Goal: Task Accomplishment & Management: Manage account settings

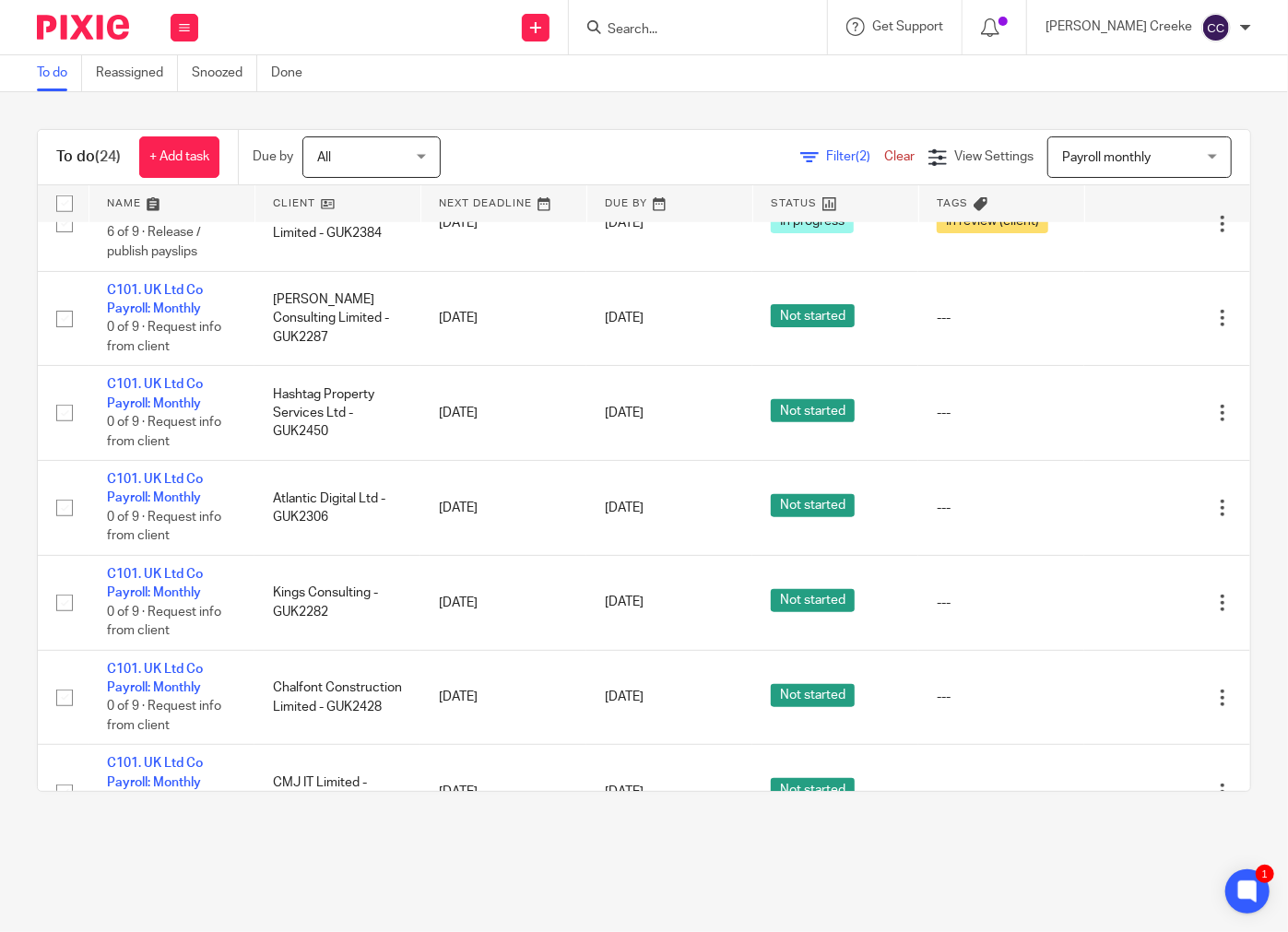
scroll to position [516, 0]
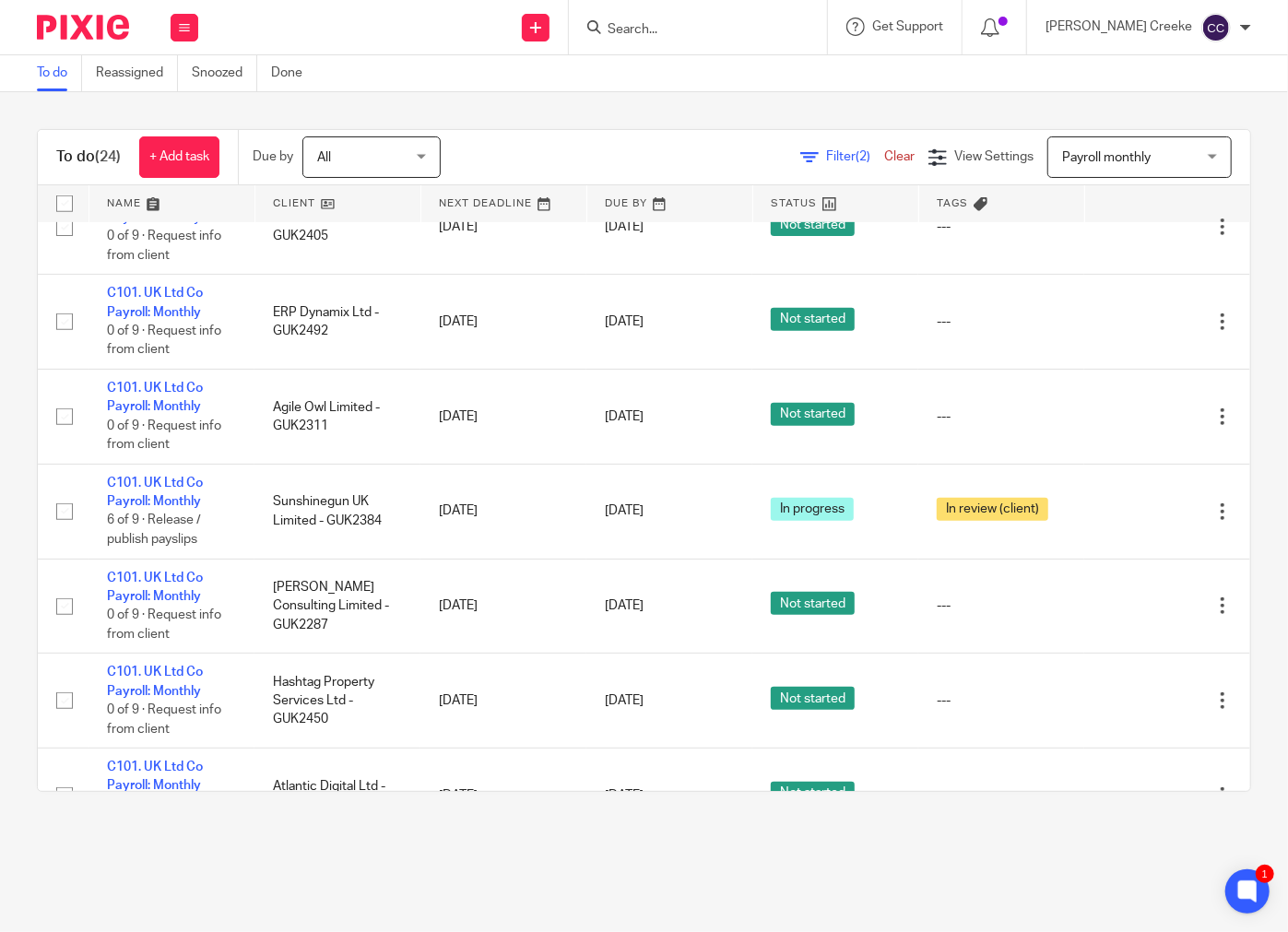
click at [493, 849] on main "To do Reassigned Snoozed Done To do (24) + Add task Due by All All Today Tomorr…" at bounding box center [644, 466] width 1288 height 932
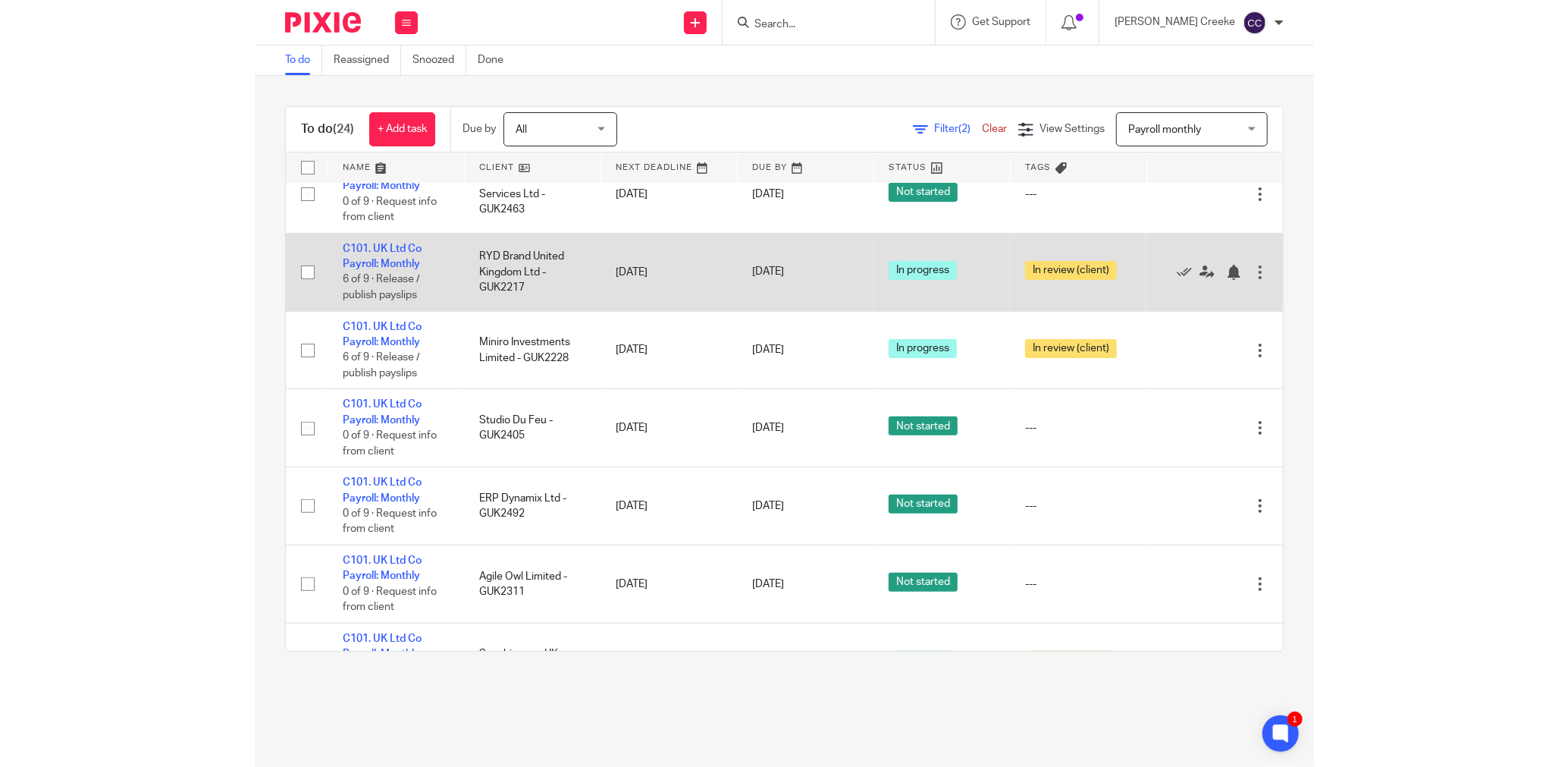
scroll to position [0, 0]
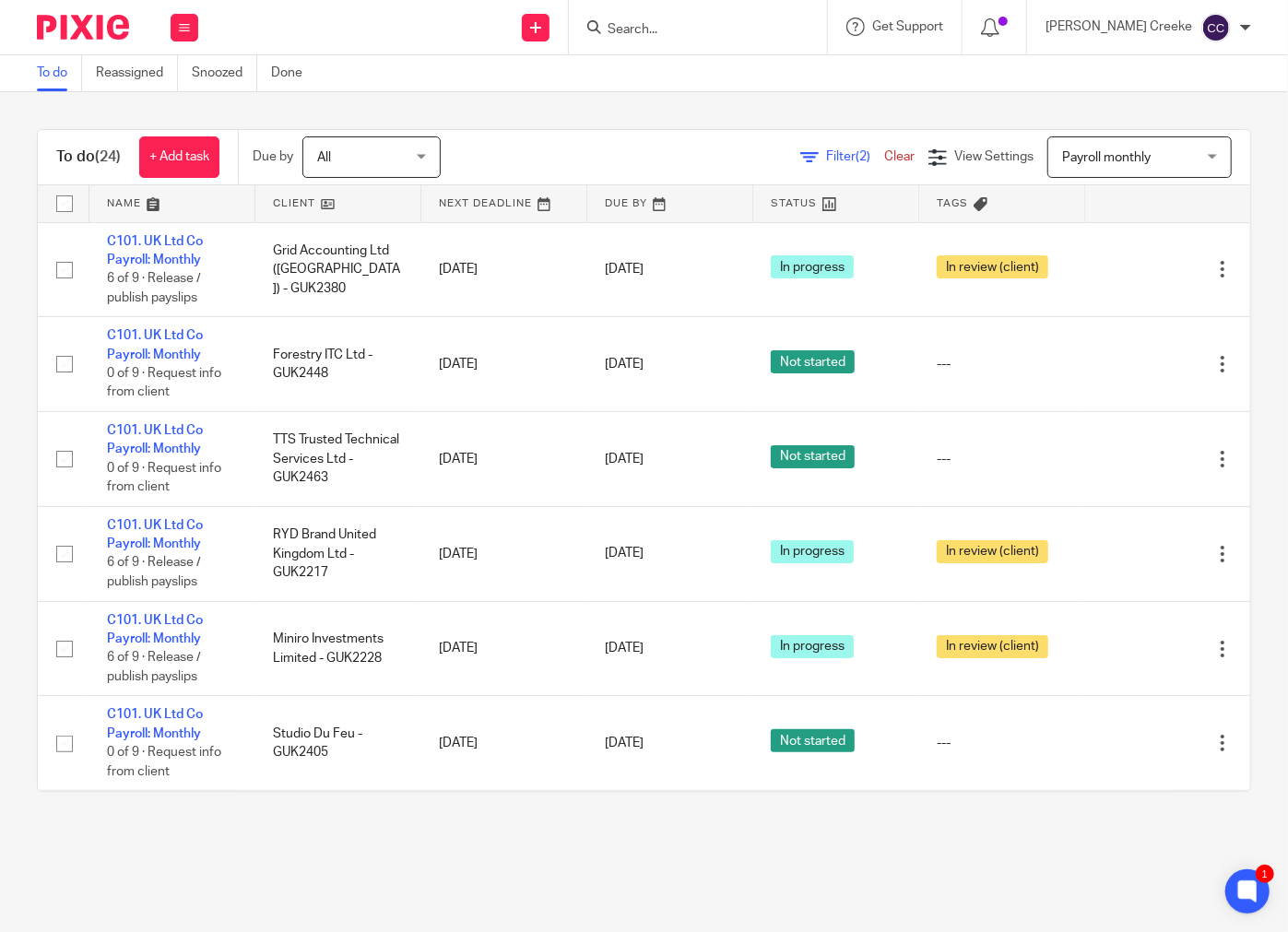
drag, startPoint x: 286, startPoint y: 889, endPoint x: 266, endPoint y: 878, distance: 22.8
click at [274, 883] on main "To do Reassigned Snoozed Done To do (24) + Add task Due by All All Today Tomorr…" at bounding box center [644, 466] width 1288 height 932
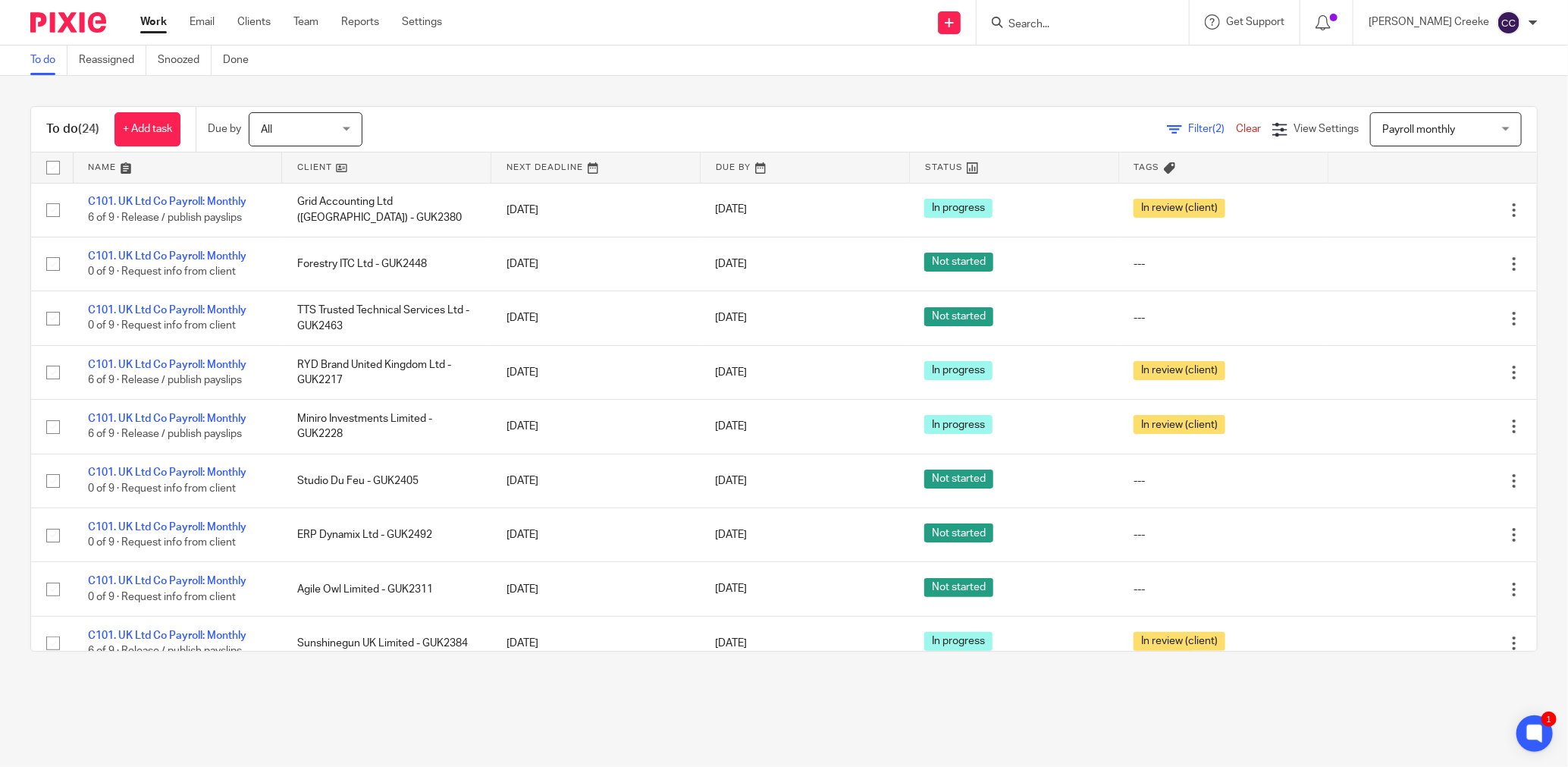
click at [327, 166] on link at bounding box center [386, 168] width 209 height 31
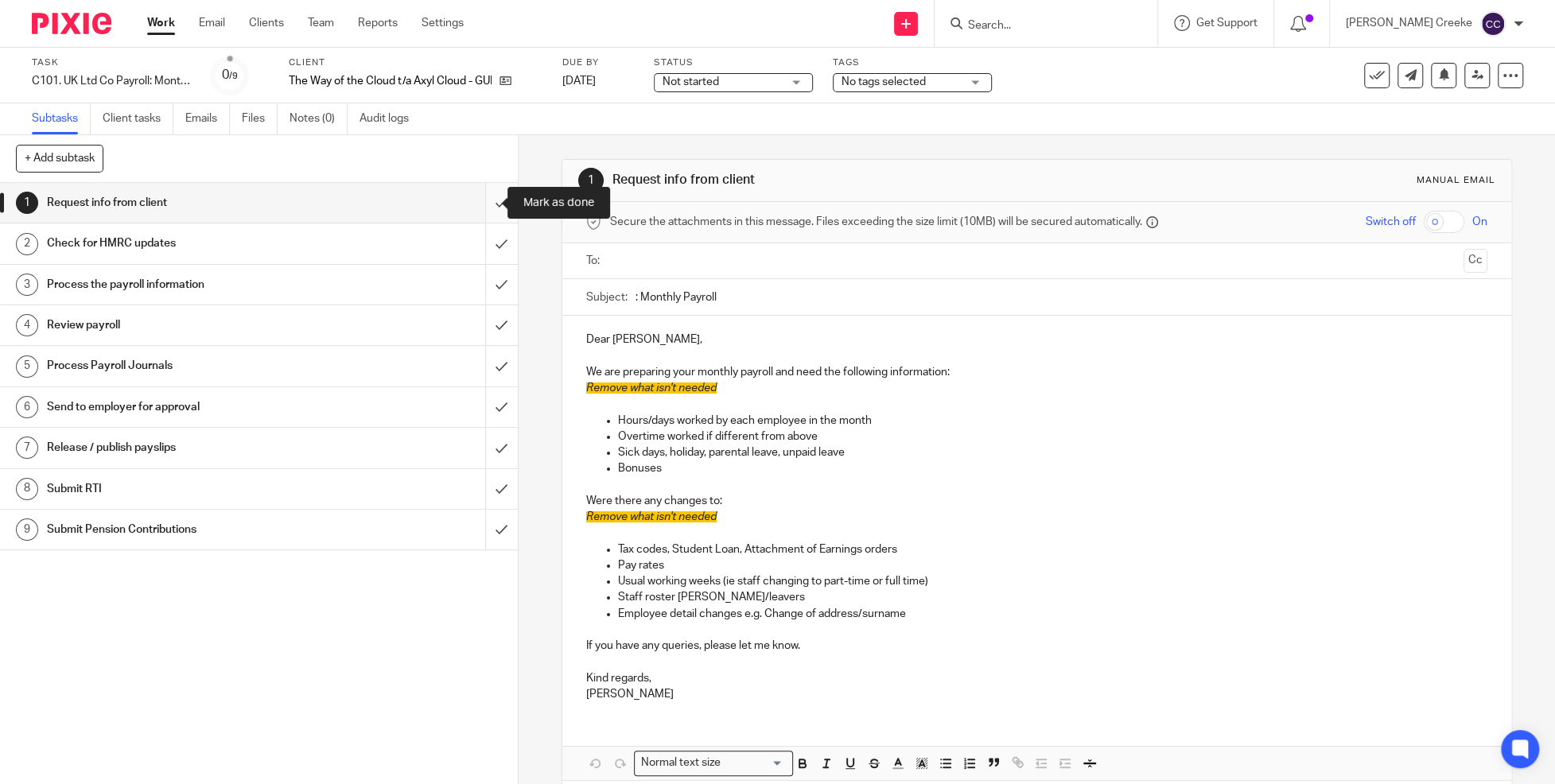
click at [480, 202] on input "submit" at bounding box center [259, 202] width 518 height 40
click at [741, 80] on span "Not started" at bounding box center [722, 82] width 119 height 17
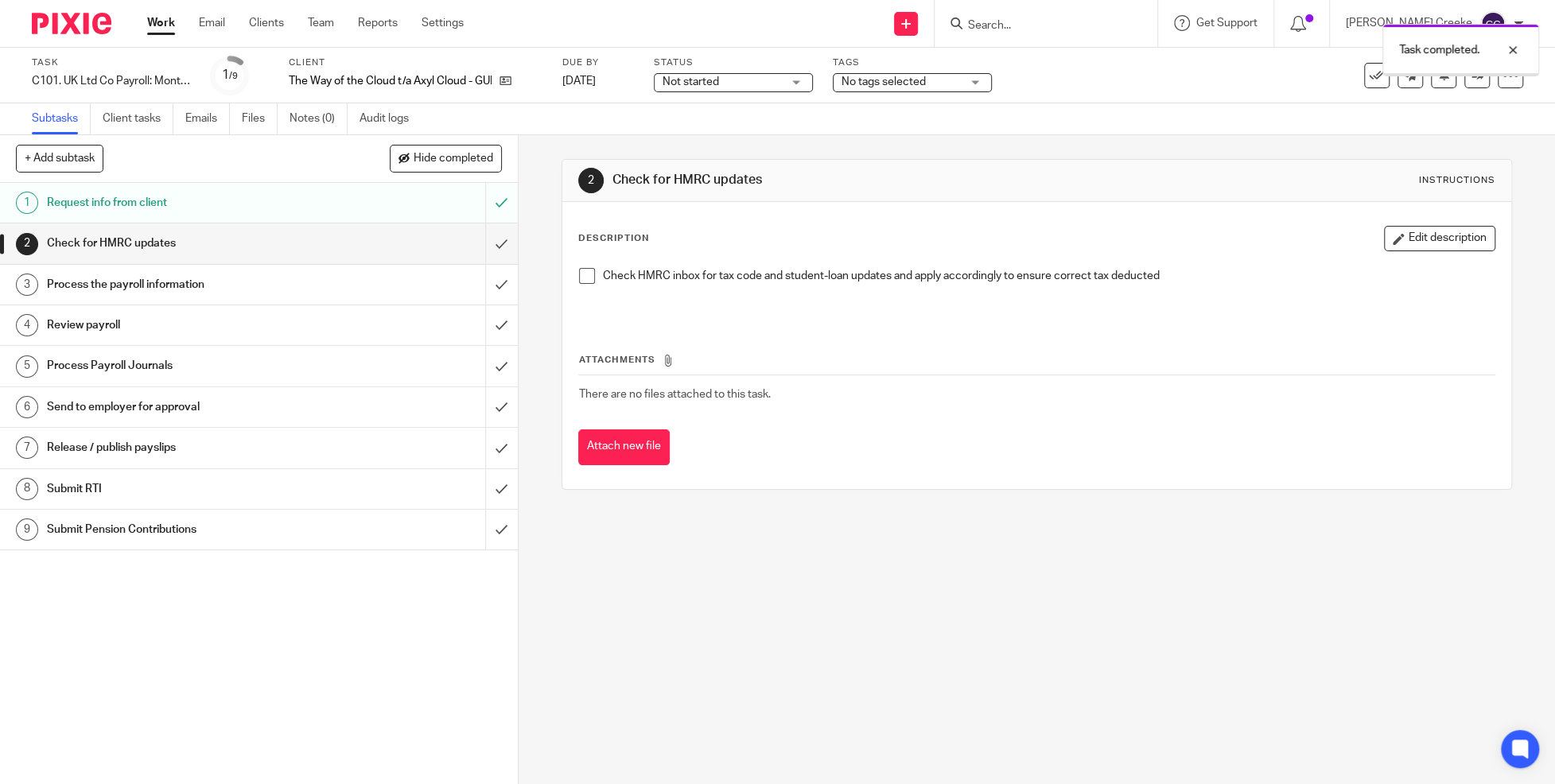
click at [709, 86] on span "Not started" at bounding box center [690, 81] width 57 height 11
click at [710, 145] on span "In progress" at bounding box center [696, 140] width 56 height 11
click at [916, 78] on span "No tags selected" at bounding box center [884, 81] width 85 height 11
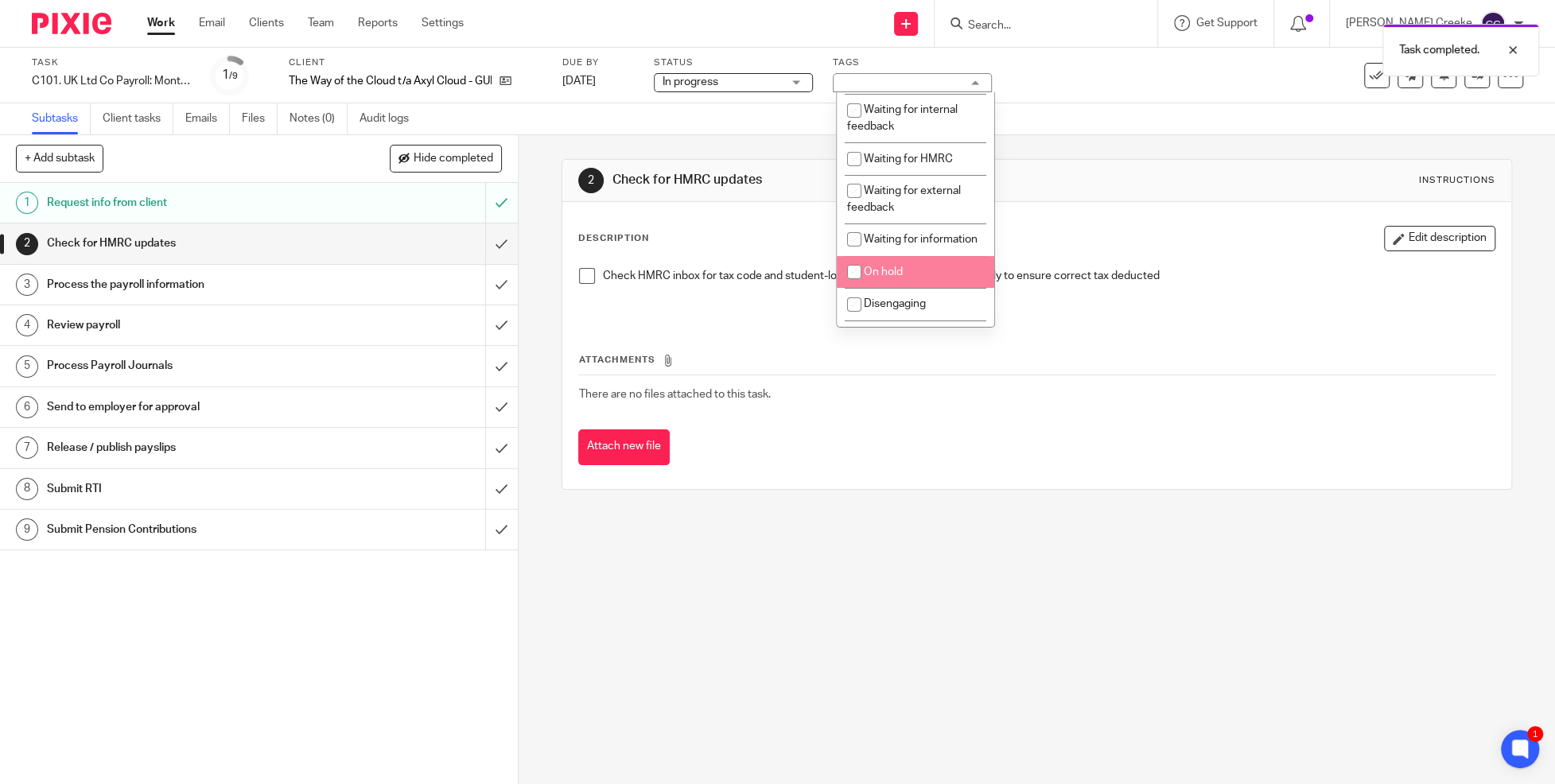
scroll to position [177, 0]
click at [932, 248] on li "Waiting for information" at bounding box center [915, 238] width 157 height 33
checkbox input "true"
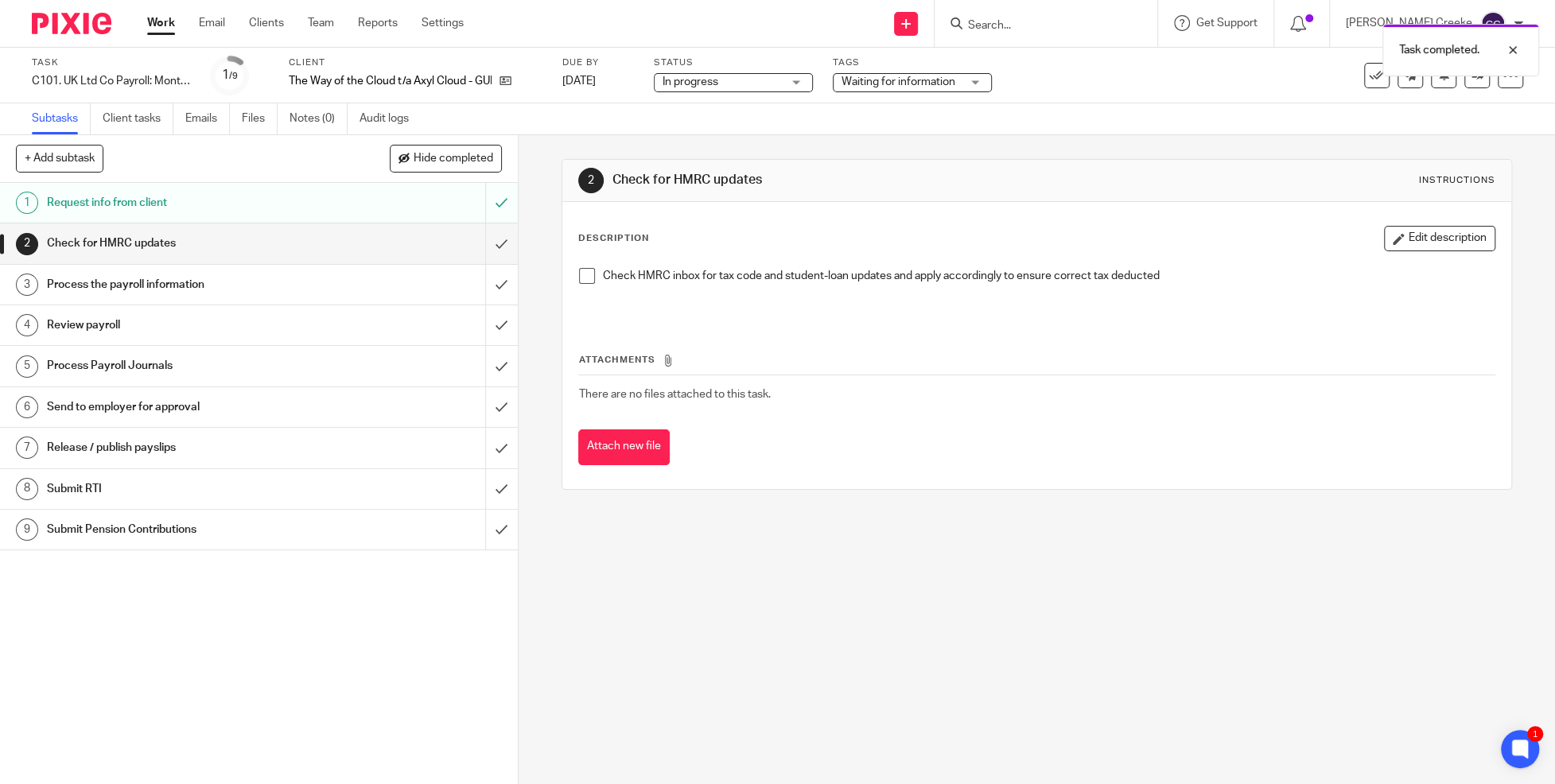
drag, startPoint x: 888, startPoint y: 606, endPoint x: 882, endPoint y: 563, distance: 43.4
click at [885, 577] on div "2 Check for HMRC updates Instructions Description Edit description Check HMRC i…" at bounding box center [1036, 459] width 1036 height 649
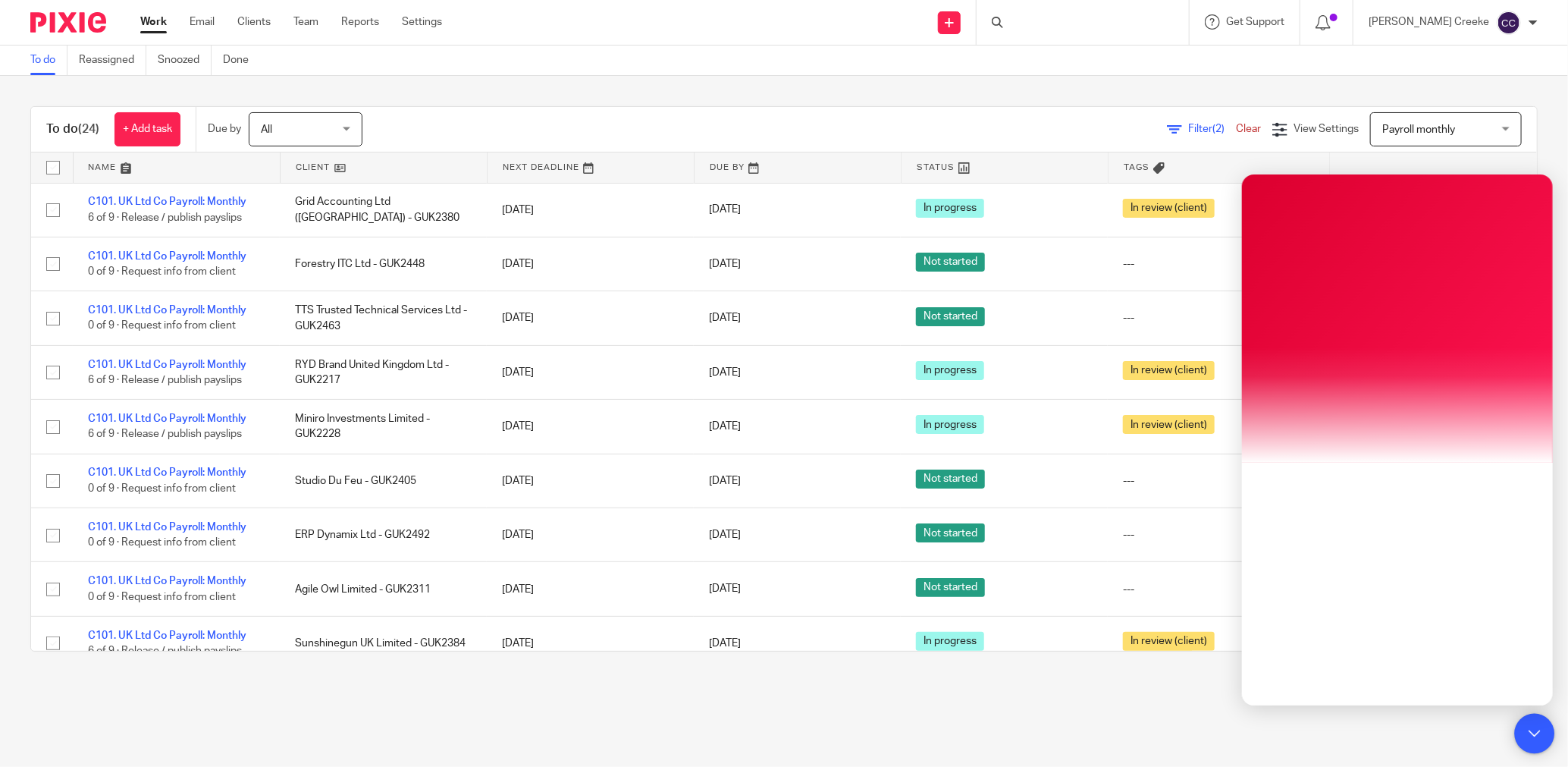
click at [1535, 731] on icon at bounding box center [1534, 733] width 11 height 11
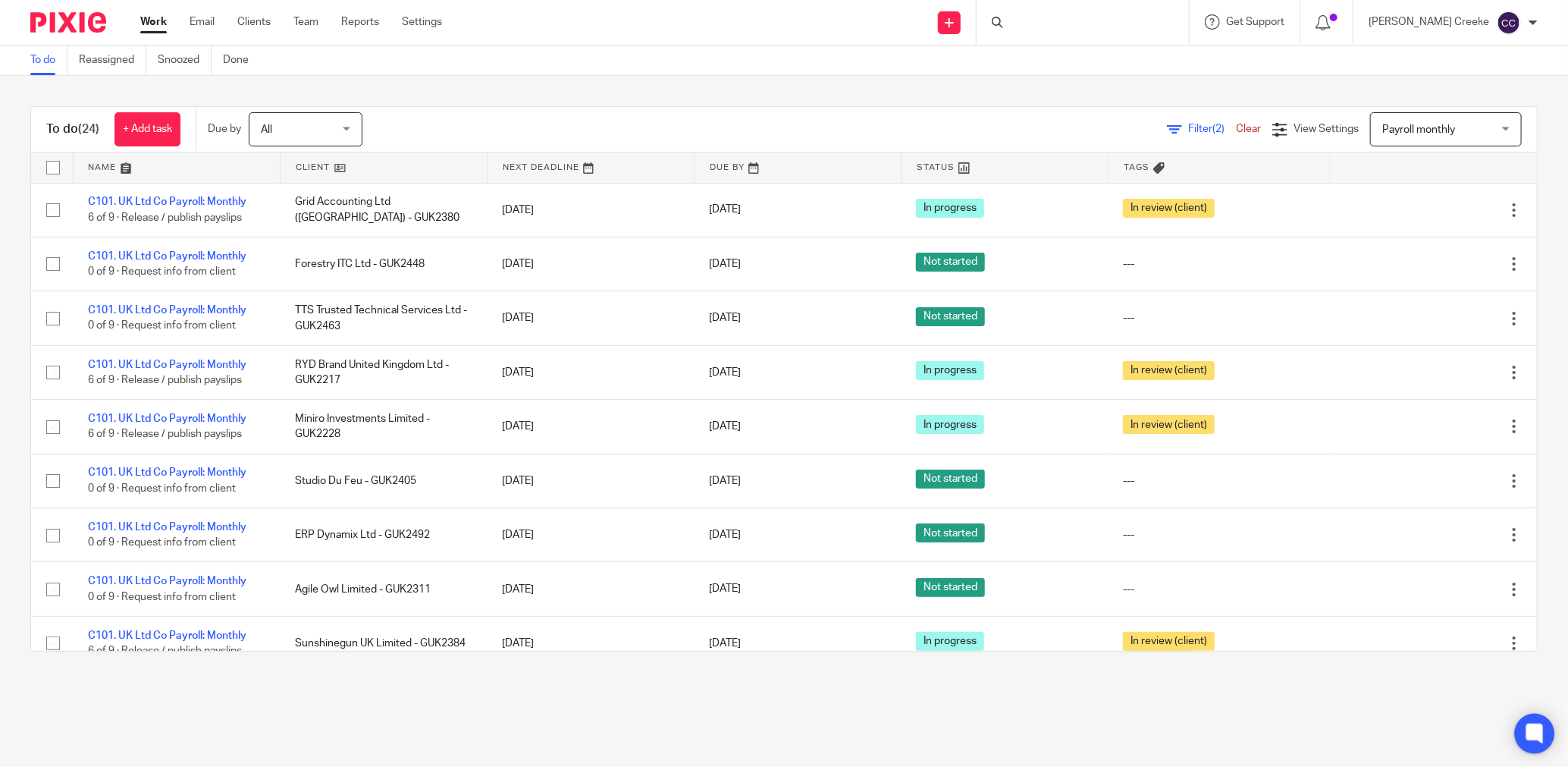
click at [1535, 730] on icon at bounding box center [1534, 733] width 11 height 11
drag, startPoint x: 1265, startPoint y: 2, endPoint x: 1192, endPoint y: 69, distance: 99.1
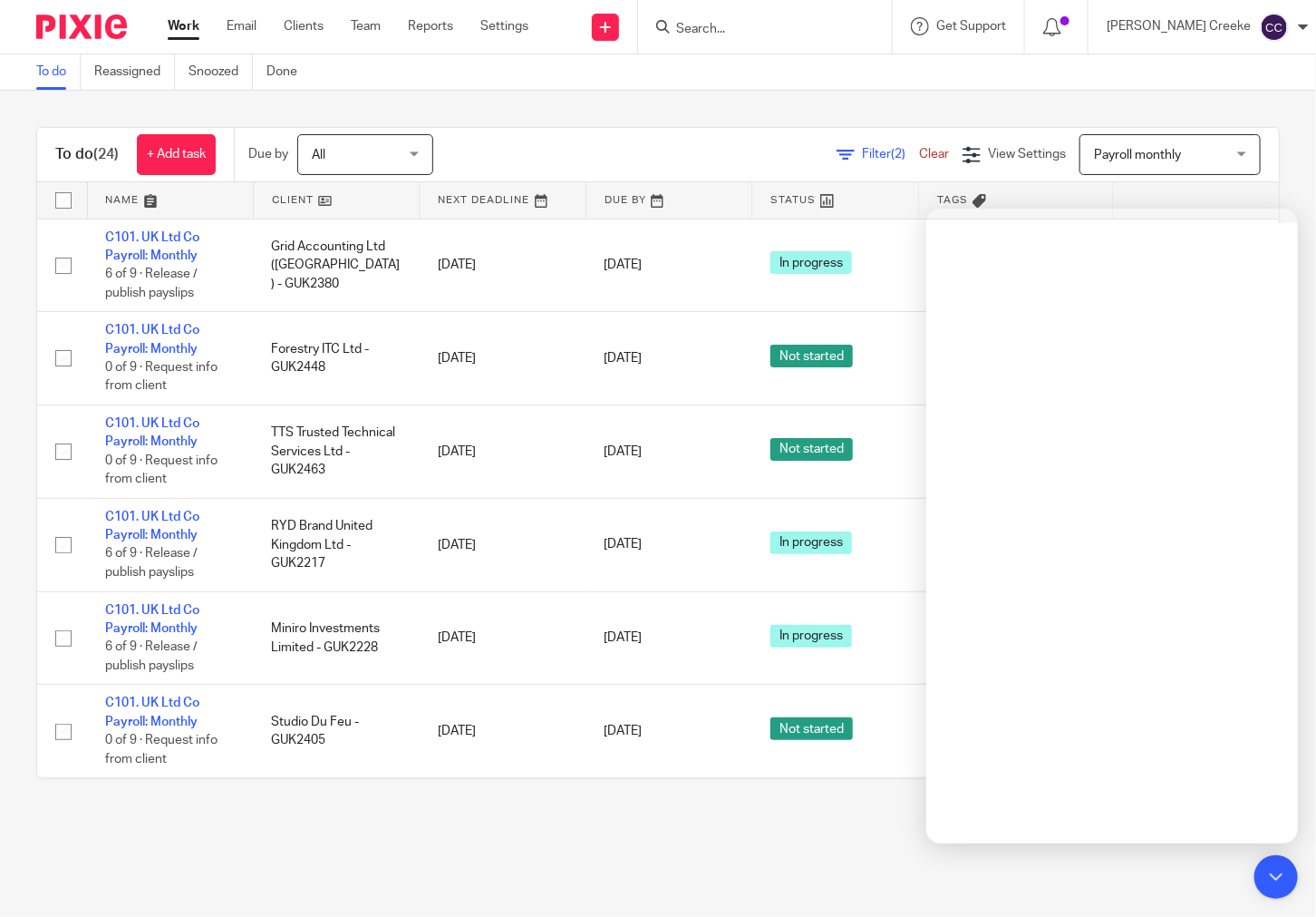
click at [1132, 156] on span "Payroll monthly" at bounding box center [1138, 154] width 87 height 13
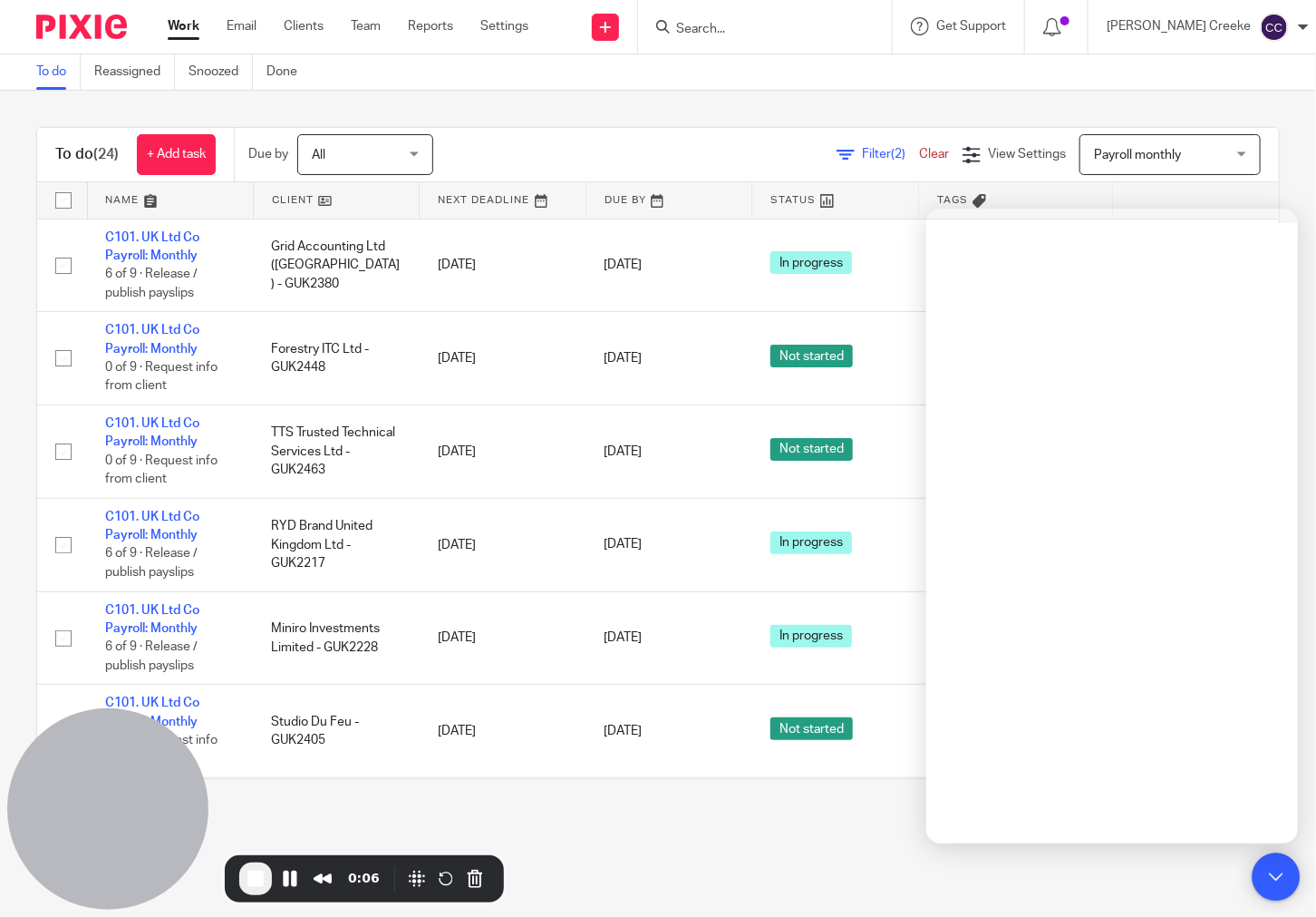
click at [1285, 873] on icon at bounding box center [1276, 877] width 20 height 23
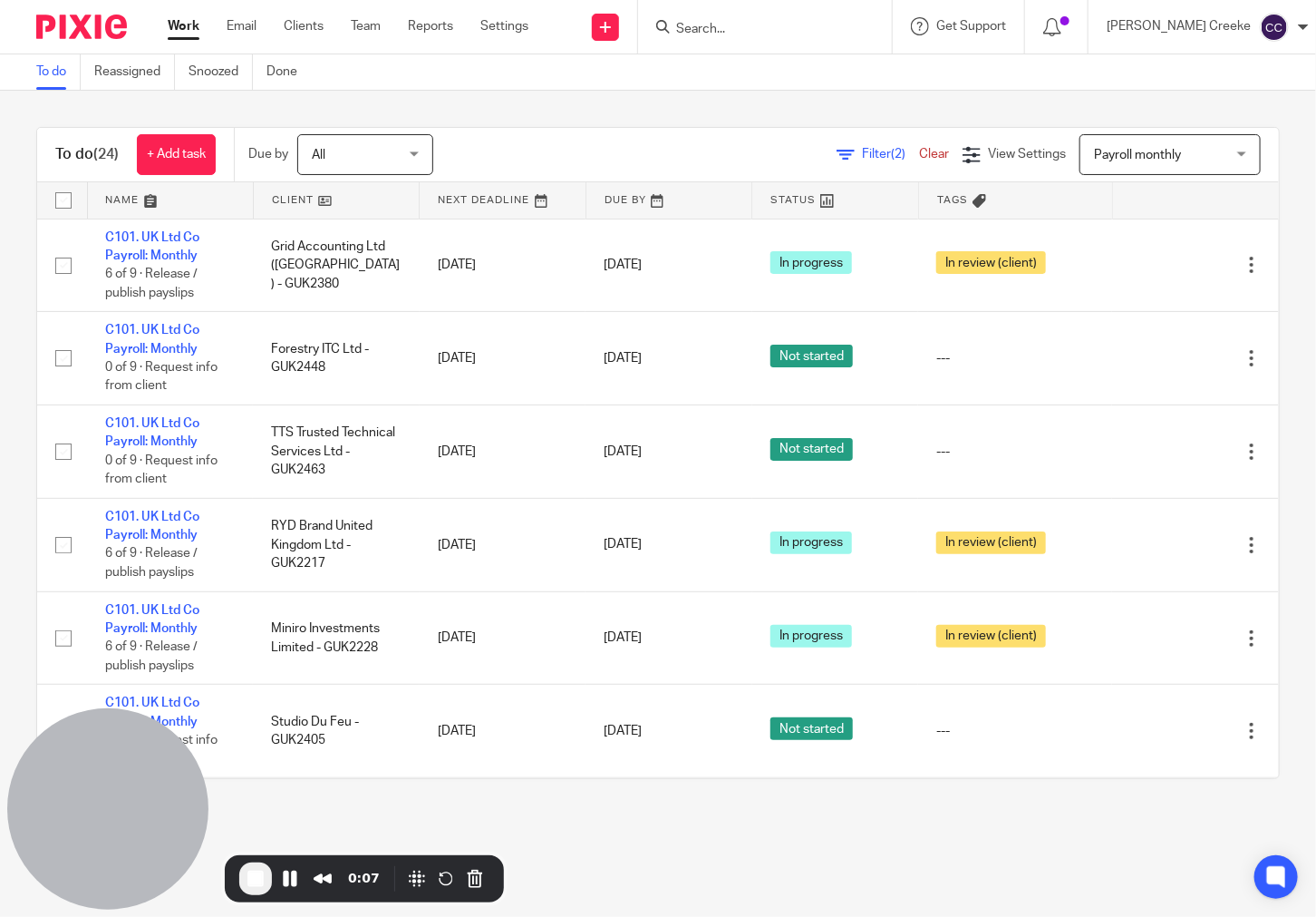
click at [1141, 152] on span "Payroll monthly" at bounding box center [1138, 154] width 87 height 13
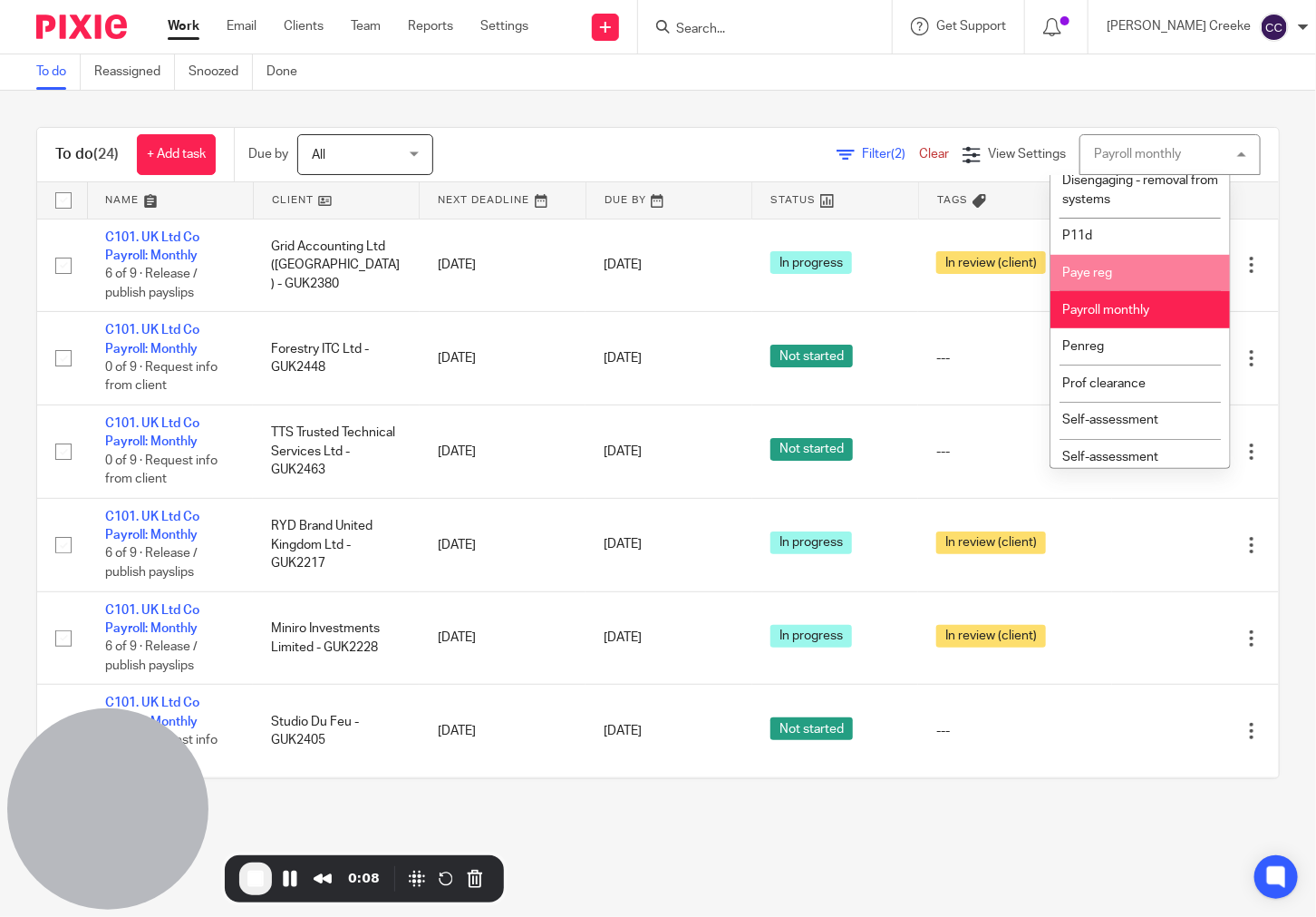
scroll to position [503, 0]
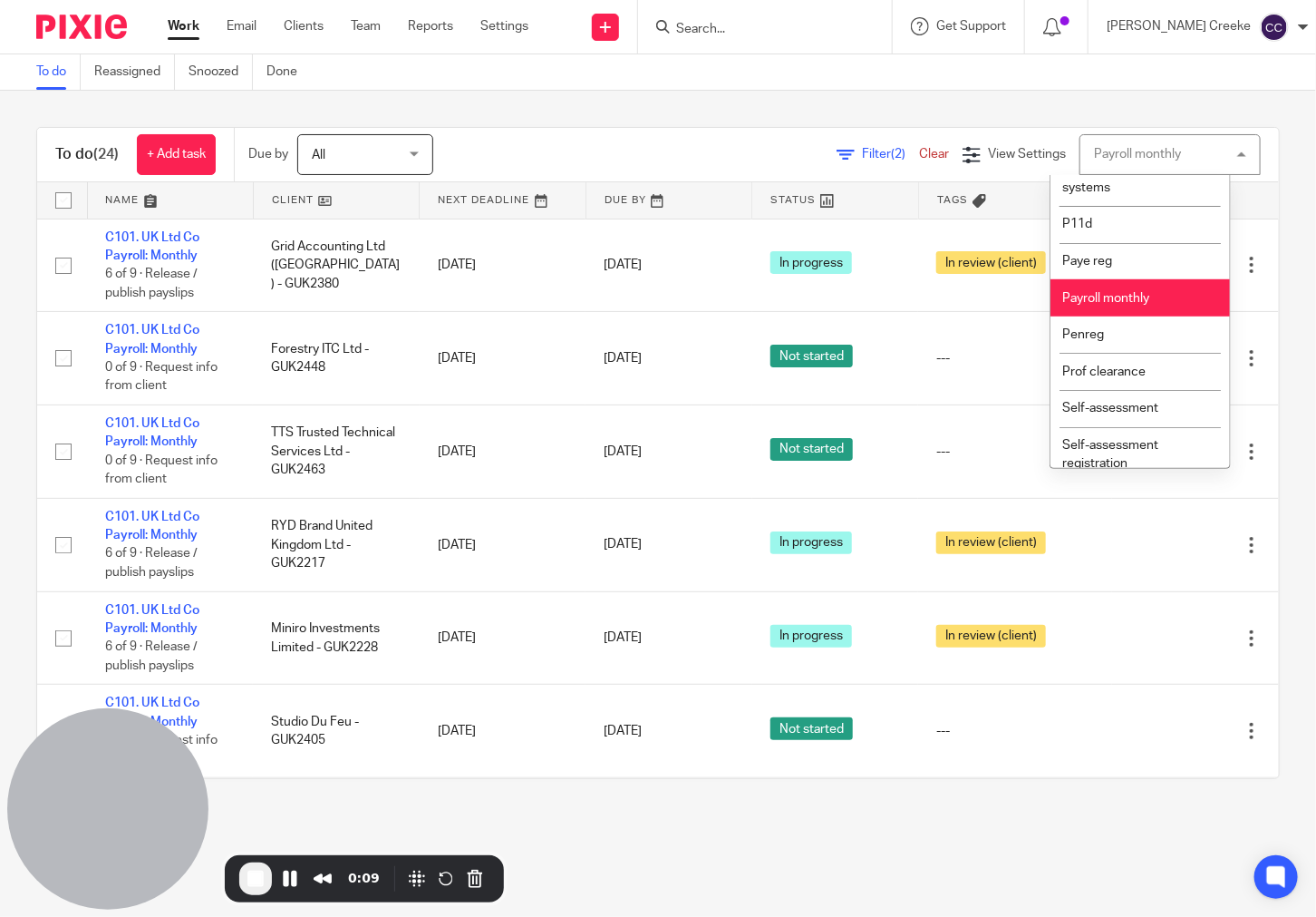
click at [1111, 316] on li "Payroll monthly" at bounding box center [1141, 298] width 179 height 38
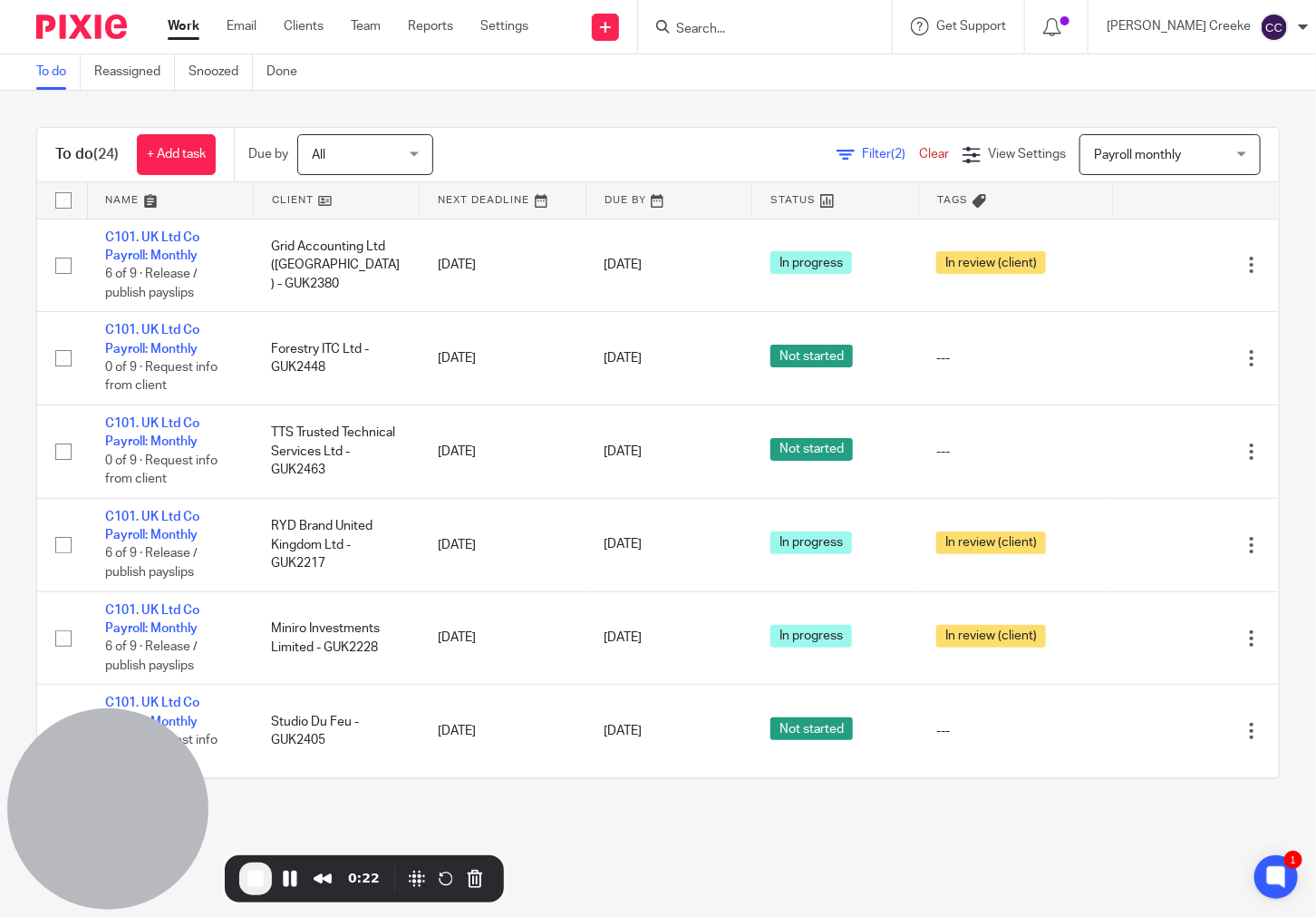
click at [798, 198] on link at bounding box center [834, 201] width 165 height 37
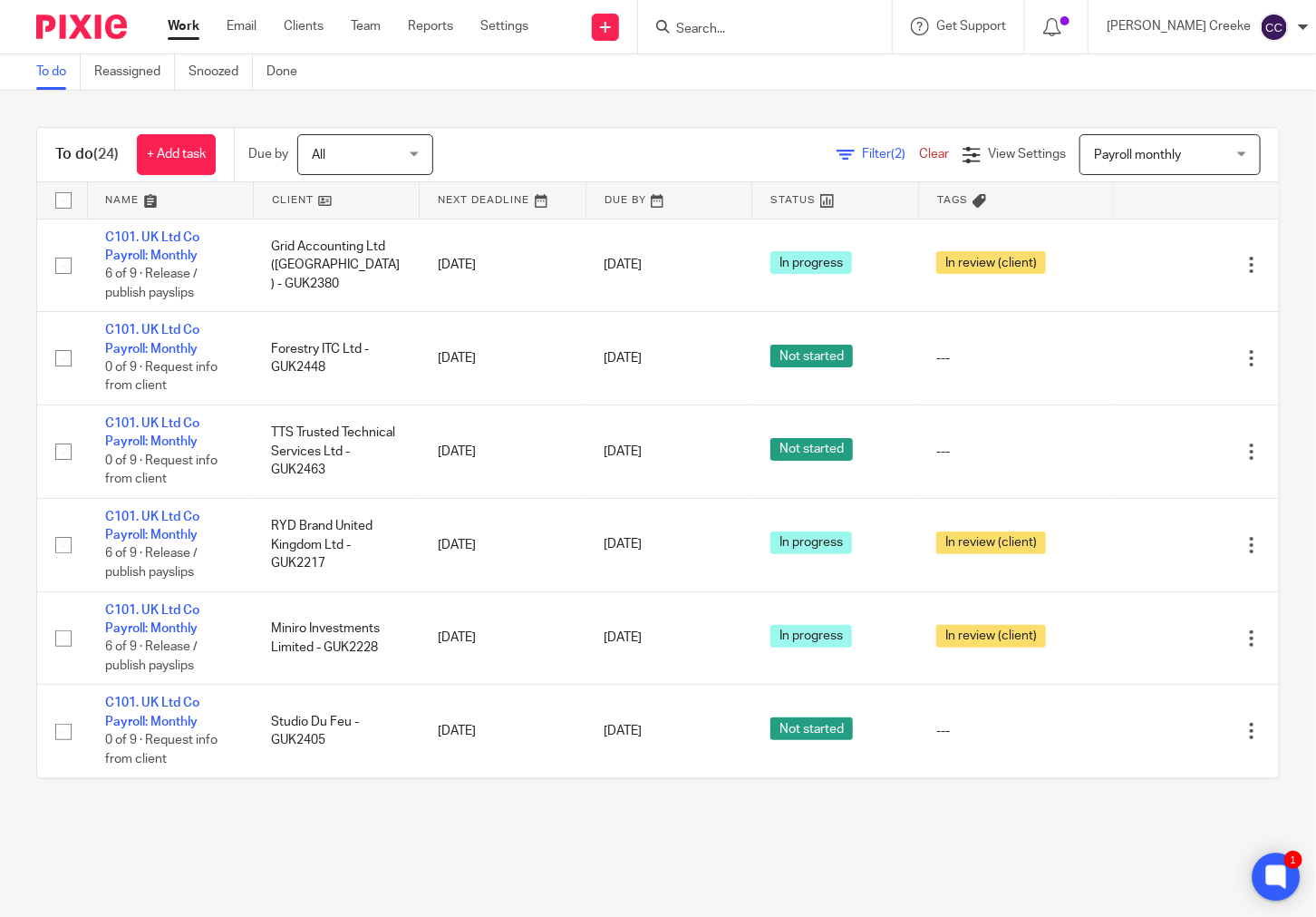
click at [1277, 881] on icon at bounding box center [1276, 877] width 13 height 13
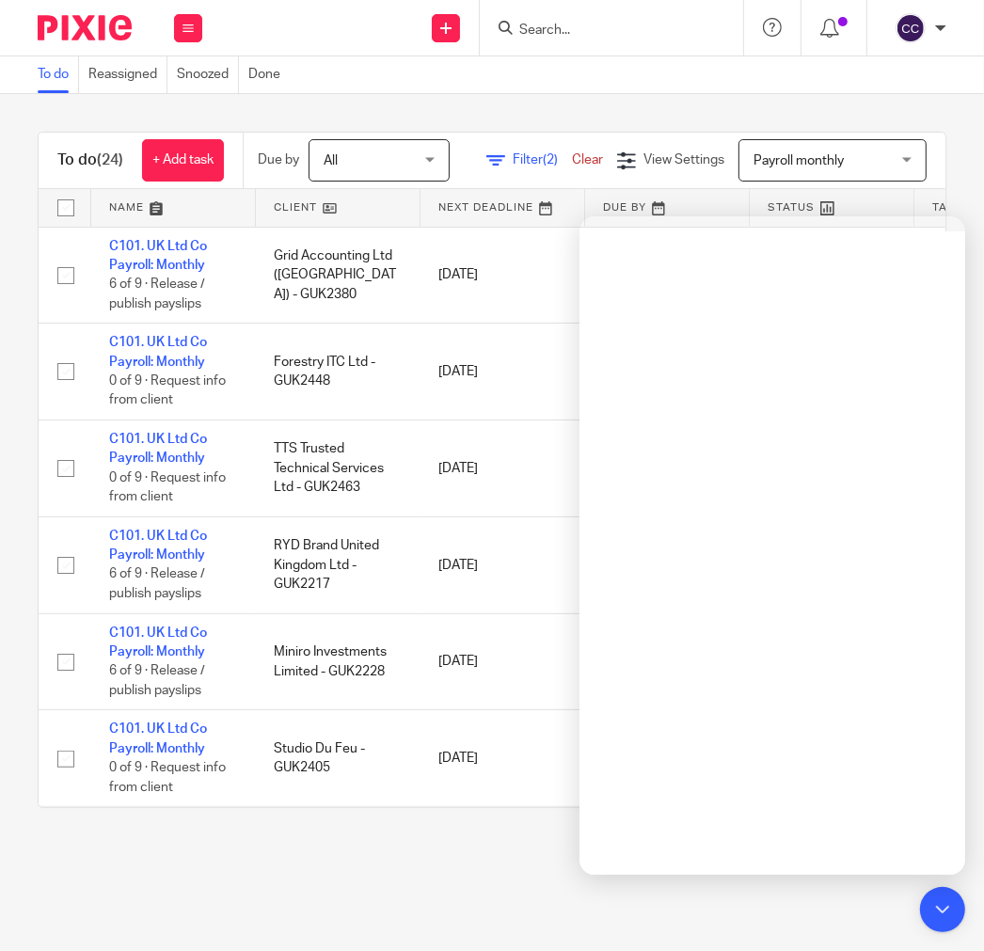
drag, startPoint x: 935, startPoint y: 922, endPoint x: 972, endPoint y: 854, distance: 77.5
click at [936, 921] on icon at bounding box center [942, 909] width 28 height 28
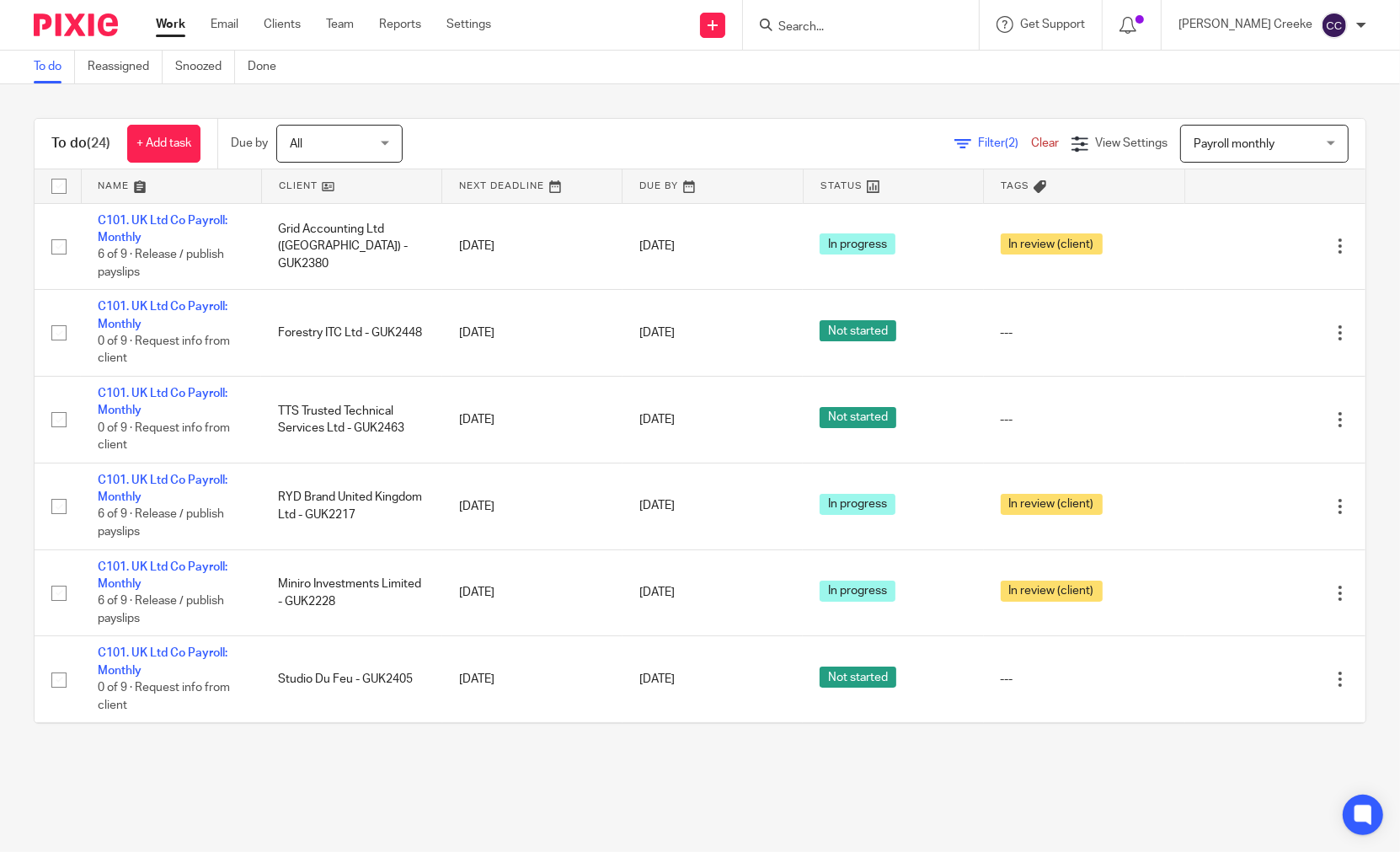
click at [410, 127] on div "All All Today Tomorrow This week Next week This month Next month All all" at bounding box center [348, 143] width 143 height 38
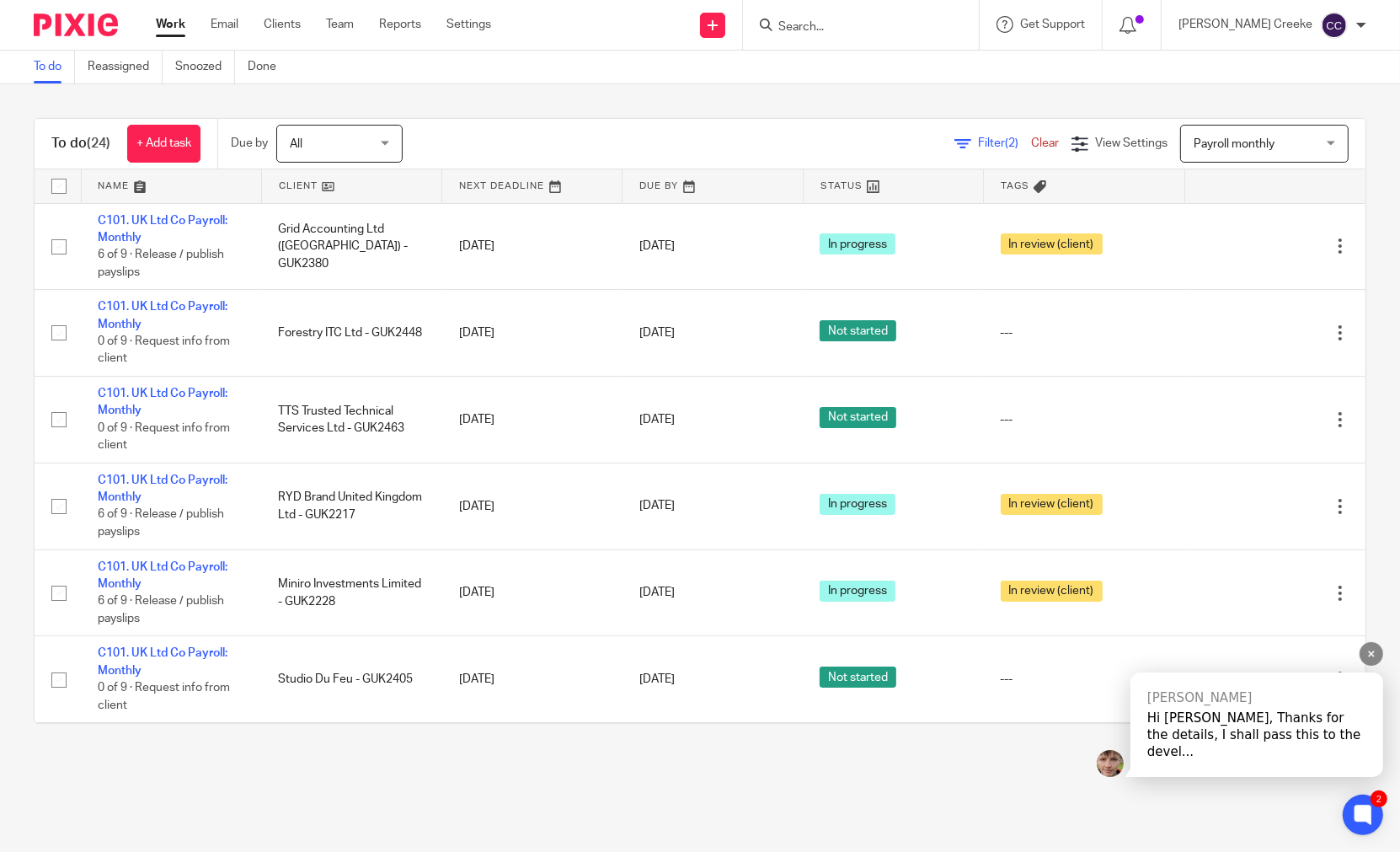
click at [1222, 750] on div "Hi Candice, Thanks for the details, I shall pass this to the devel..." at bounding box center [1257, 735] width 219 height 50
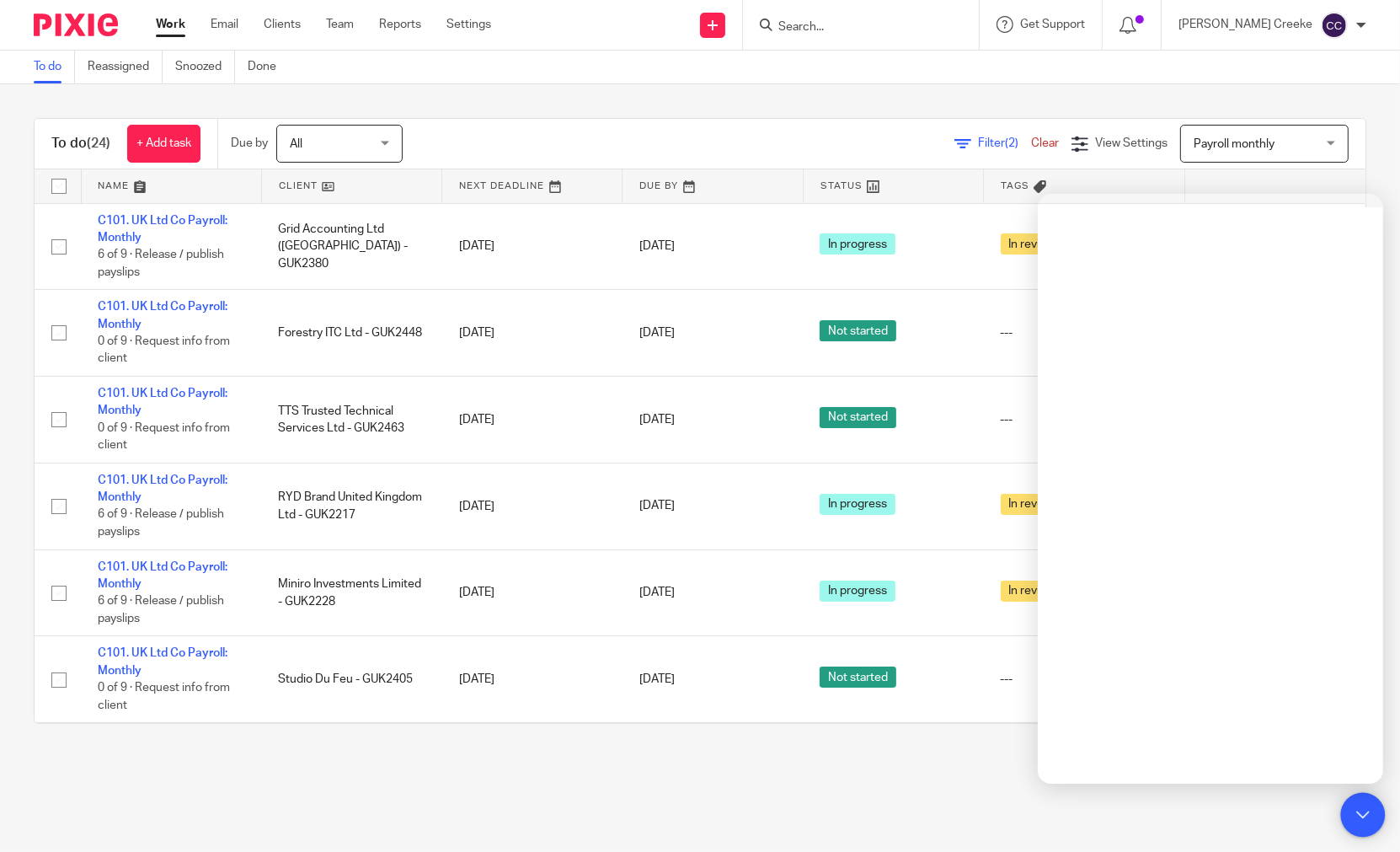
click at [1222, 811] on icon at bounding box center [1362, 814] width 13 height 13
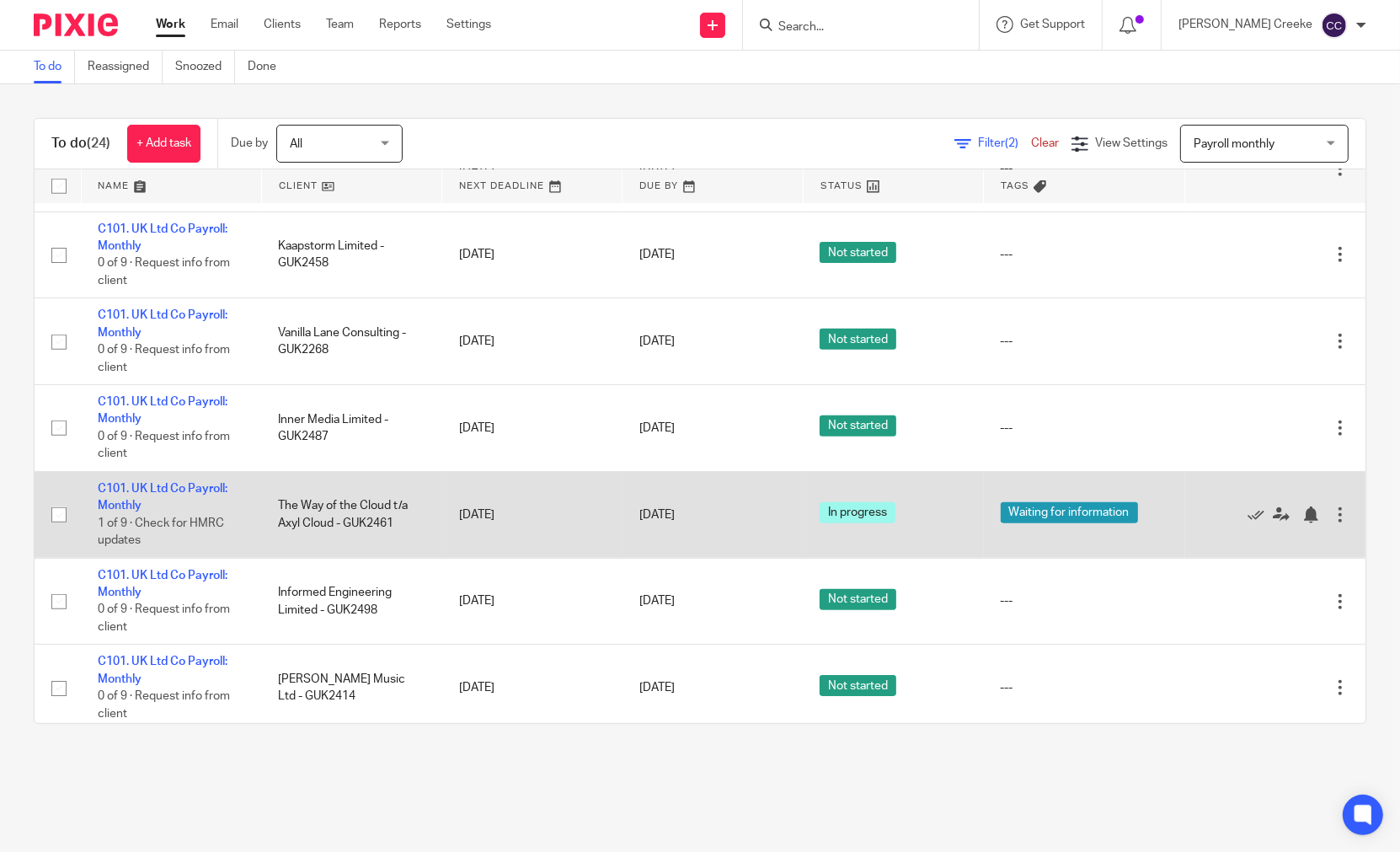
scroll to position [1564, 0]
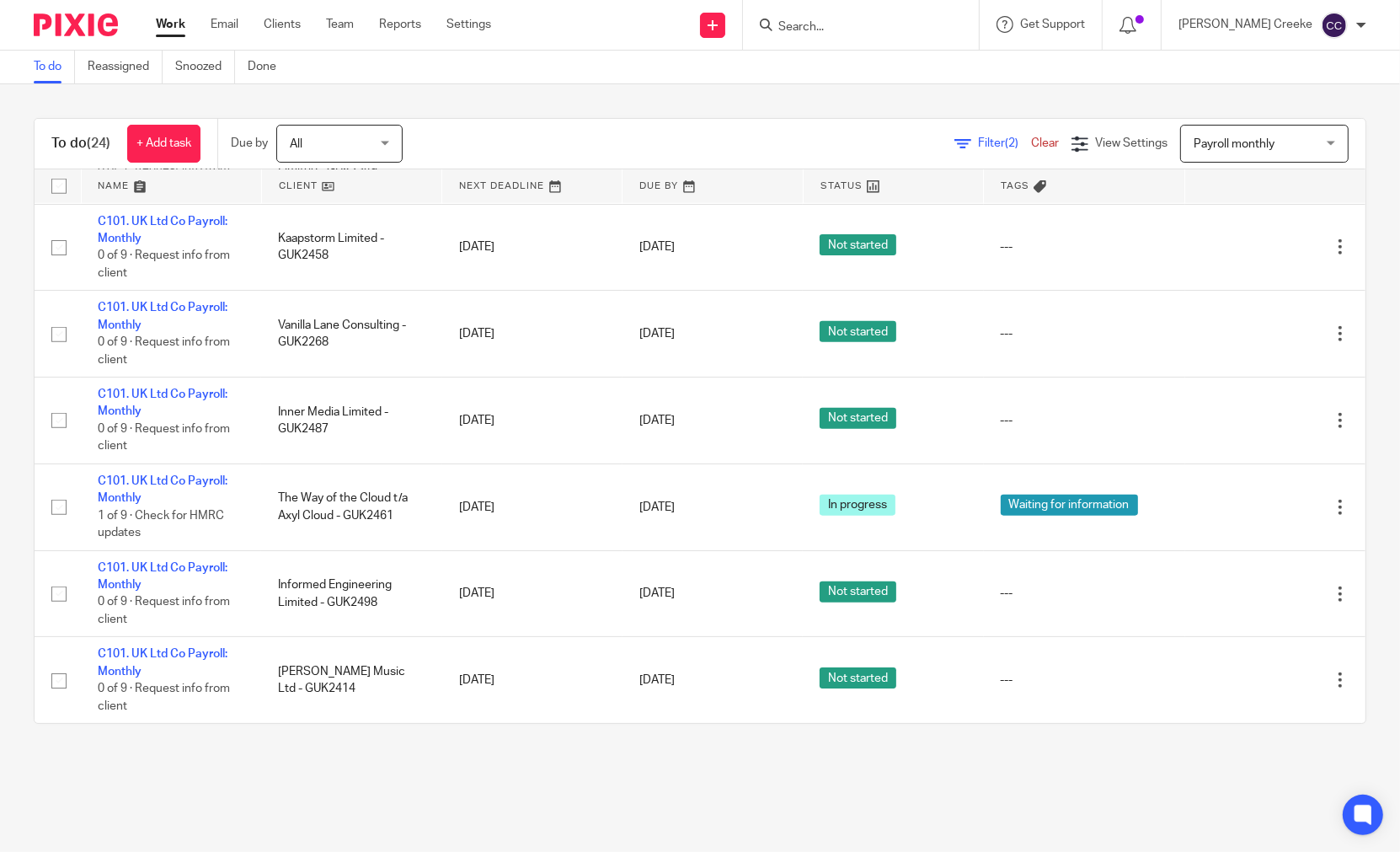
click at [898, 16] on form at bounding box center [866, 25] width 179 height 22
click at [837, 21] on input "Search" at bounding box center [852, 28] width 151 height 15
type input "u"
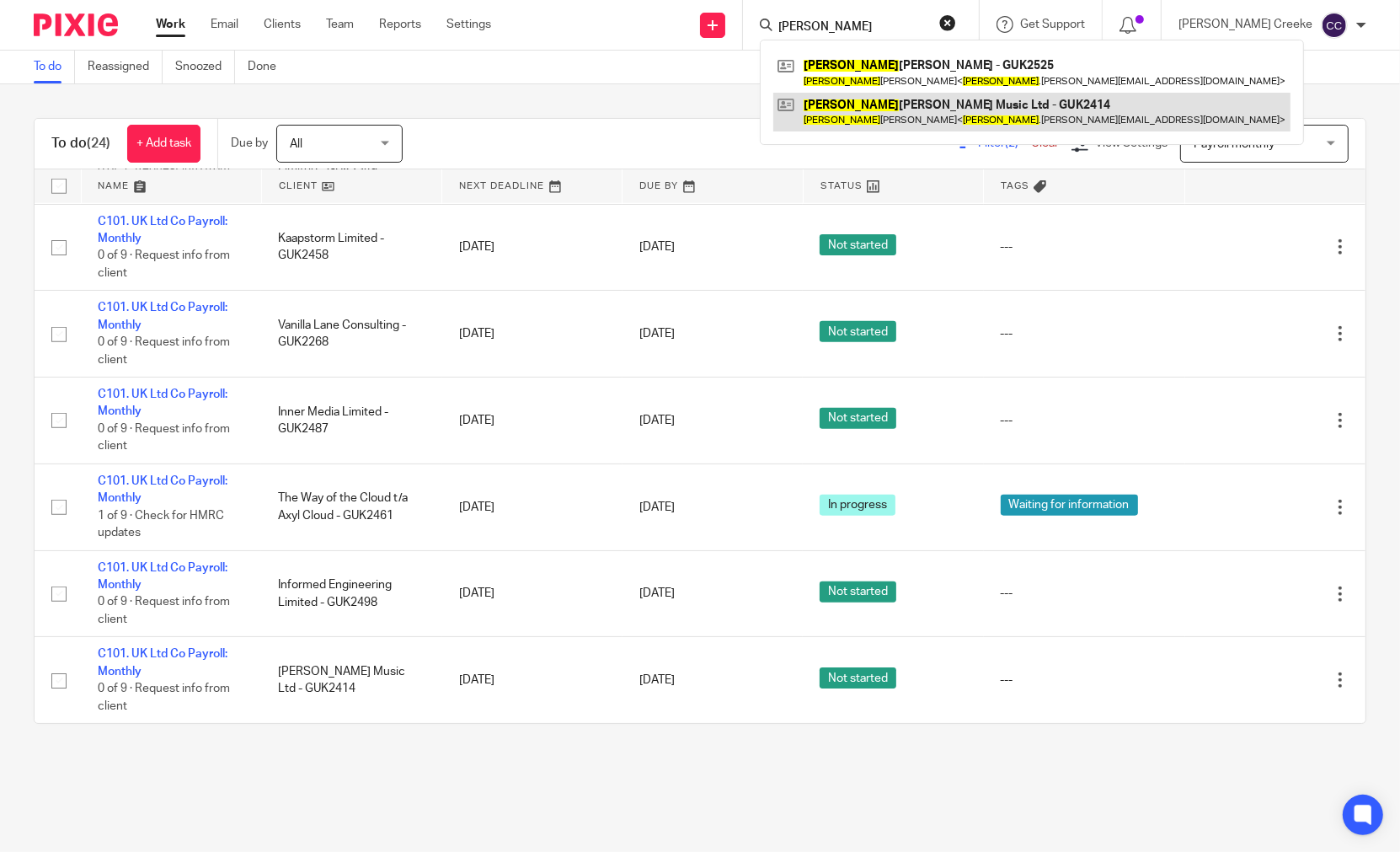
type input "gus"
click at [912, 106] on link at bounding box center [1031, 111] width 517 height 39
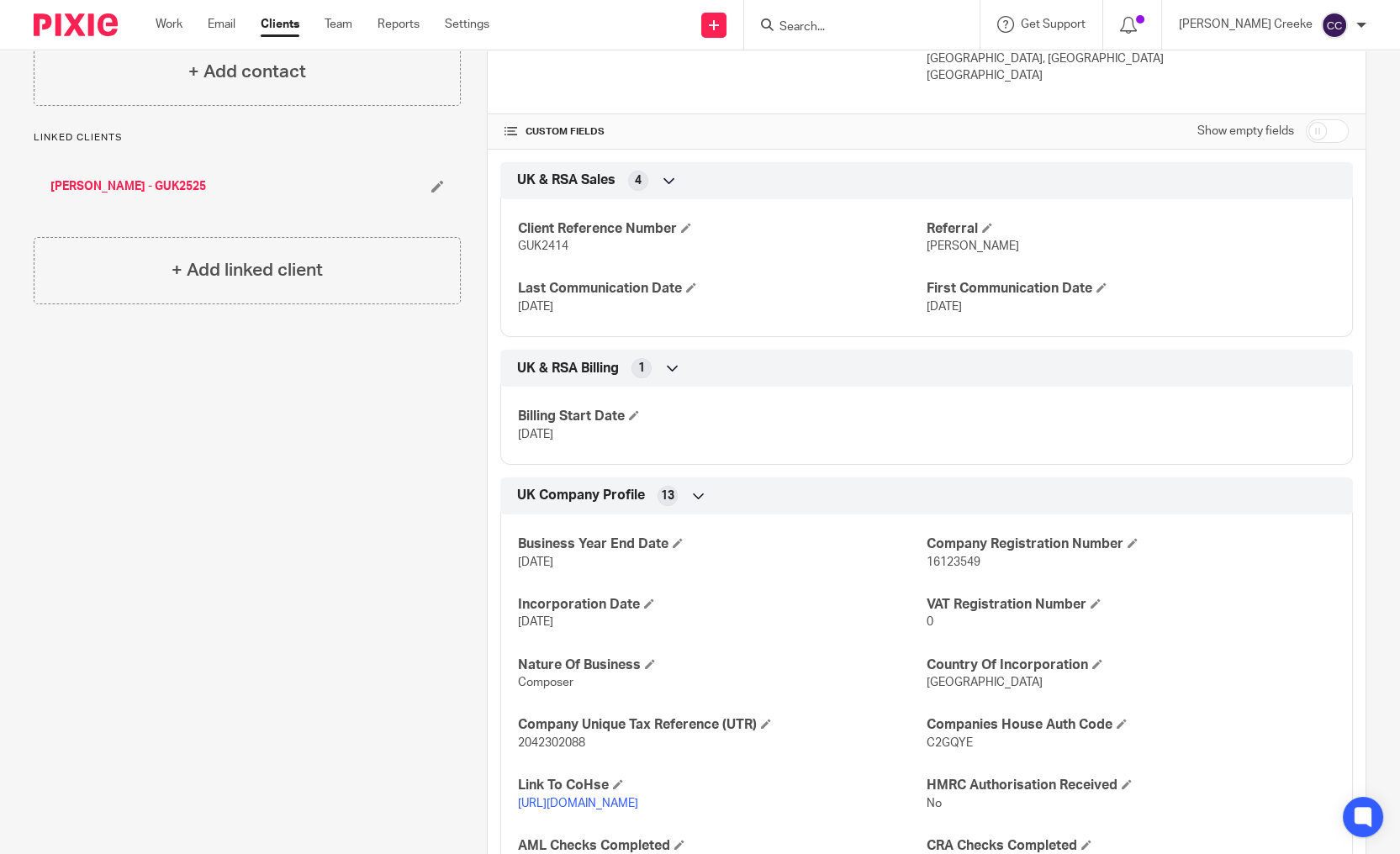
scroll to position [467, 0]
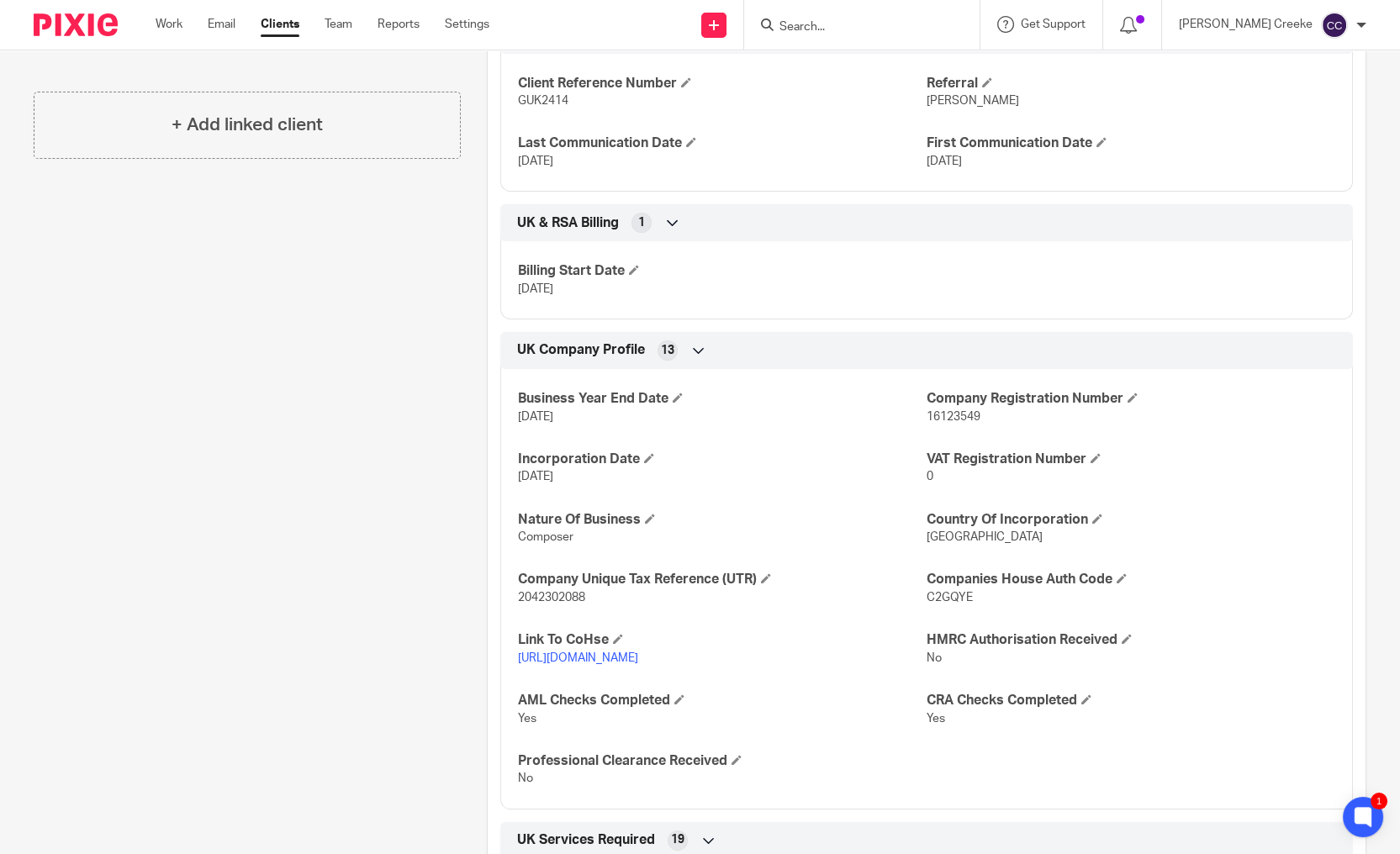
click at [638, 662] on link "[URL][DOMAIN_NAME]" at bounding box center [578, 658] width 120 height 12
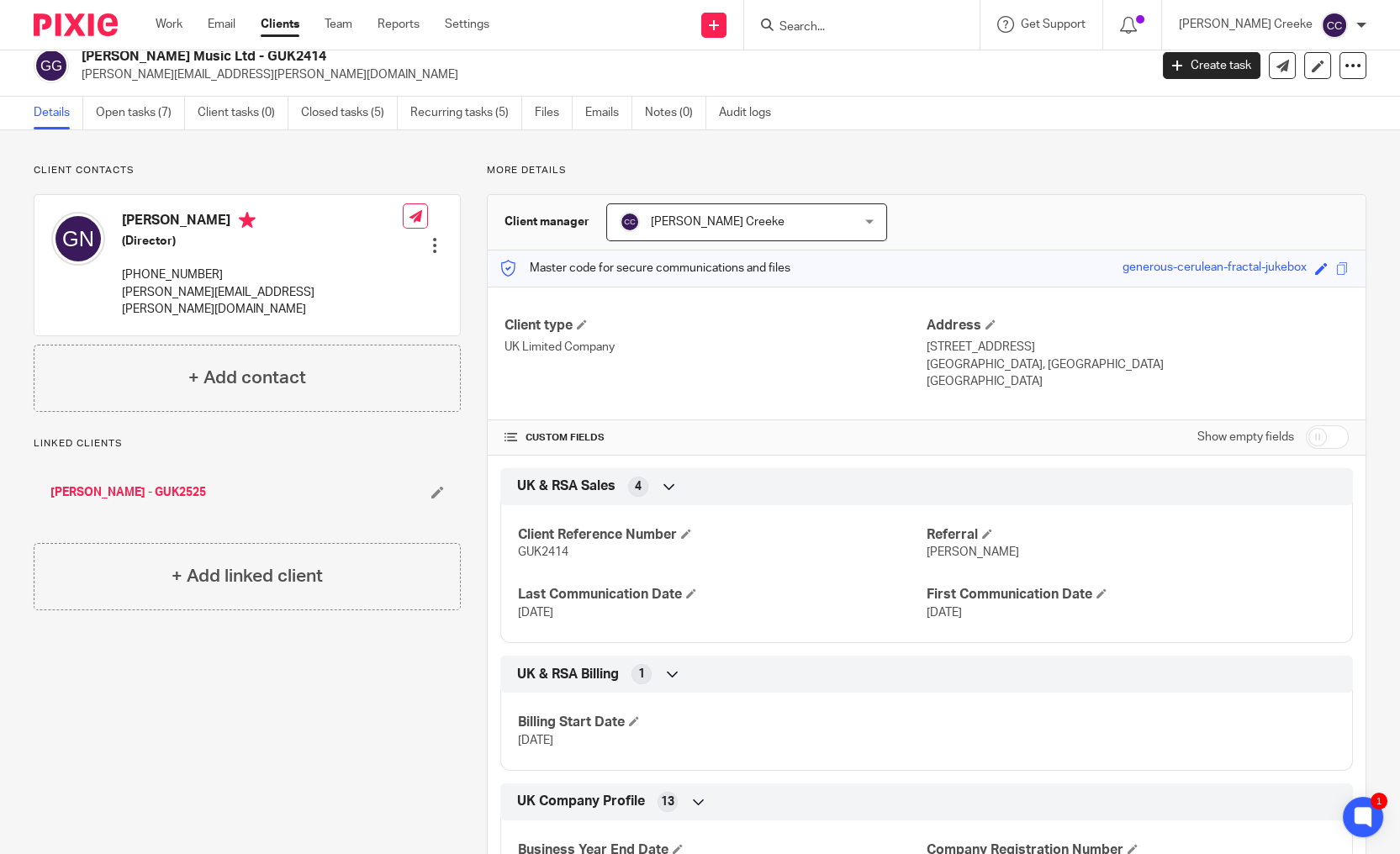
scroll to position [0, 0]
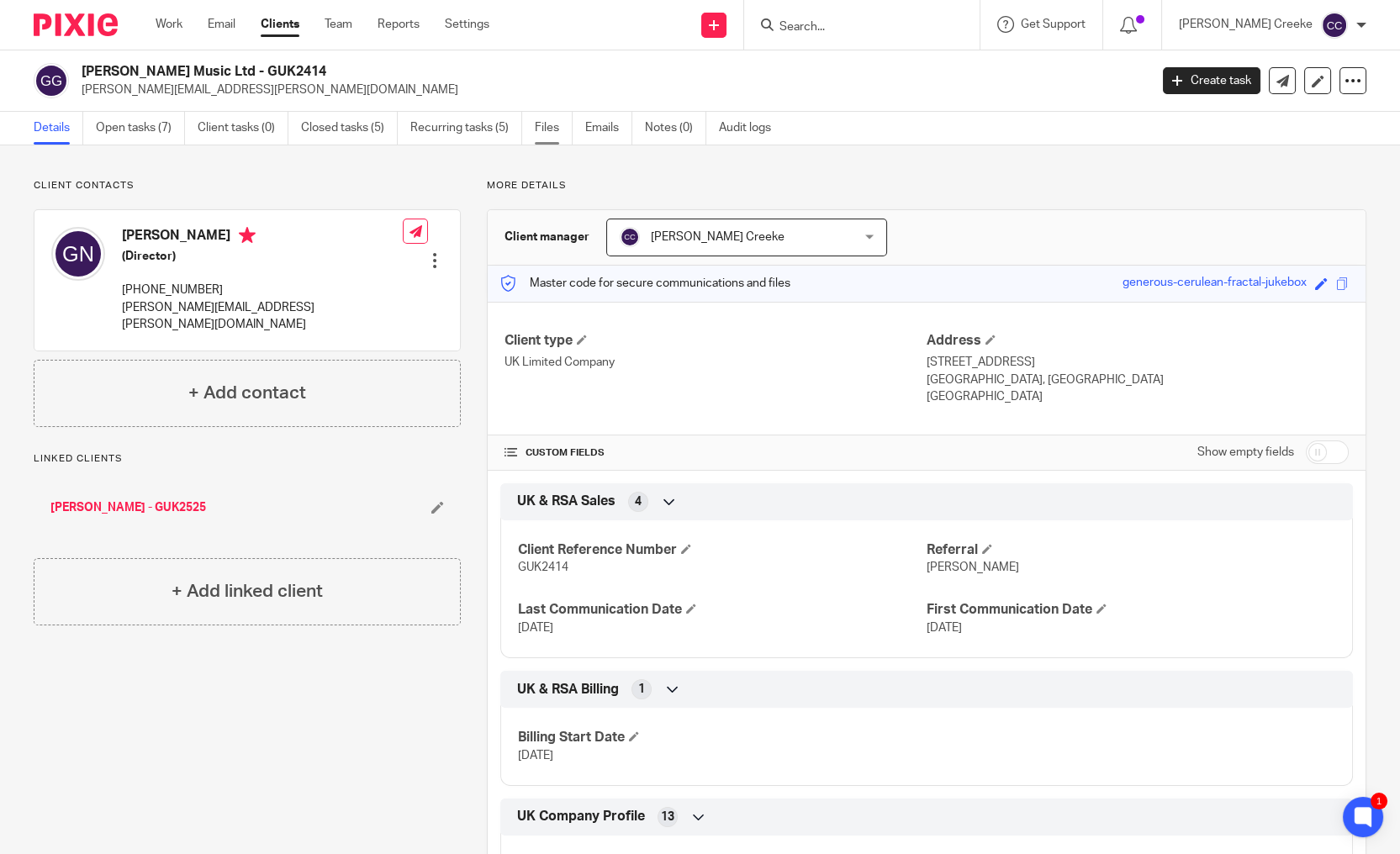
click at [547, 125] on link "Files" at bounding box center [553, 128] width 38 height 33
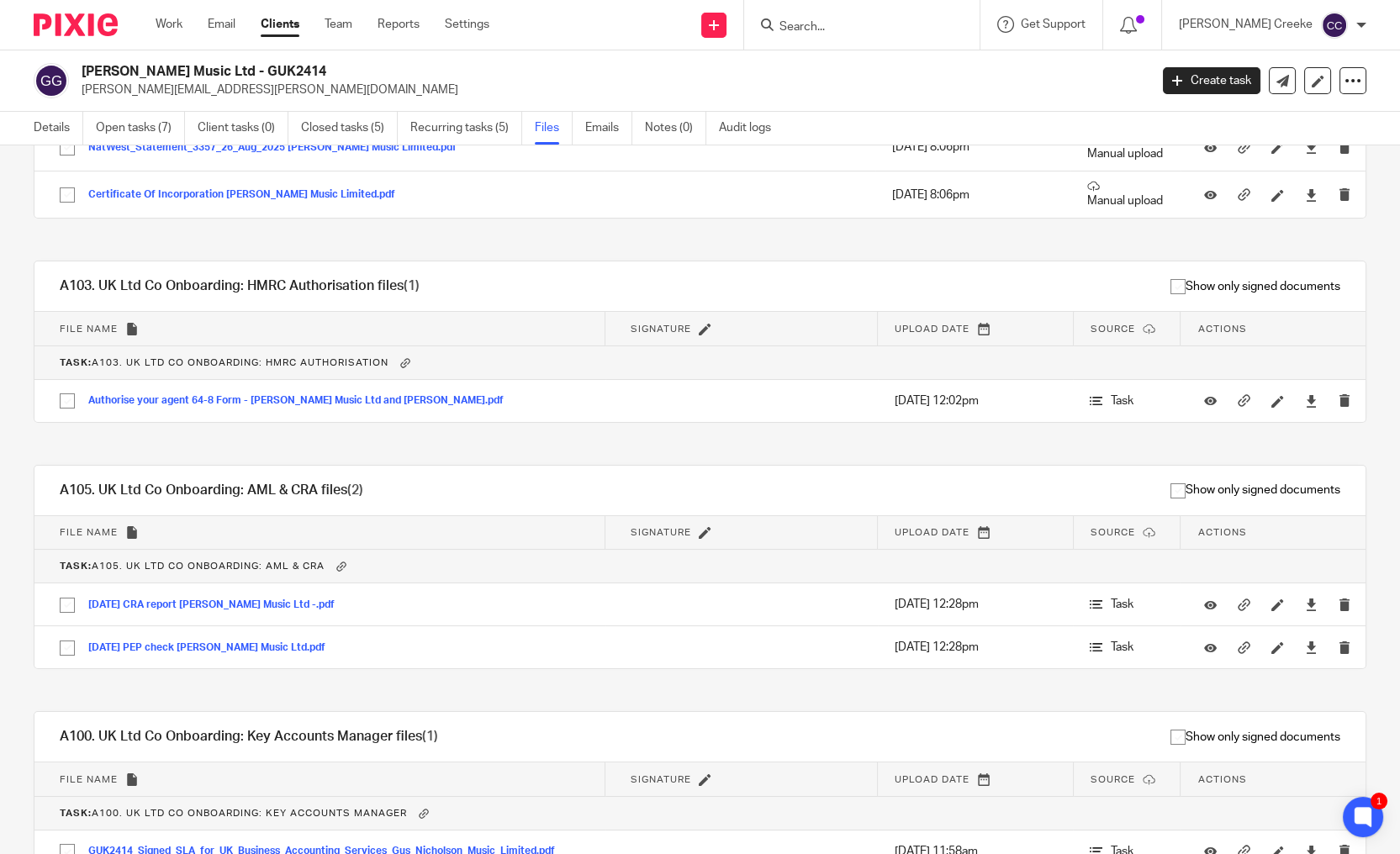
scroll to position [422, 0]
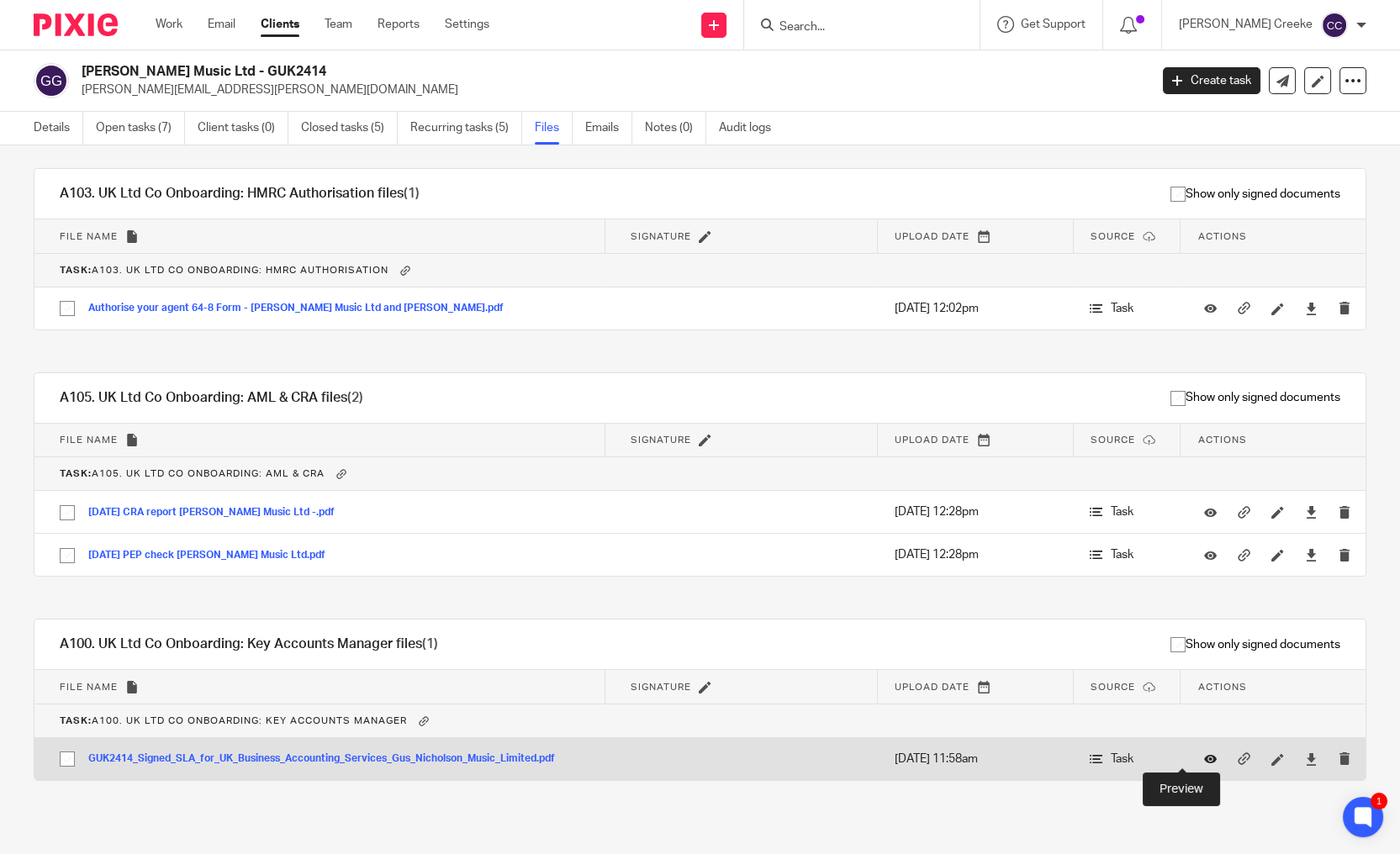
click at [1204, 756] on icon at bounding box center [1210, 760] width 13 height 13
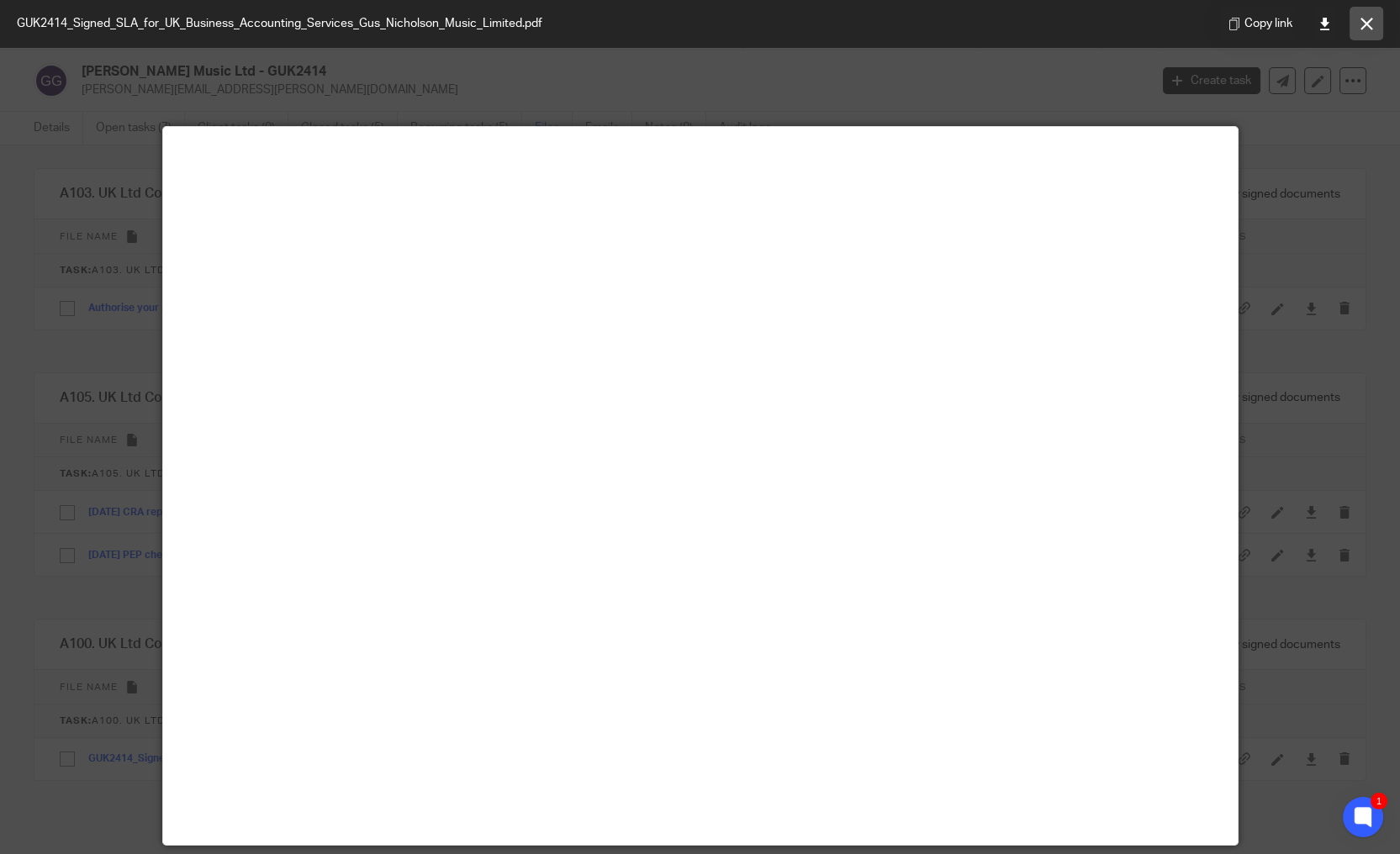
click at [1360, 21] on icon at bounding box center [1366, 24] width 13 height 13
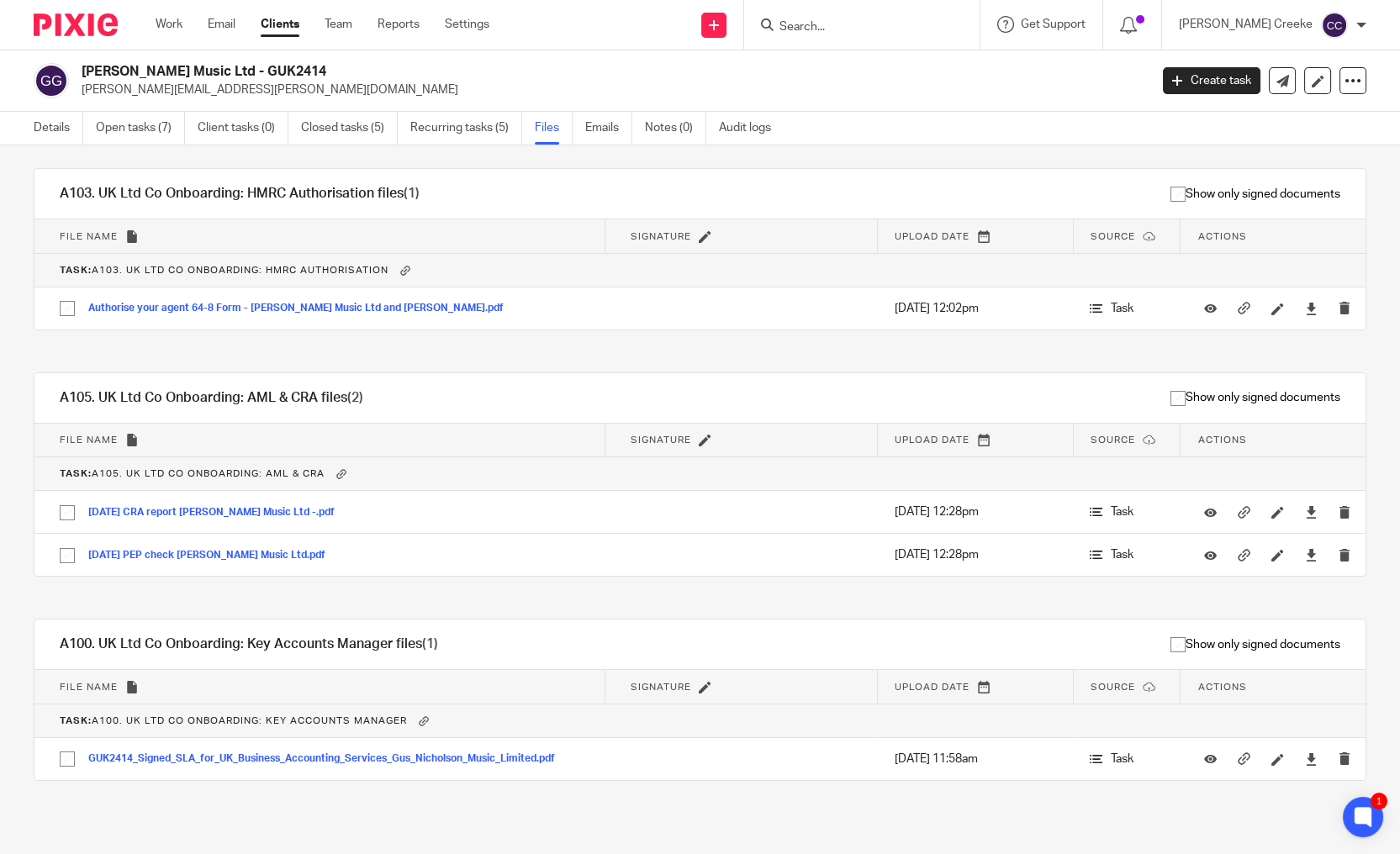
scroll to position [48, 0]
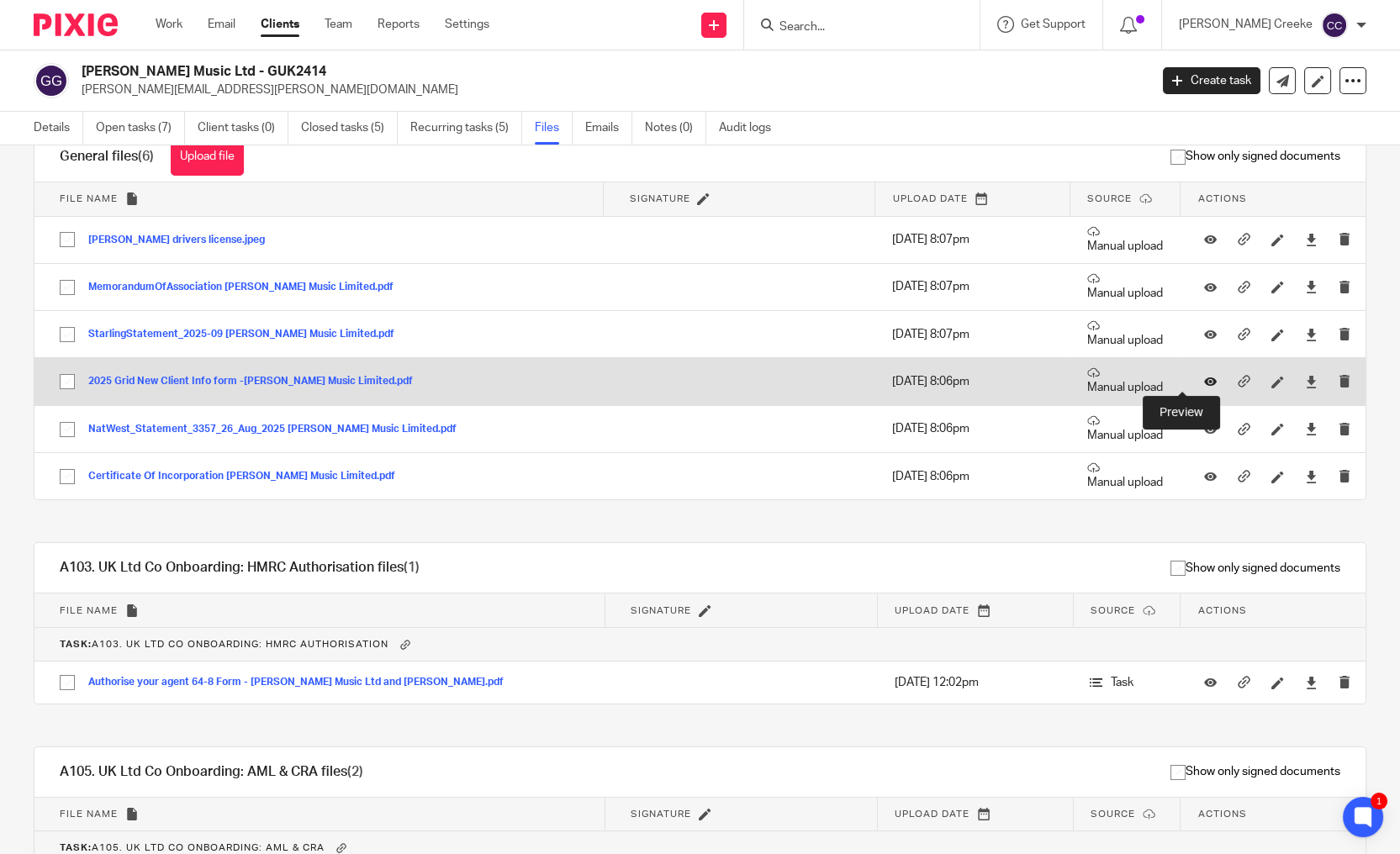
click at [1204, 376] on icon at bounding box center [1210, 382] width 13 height 13
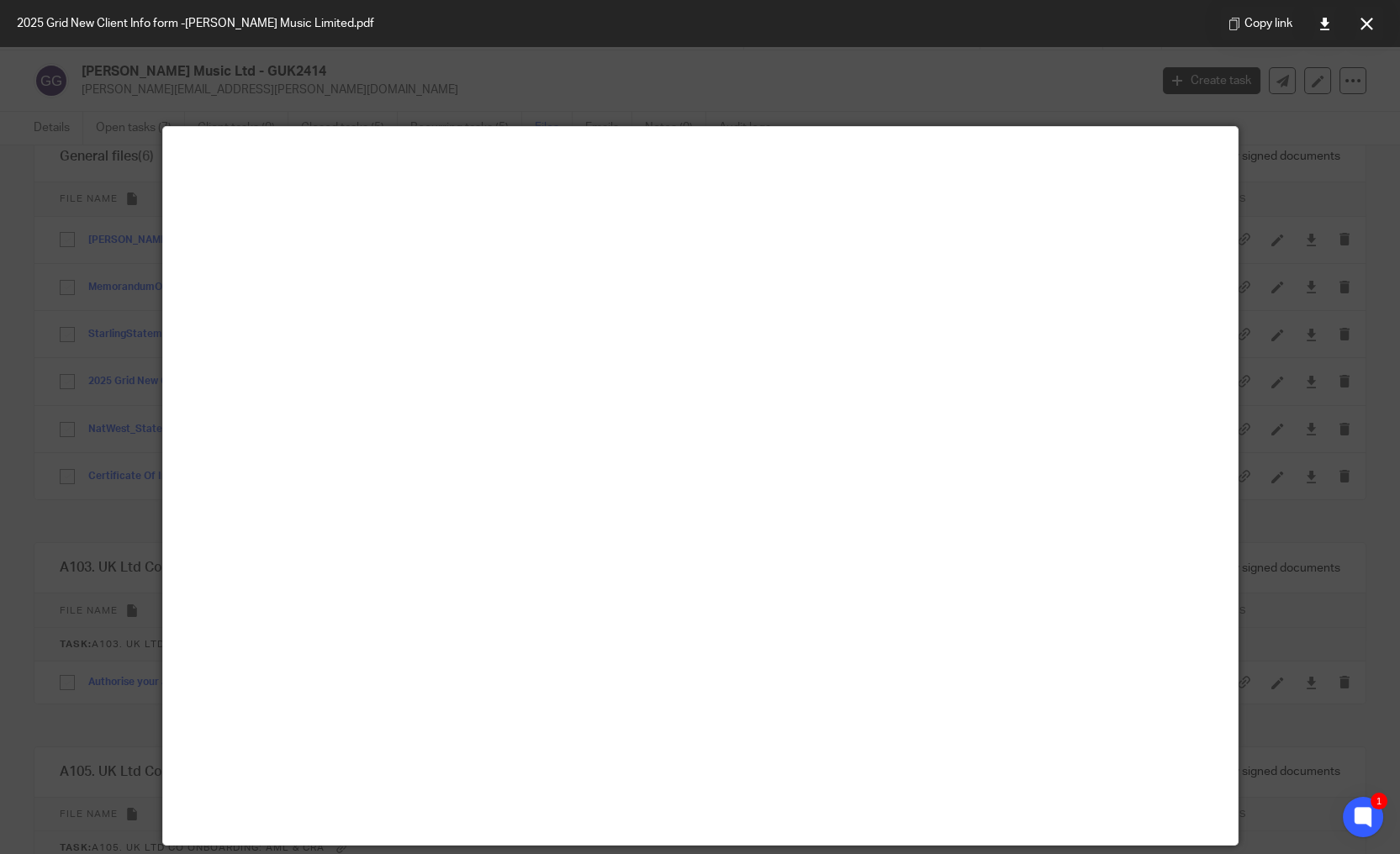
drag, startPoint x: 1356, startPoint y: 20, endPoint x: 1205, endPoint y: 25, distance: 151.1
click at [1355, 20] on button at bounding box center [1366, 24] width 34 height 34
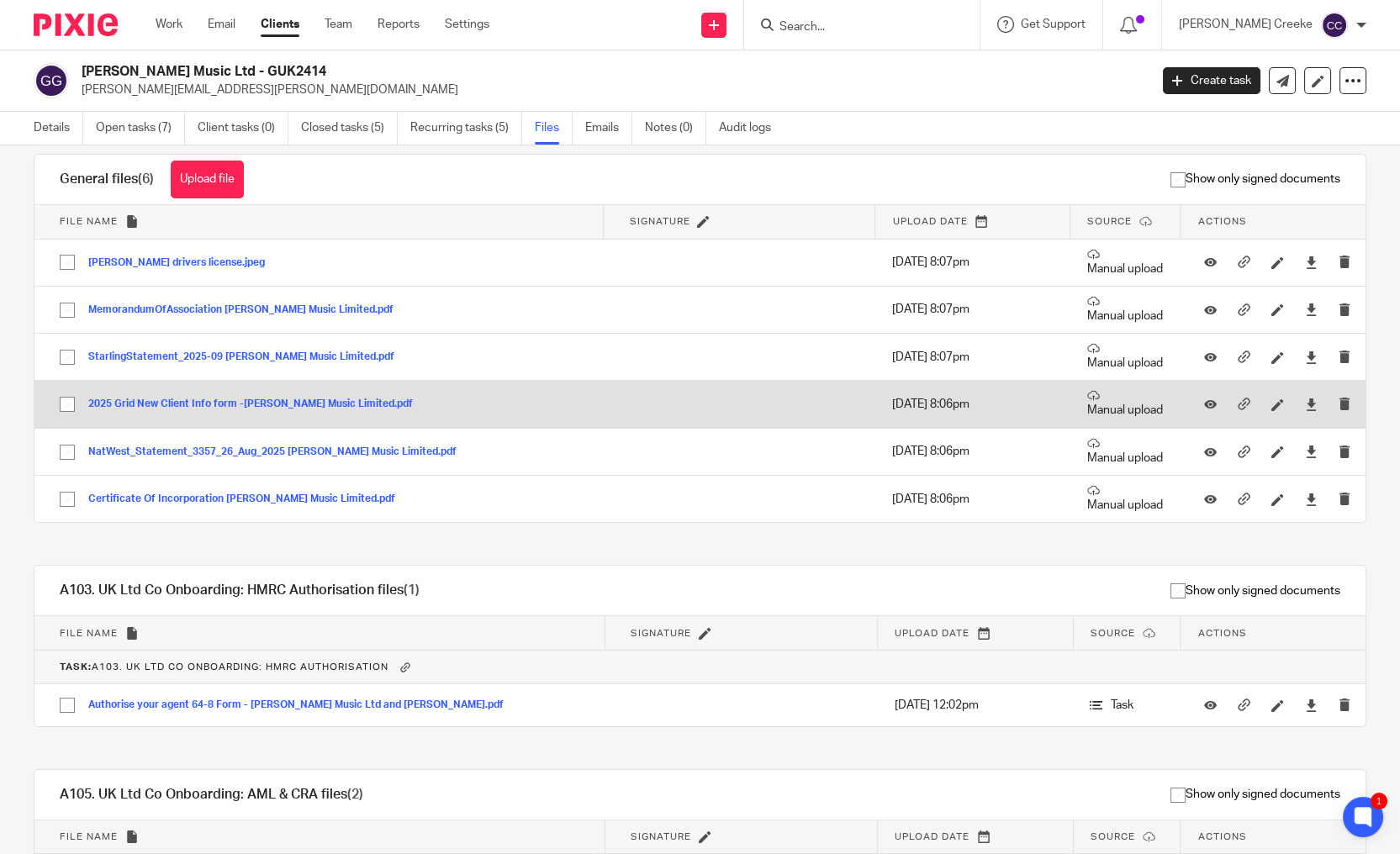
scroll to position [0, 0]
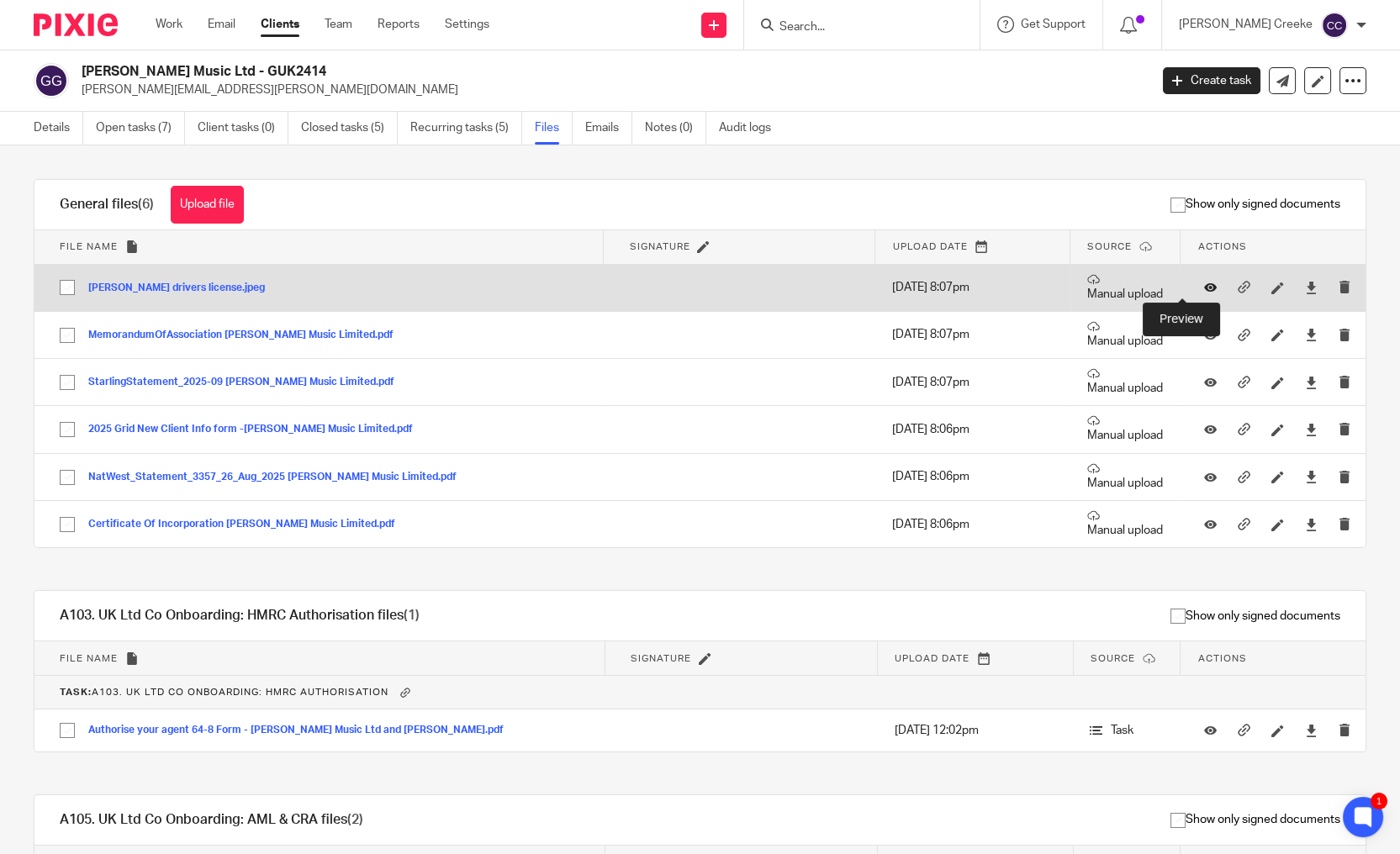
click at [1204, 288] on icon at bounding box center [1210, 288] width 13 height 13
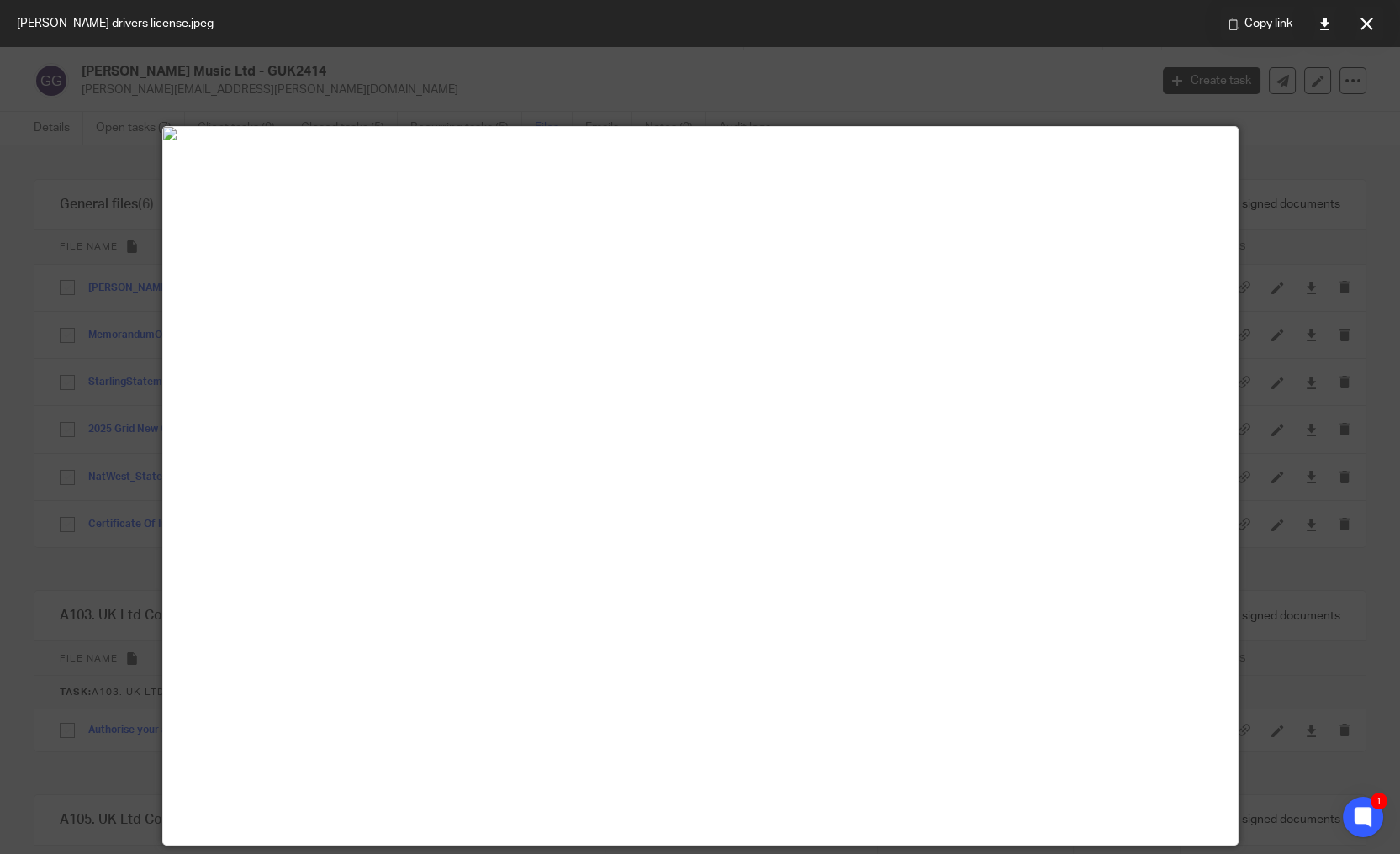
drag, startPoint x: 1361, startPoint y: 30, endPoint x: 965, endPoint y: 76, distance: 398.7
click at [1354, 28] on button at bounding box center [1366, 24] width 34 height 34
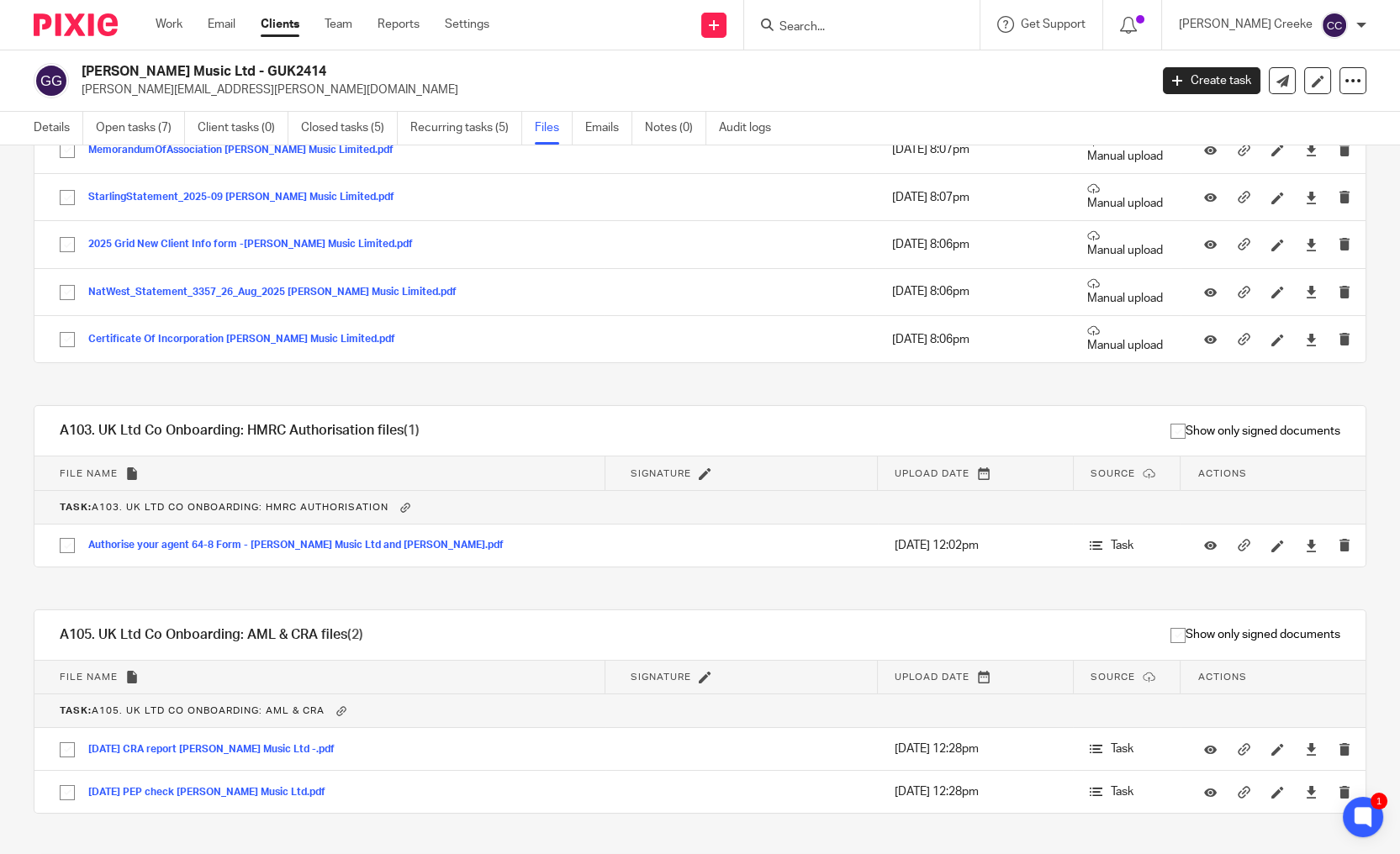
scroll to position [235, 0]
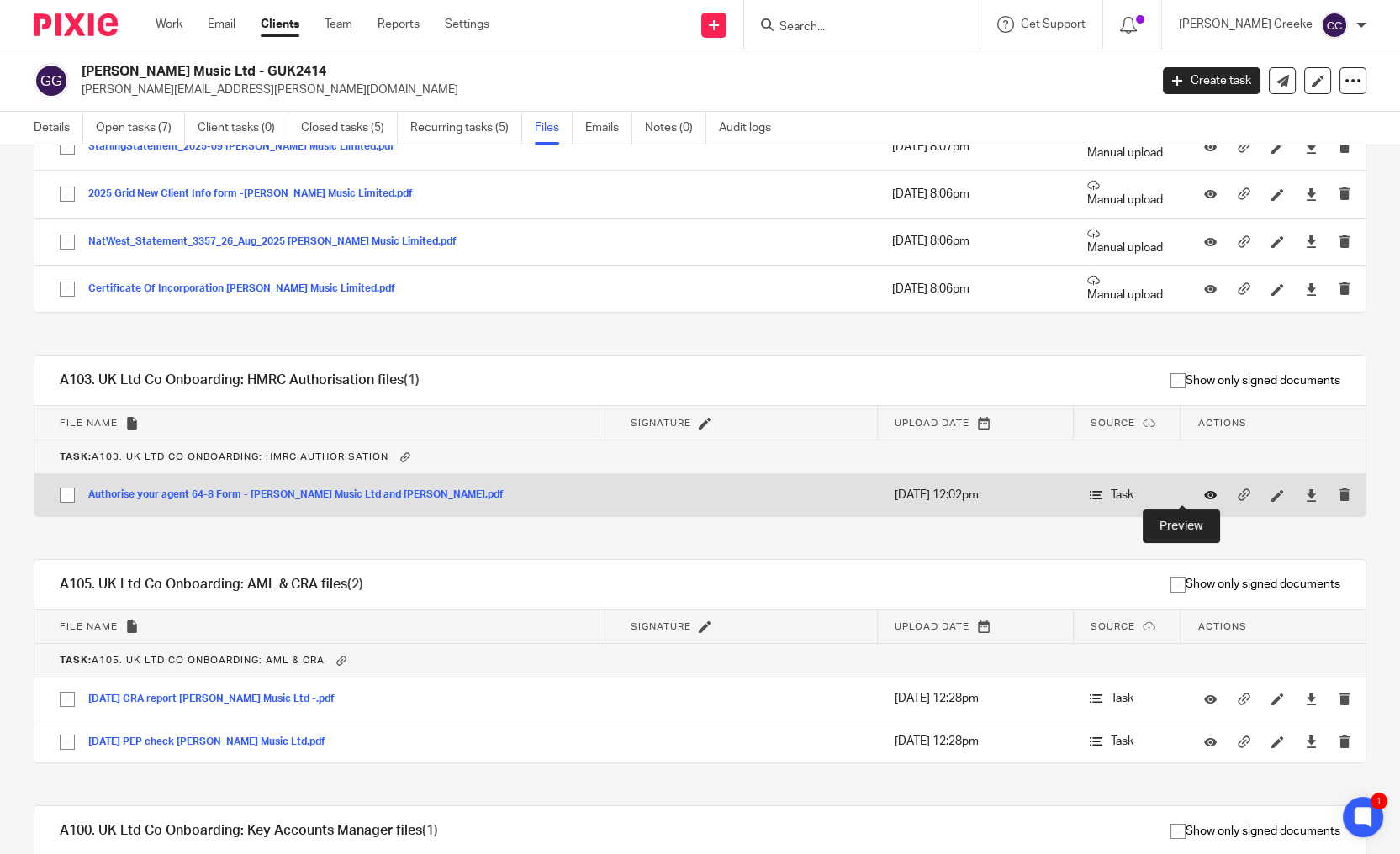
click at [1204, 492] on icon at bounding box center [1210, 495] width 13 height 13
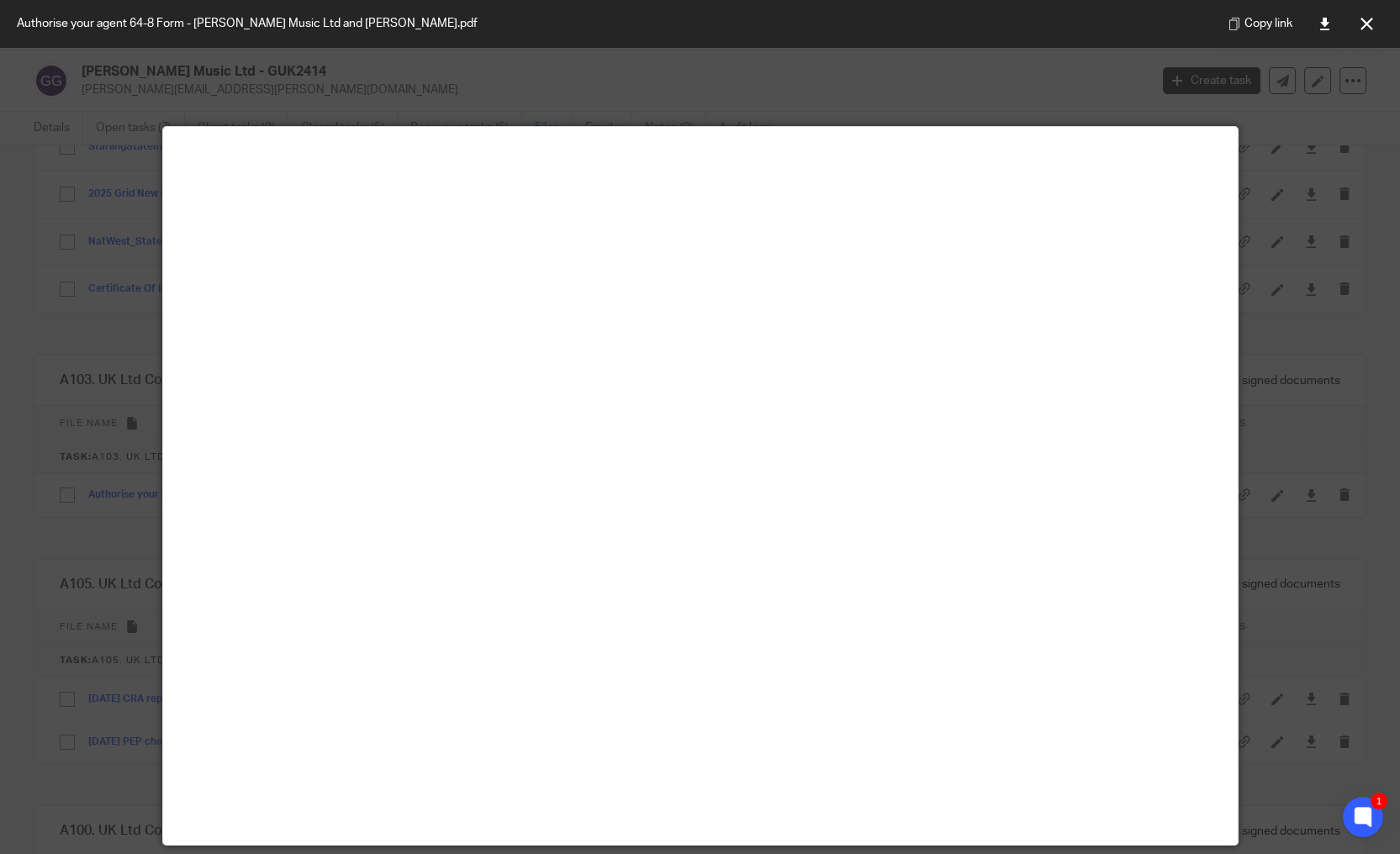
drag, startPoint x: 1374, startPoint y: 30, endPoint x: 1360, endPoint y: 30, distance: 14.0
click at [1372, 29] on button at bounding box center [1366, 24] width 34 height 34
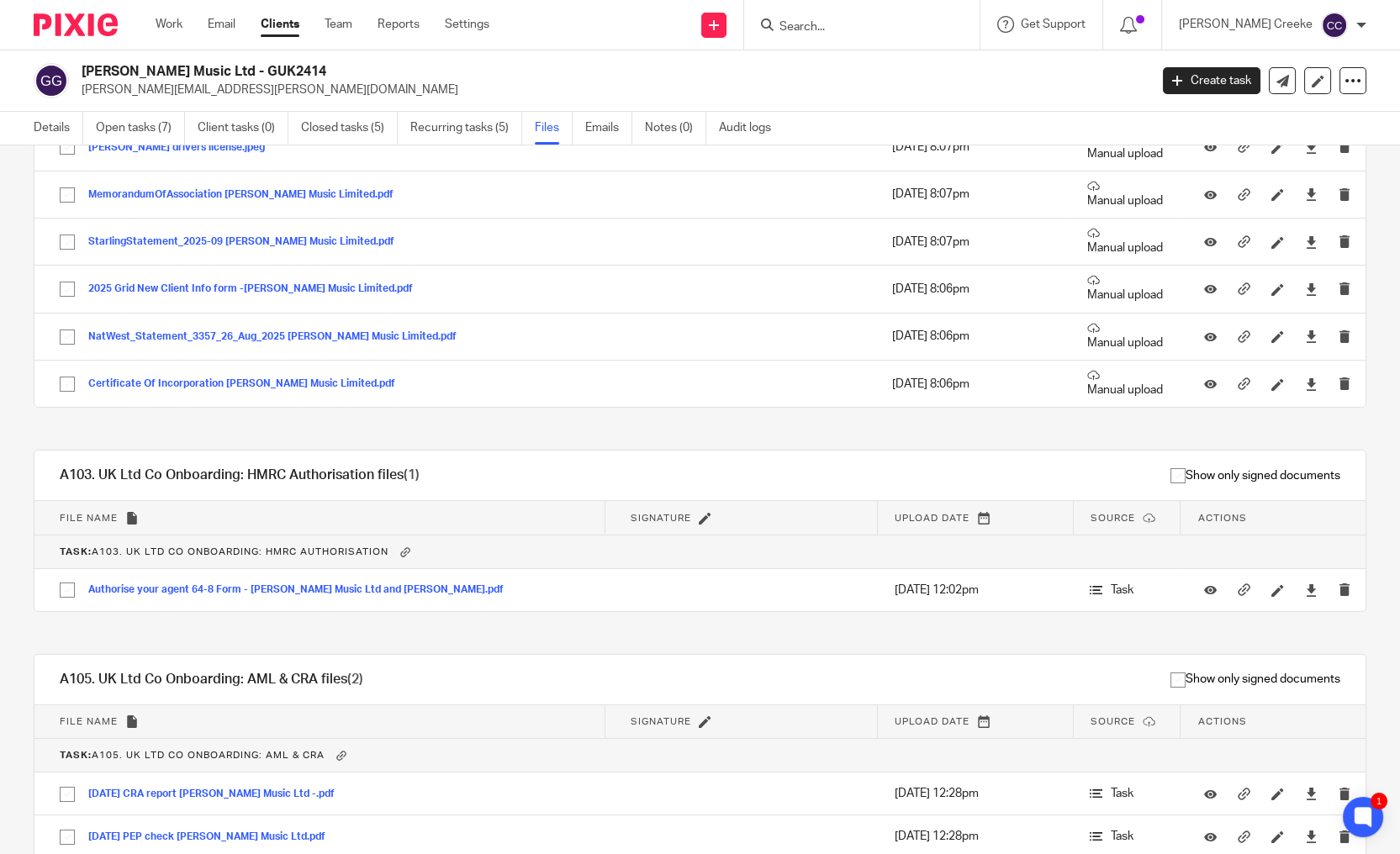
scroll to position [0, 0]
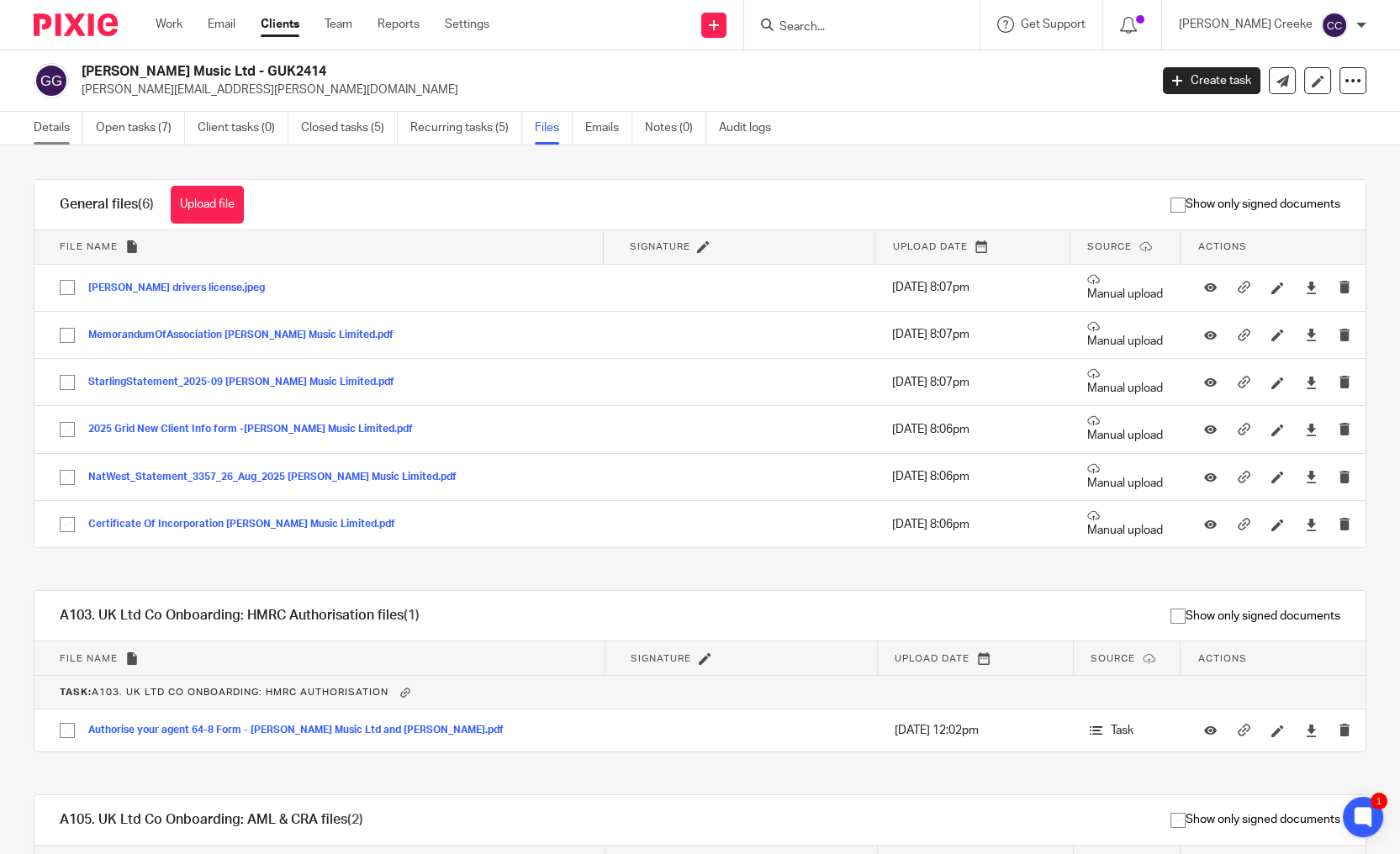
click at [49, 130] on link "Details" at bounding box center [58, 128] width 49 height 33
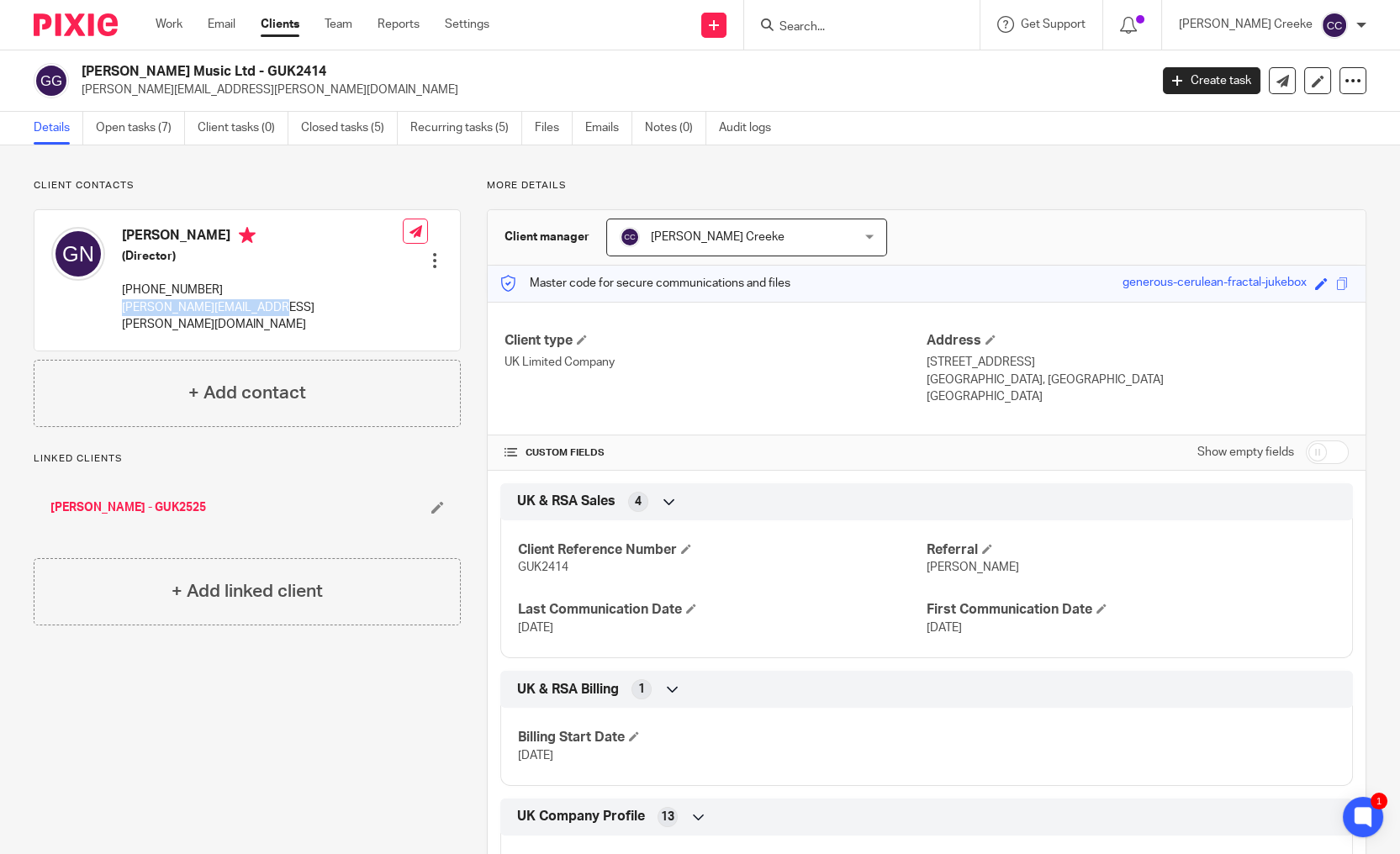
drag, startPoint x: 122, startPoint y: 309, endPoint x: 299, endPoint y: 309, distance: 177.0
click at [300, 307] on div "Gus Nicholson (Director) +44 78 753 7260 gus.nicholson@icloud.com Edit contact …" at bounding box center [248, 280] width 426 height 140
copy p "[PERSON_NAME][EMAIL_ADDRESS][PERSON_NAME][DOMAIN_NAME]"
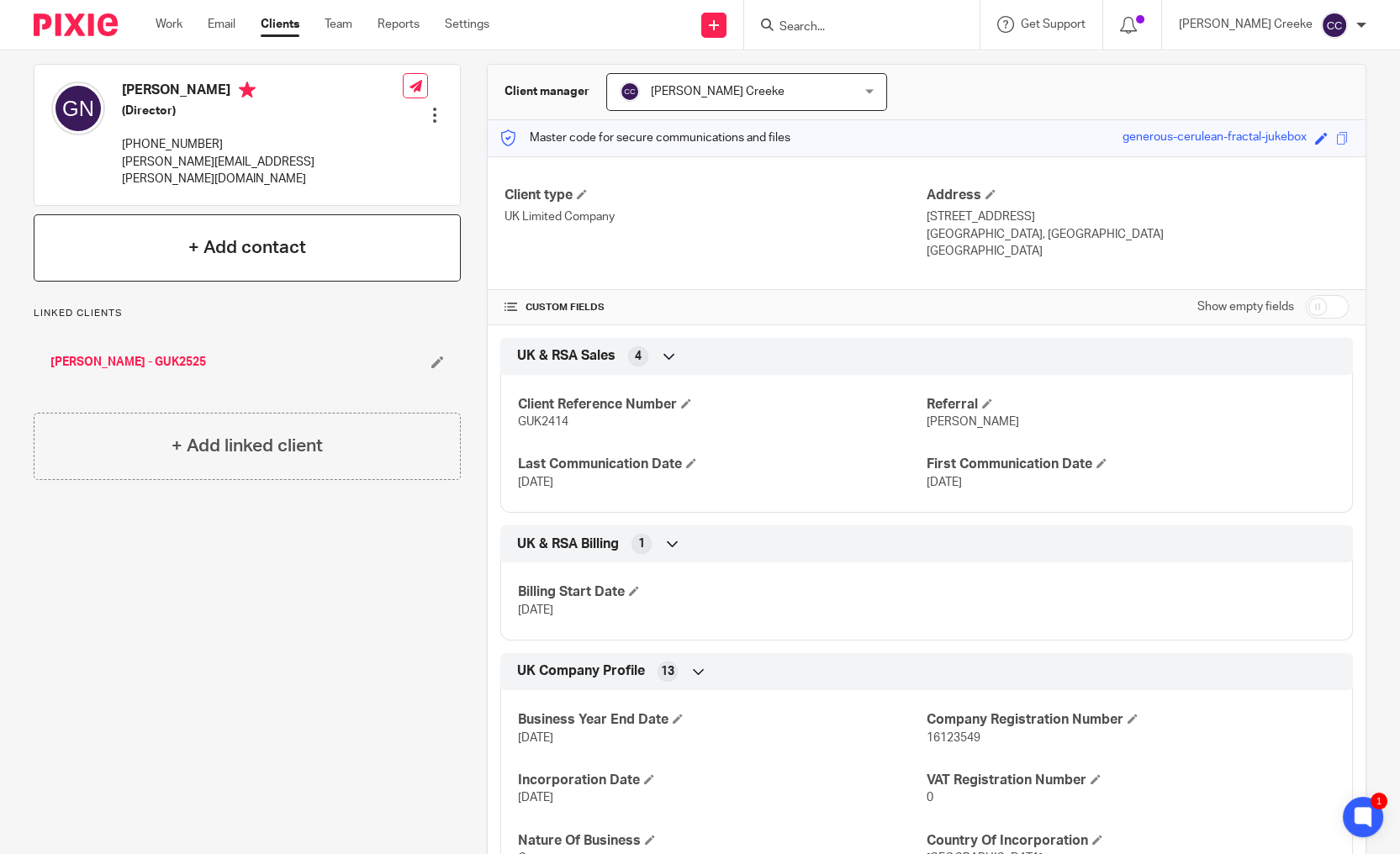
scroll to position [93, 0]
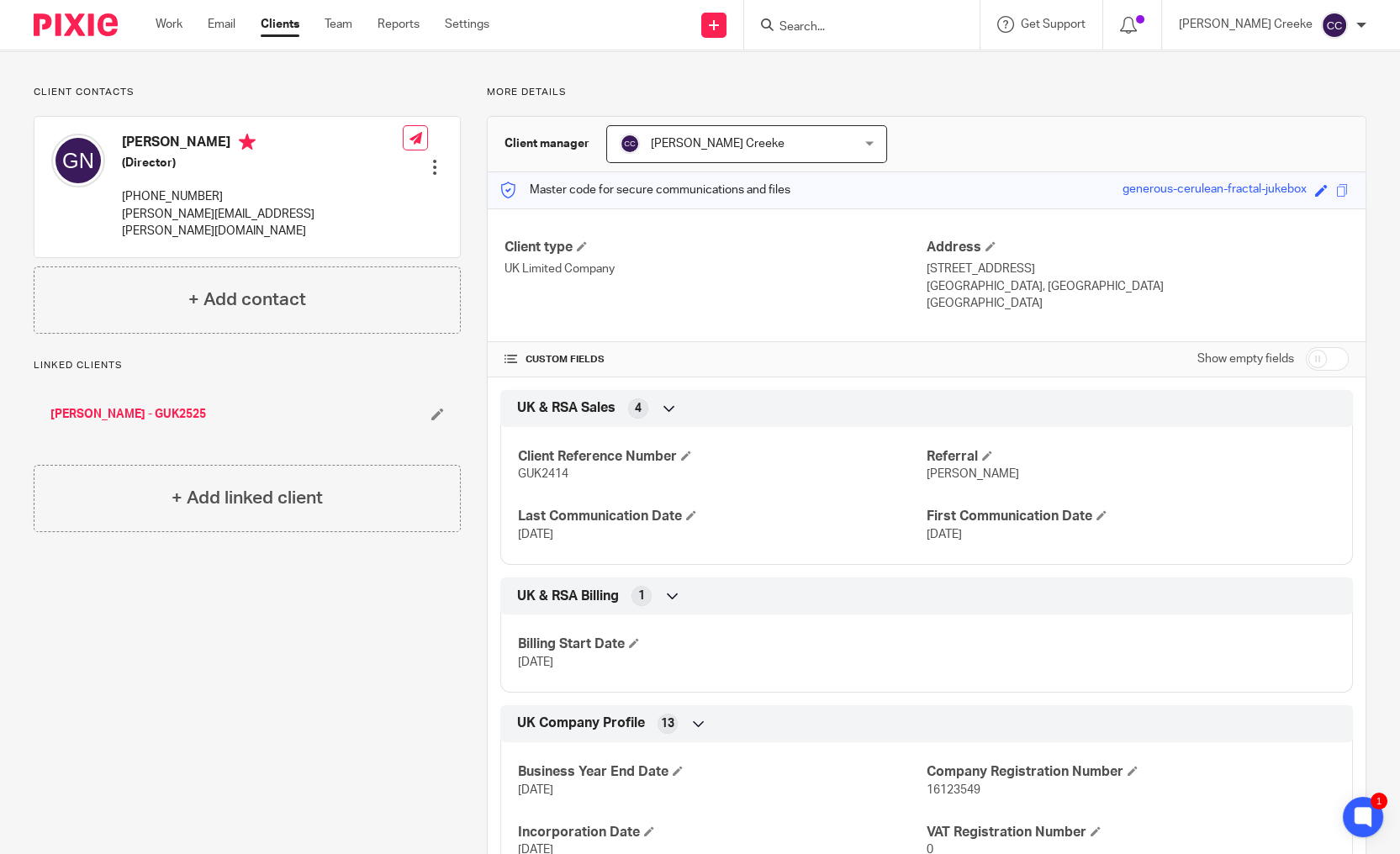
click at [149, 406] on link "[PERSON_NAME] - GUK2525" at bounding box center [128, 414] width 156 height 17
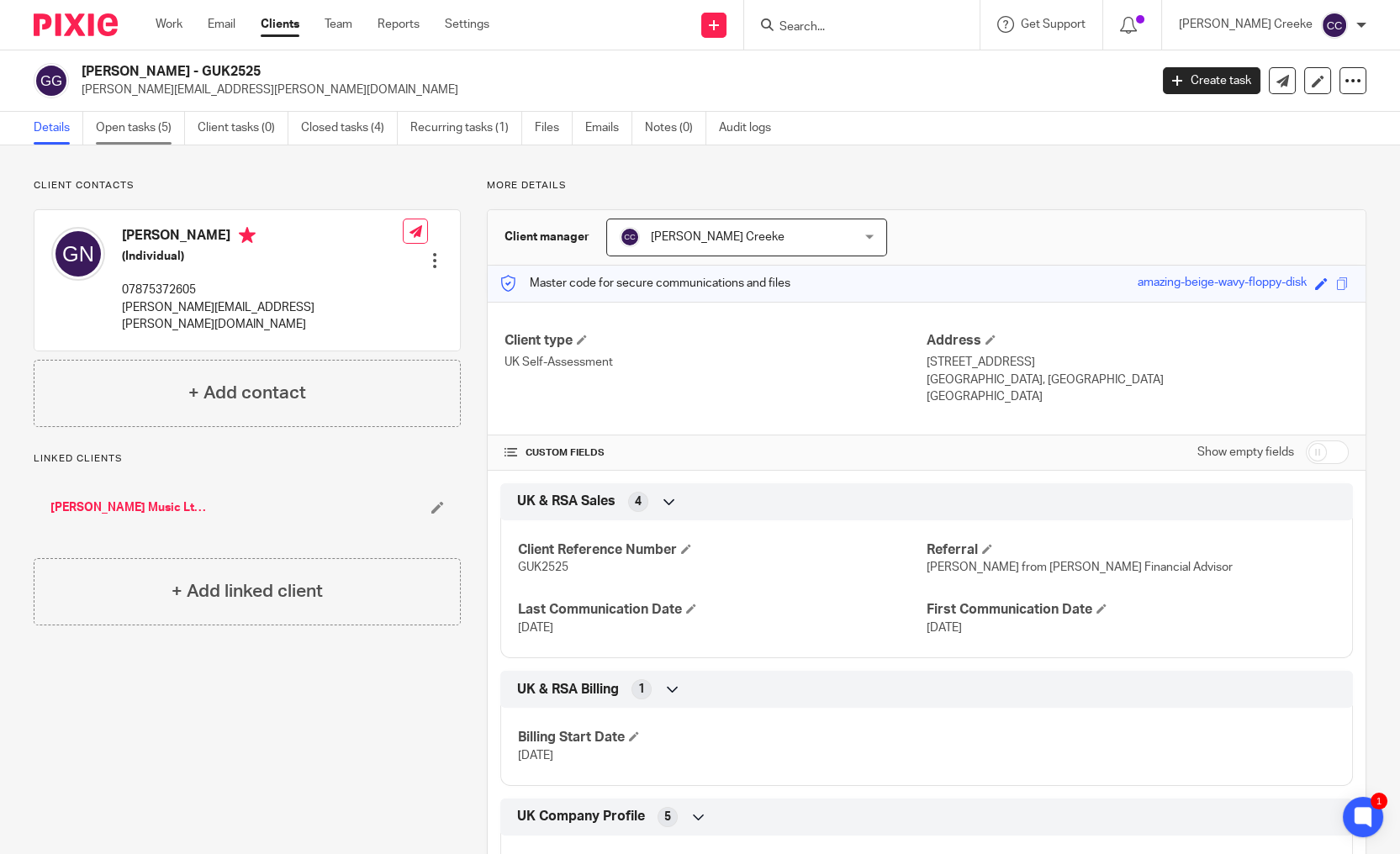
click at [154, 126] on link "Open tasks (5)" at bounding box center [140, 128] width 89 height 33
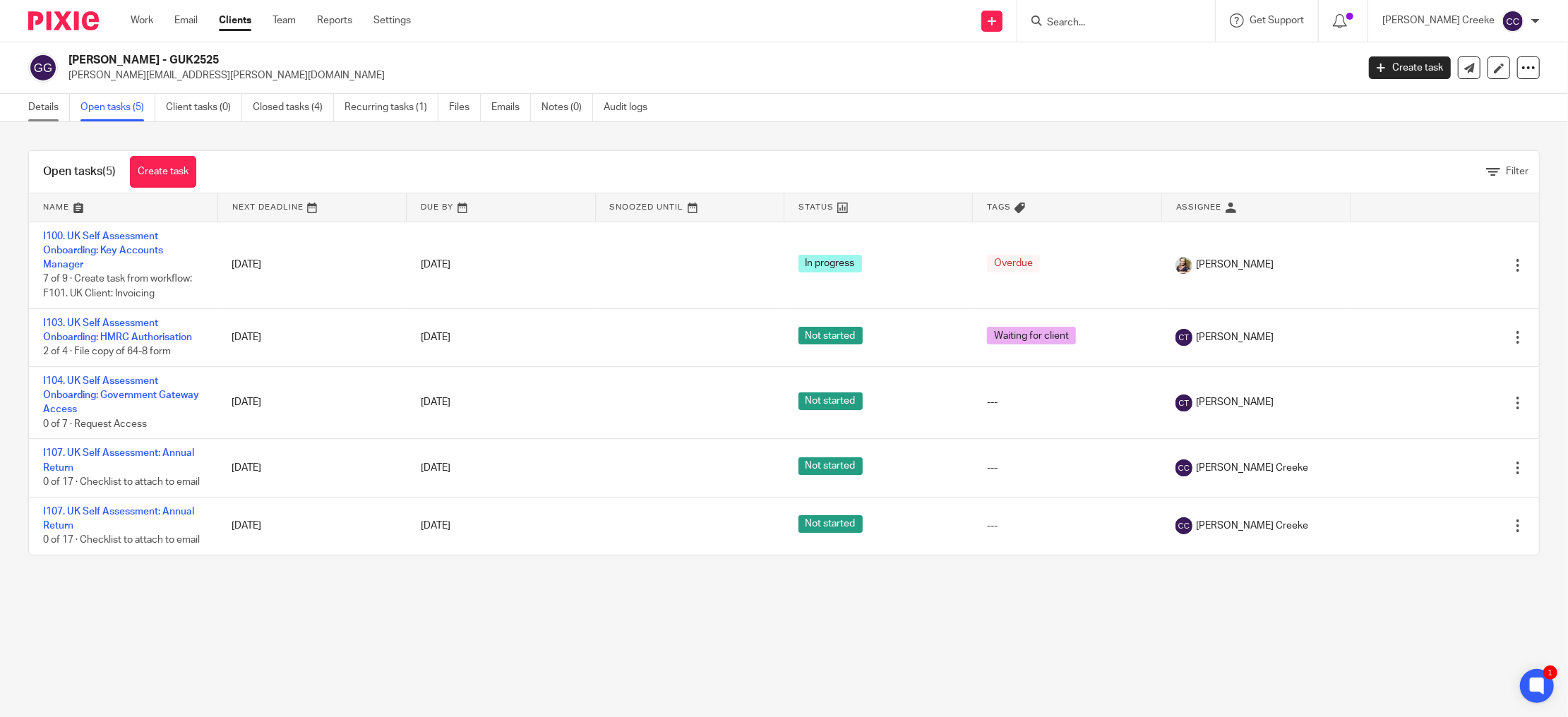
click at [44, 107] on link "Details" at bounding box center [49, 107] width 41 height 28
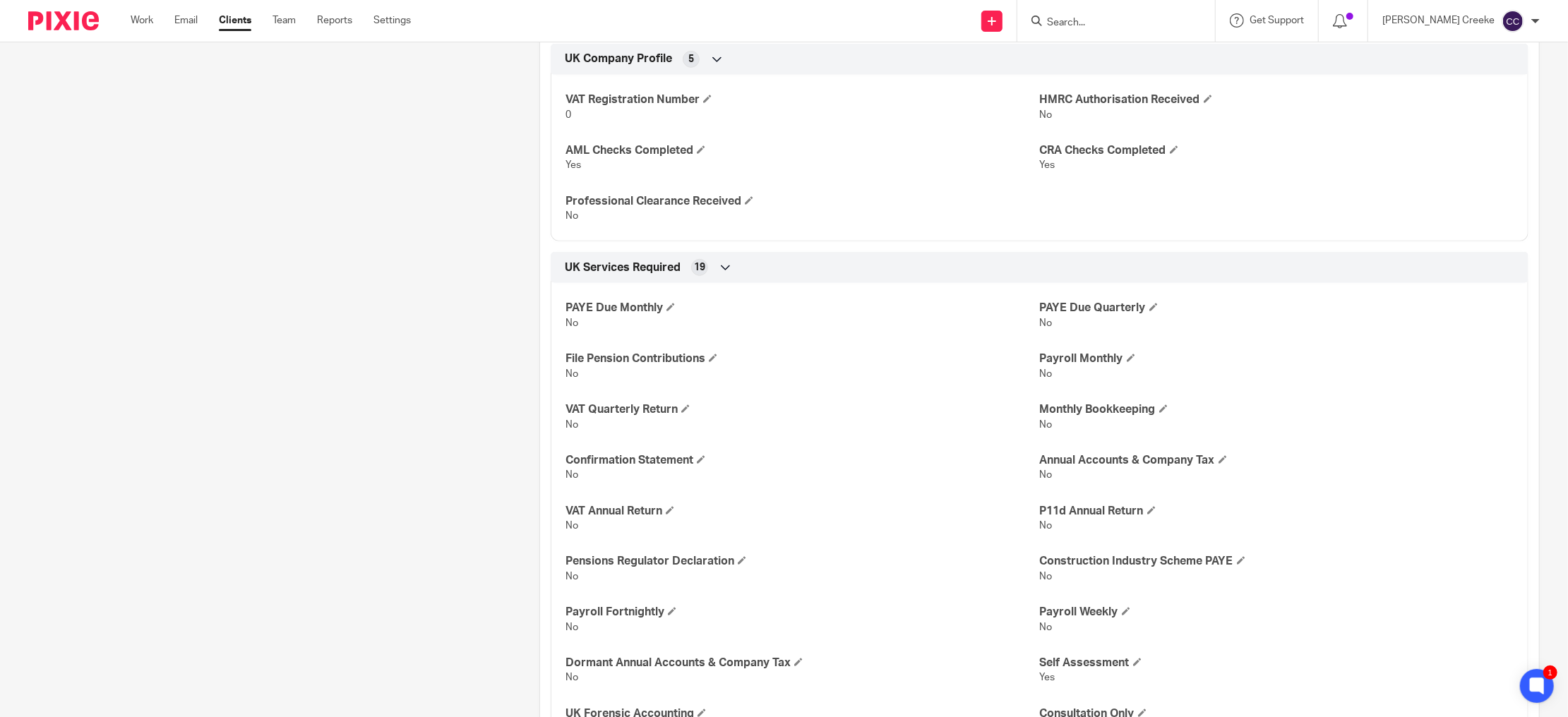
scroll to position [392, 0]
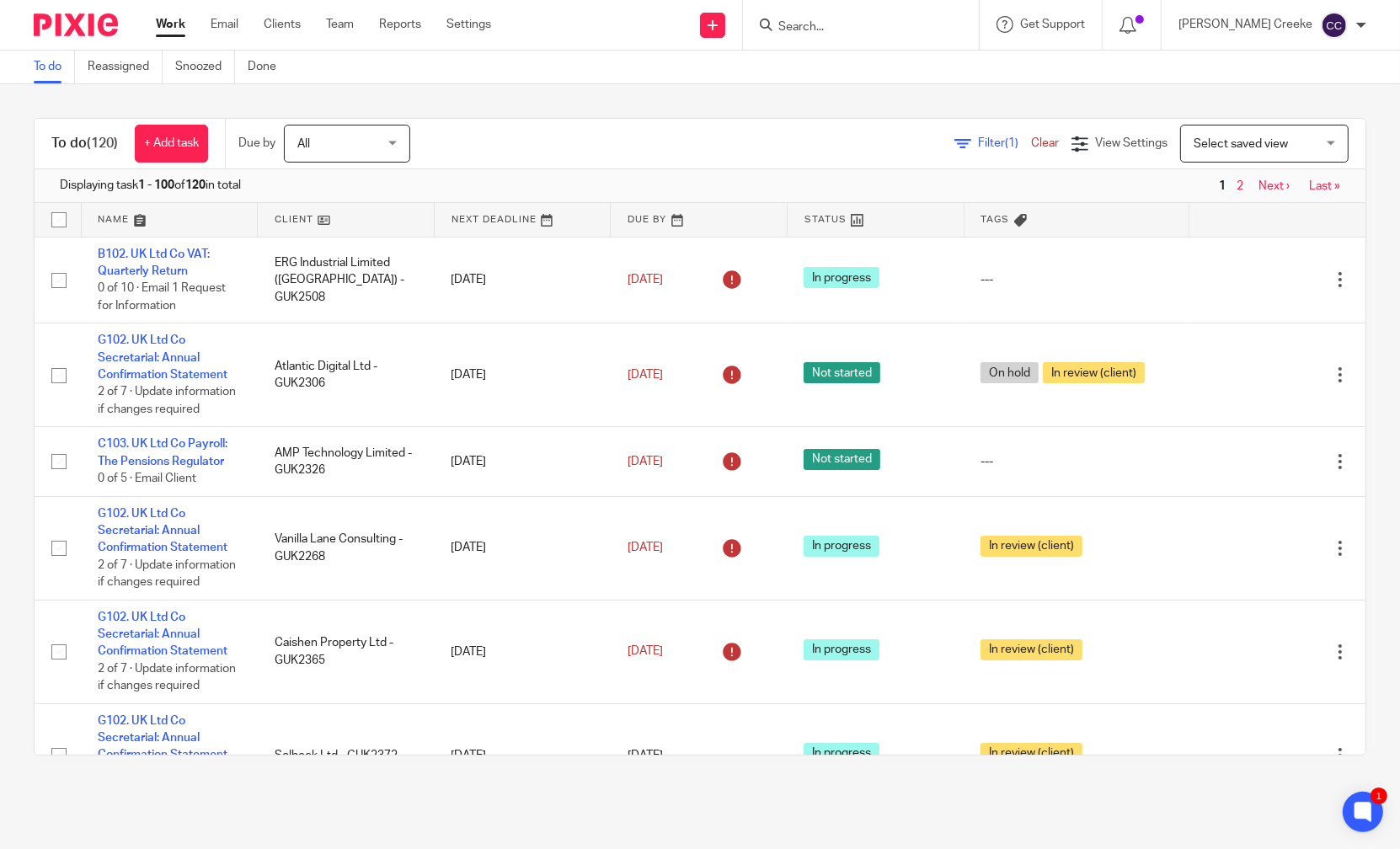
drag, startPoint x: 1211, startPoint y: 149, endPoint x: 1212, endPoint y: 178, distance: 29.0
click at [1211, 149] on span "Select saved view" at bounding box center [1254, 142] width 123 height 35
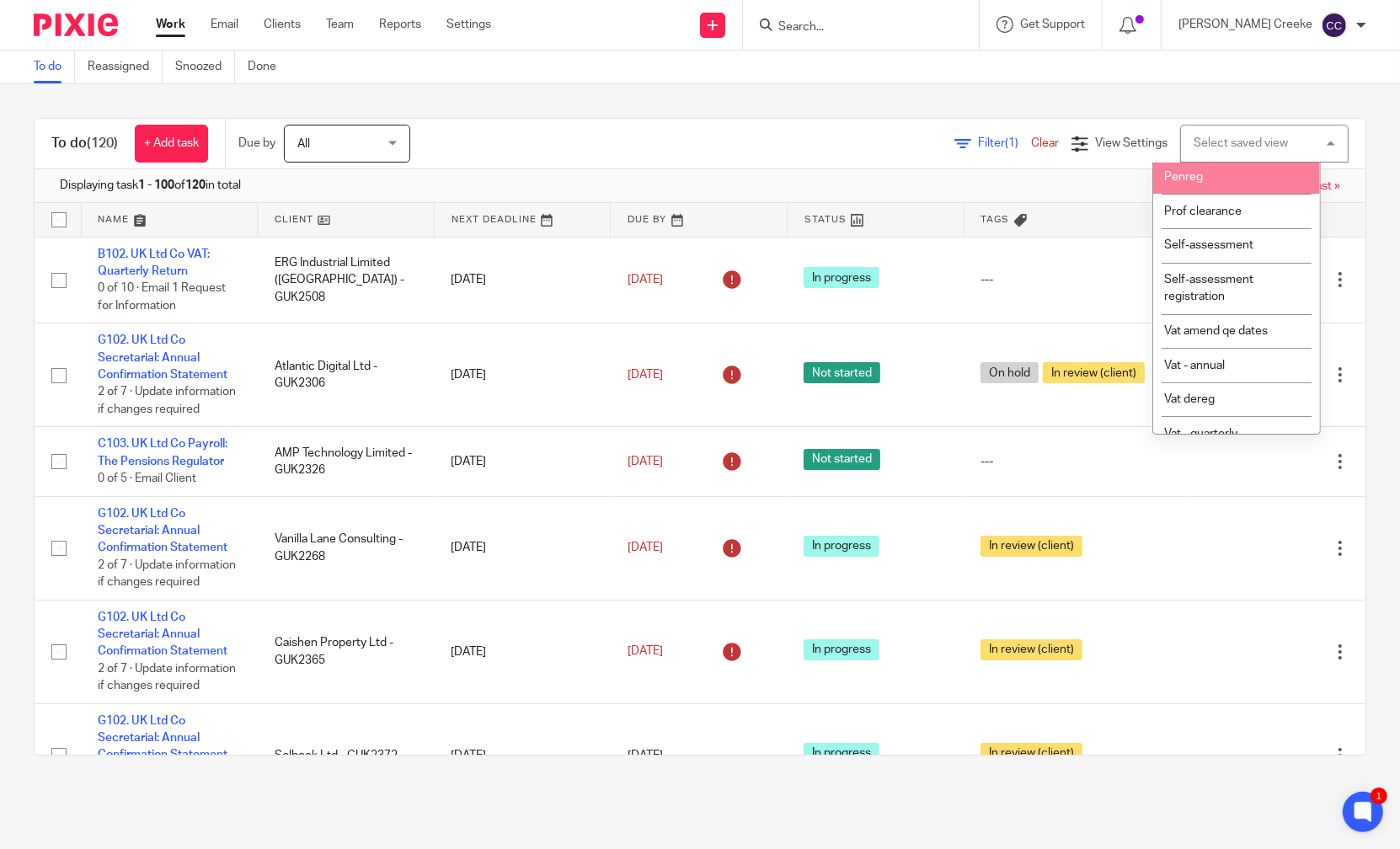
scroll to position [561, 0]
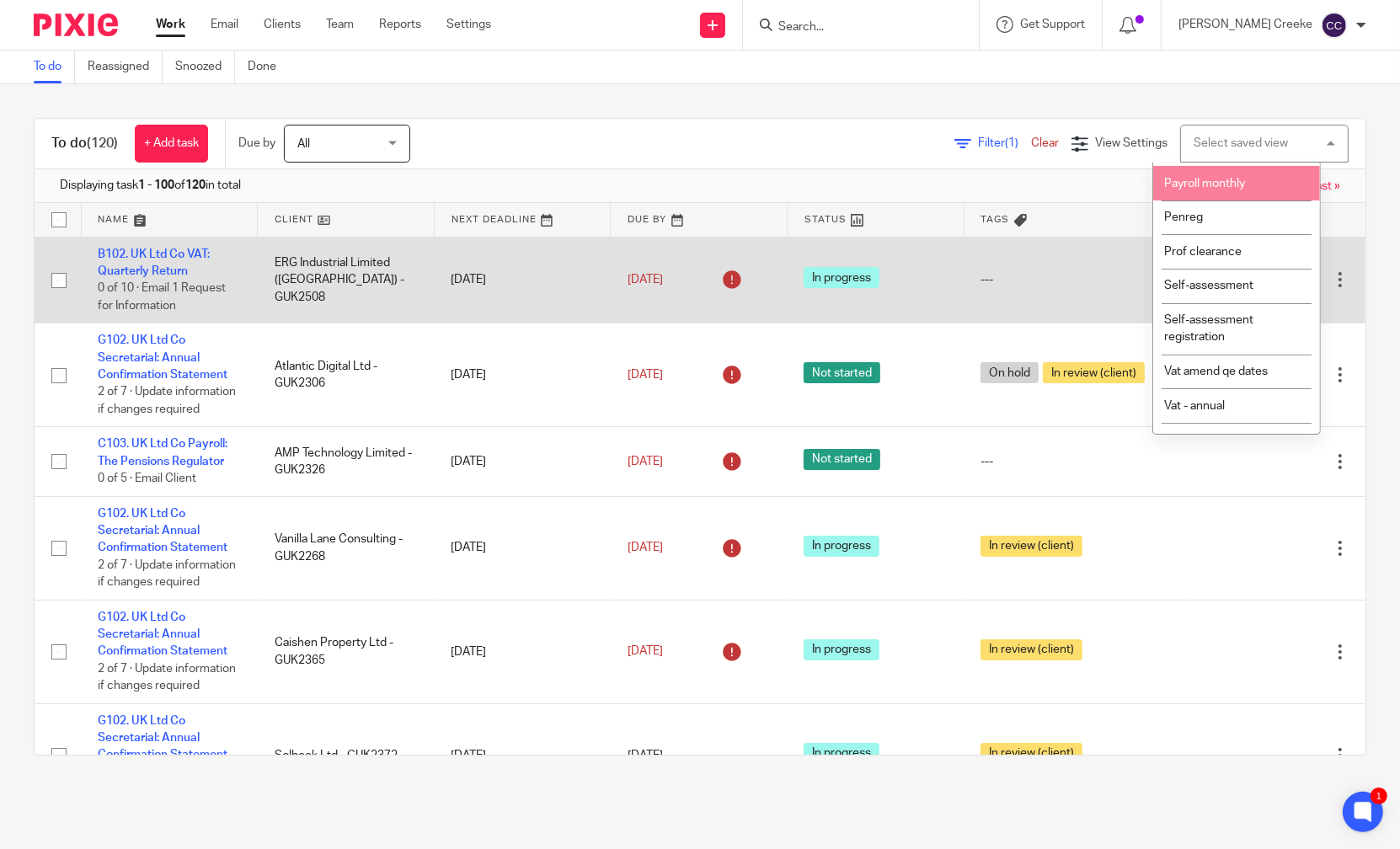
drag, startPoint x: 1216, startPoint y: 253, endPoint x: 1120, endPoint y: 266, distance: 96.9
click at [1214, 190] on span "Payroll monthly" at bounding box center [1205, 183] width 81 height 12
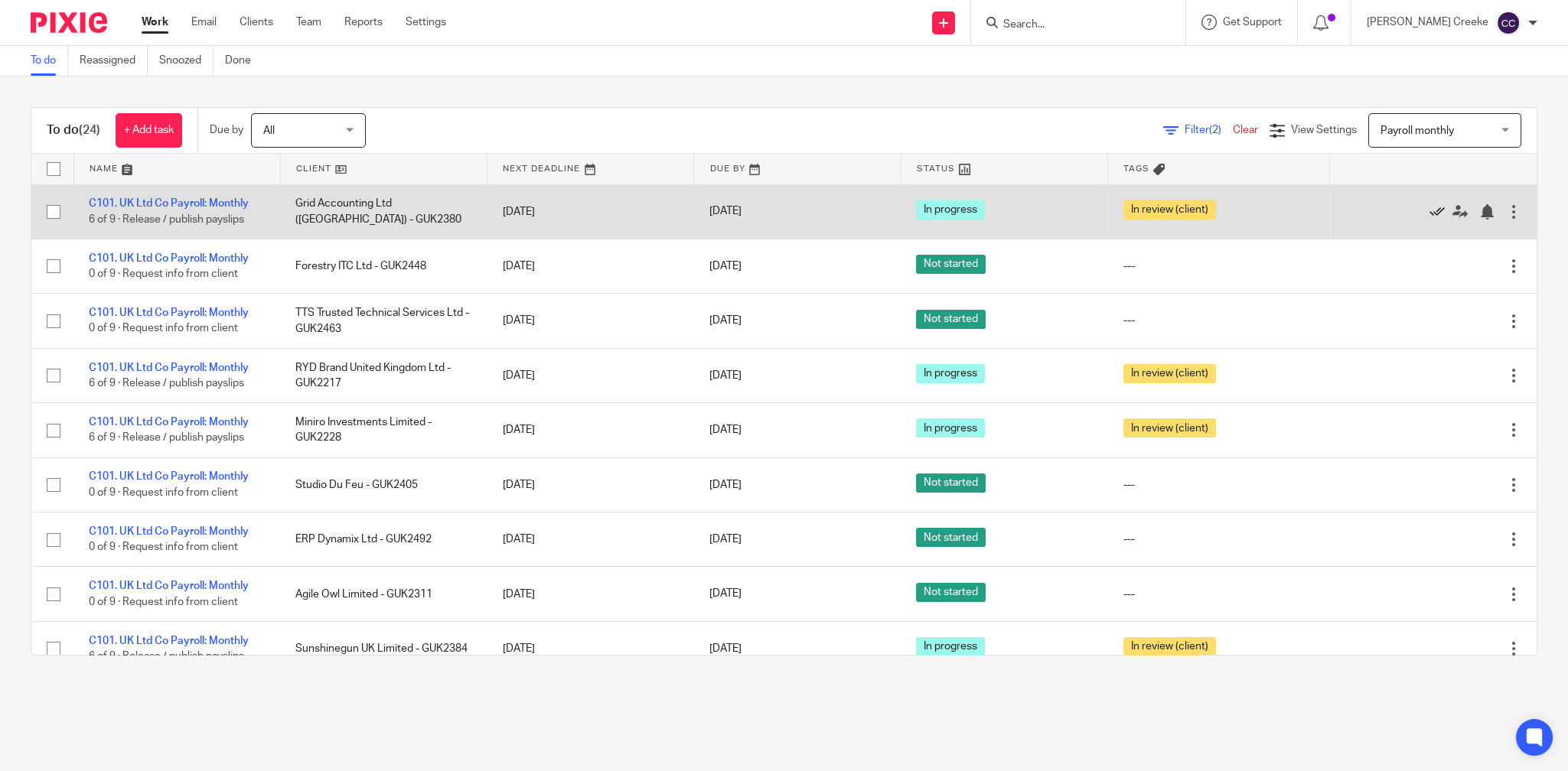
click at [1271, 212] on icon at bounding box center [1437, 211] width 15 height 15
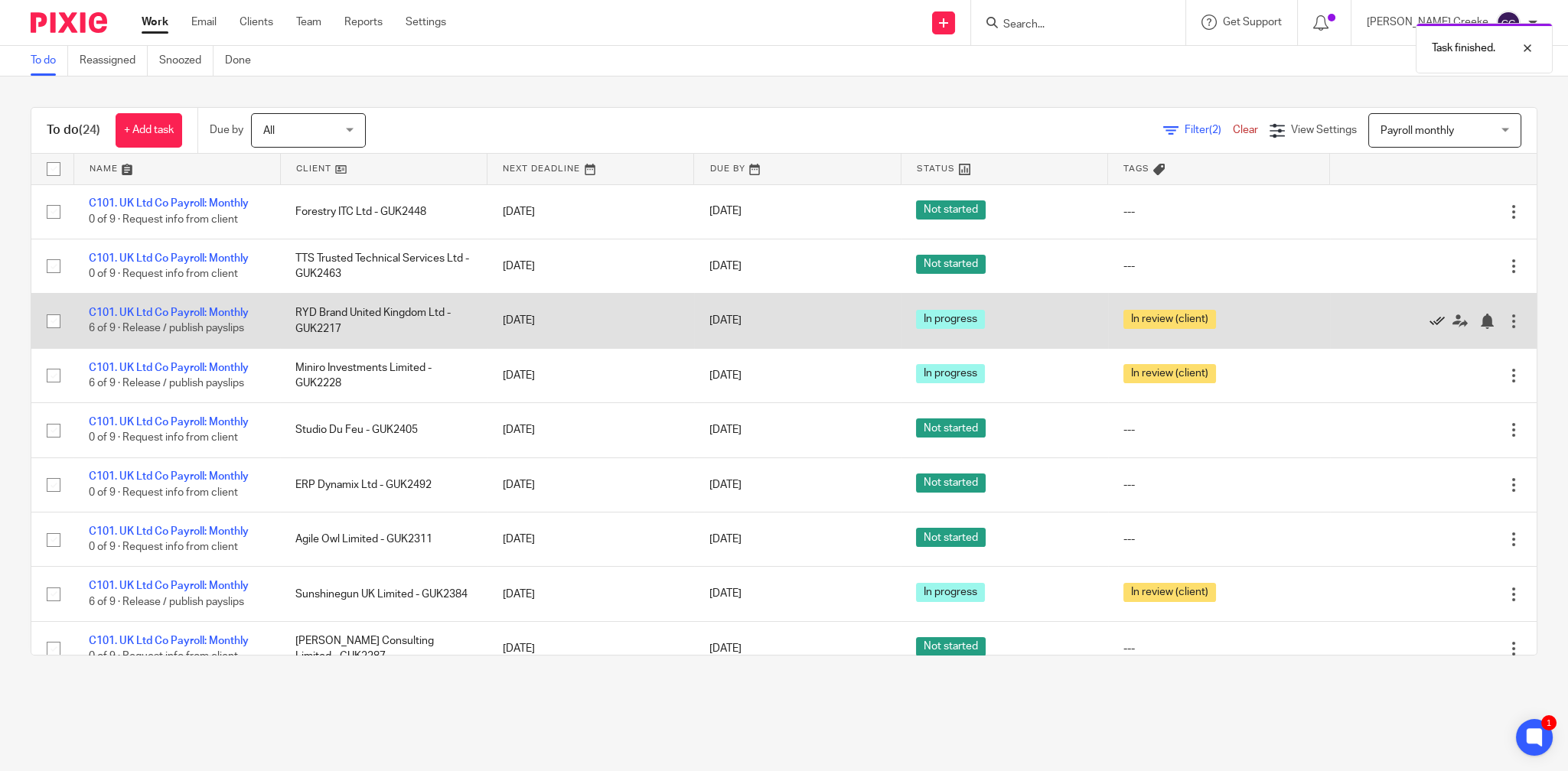
click at [1271, 320] on icon at bounding box center [1437, 321] width 15 height 15
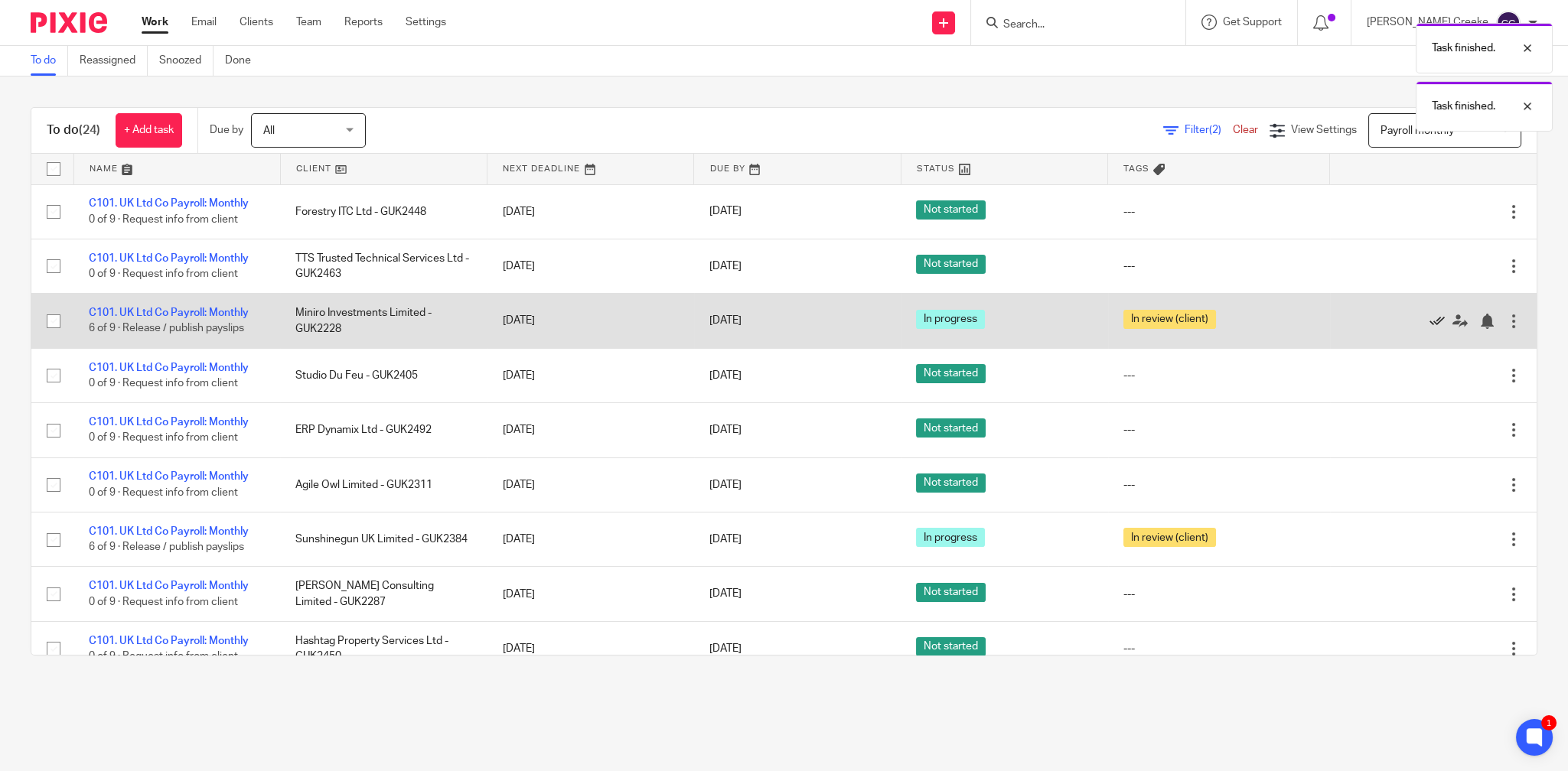
click at [1271, 320] on icon at bounding box center [1437, 321] width 15 height 15
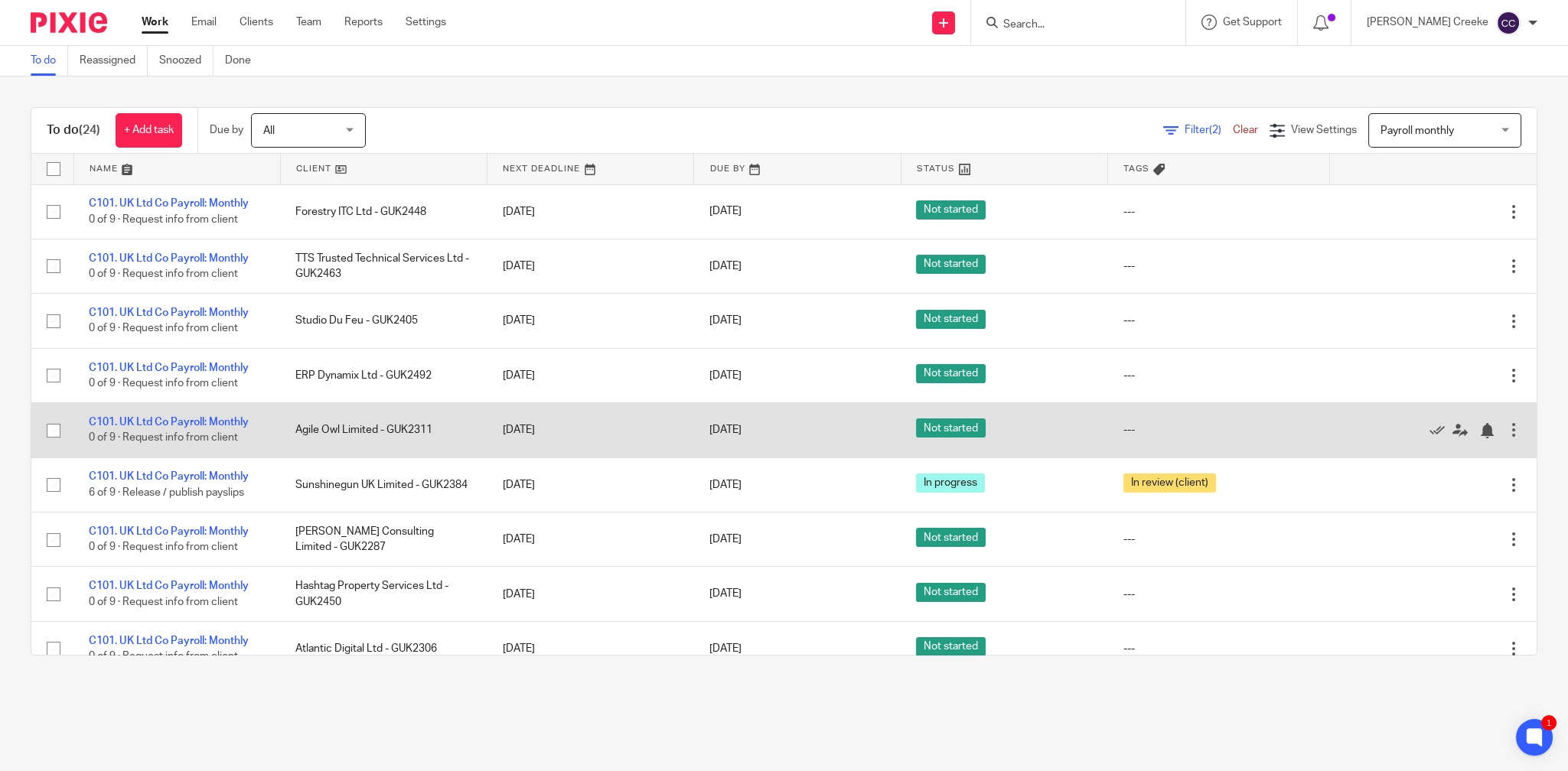
scroll to position [170, 0]
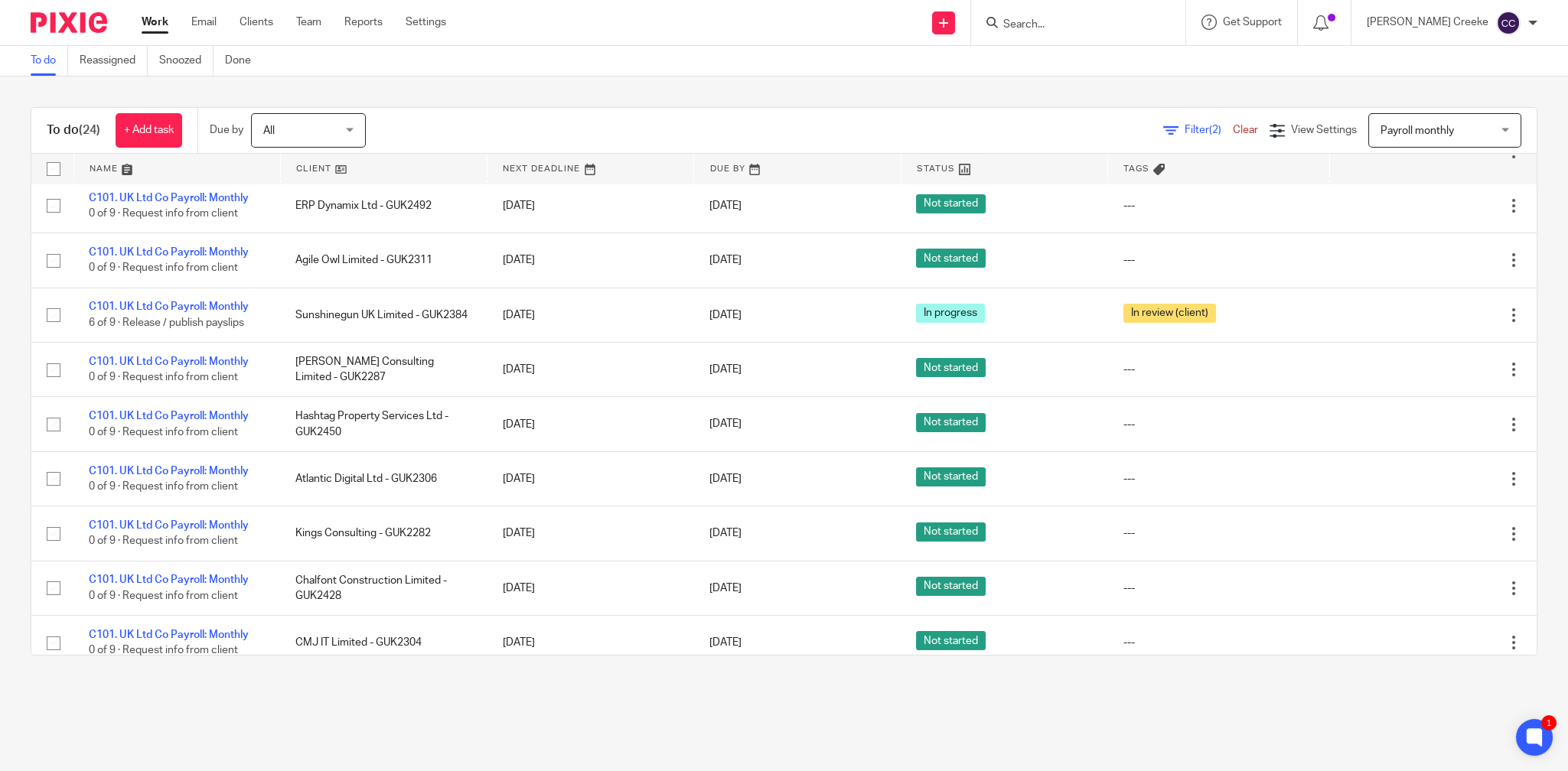
drag, startPoint x: 1128, startPoint y: 87, endPoint x: 1030, endPoint y: 71, distance: 99.3
click at [1126, 88] on div "To do (24) + Add task Due by All All [DATE] [DATE] This week Next week This mon…" at bounding box center [784, 381] width 1568 height 609
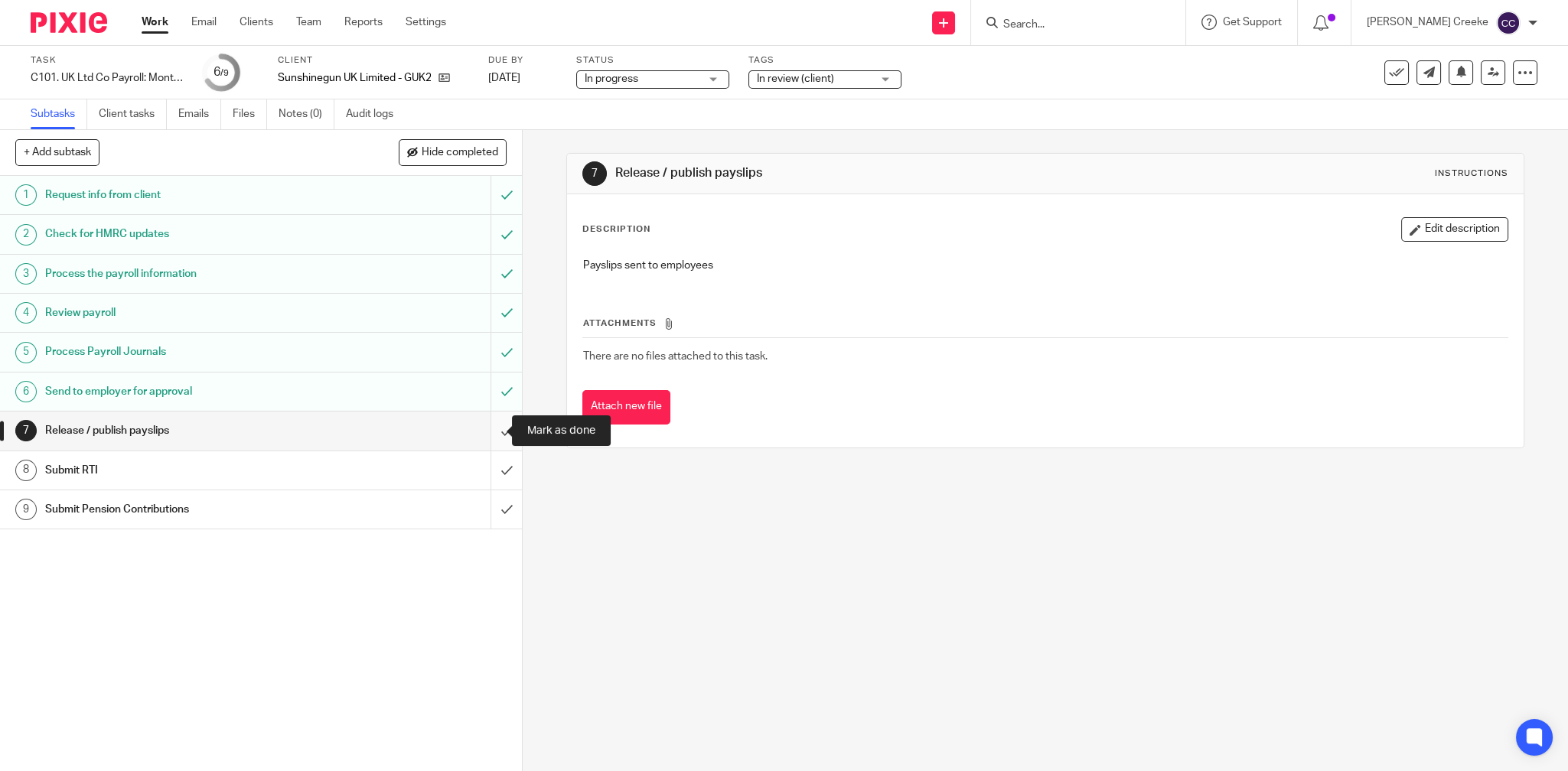
click at [496, 425] on input "submit" at bounding box center [260, 430] width 522 height 38
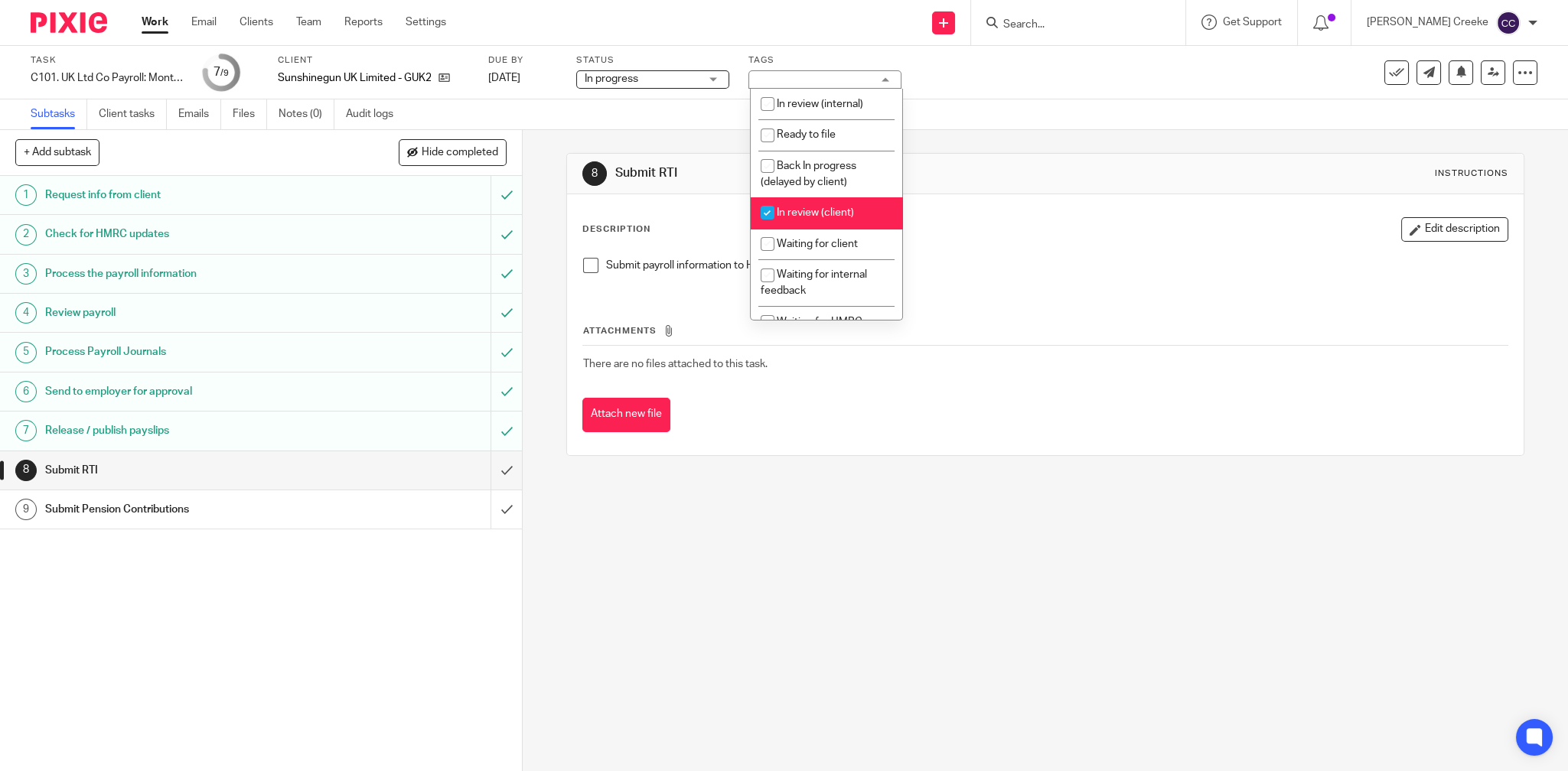
click at [839, 216] on span "In review (client)" at bounding box center [815, 212] width 77 height 11
checkbox input "false"
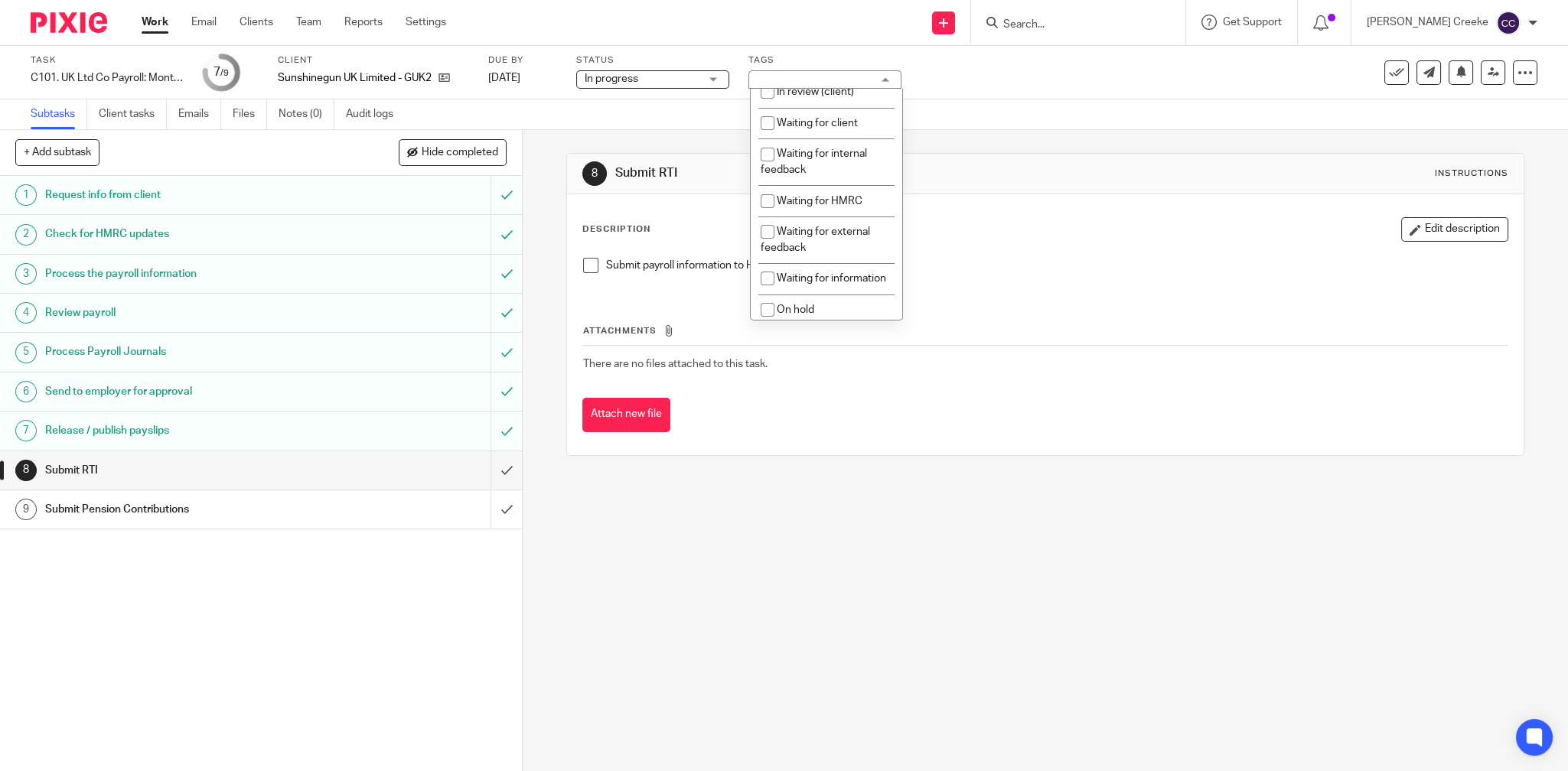
scroll to position [347, 0]
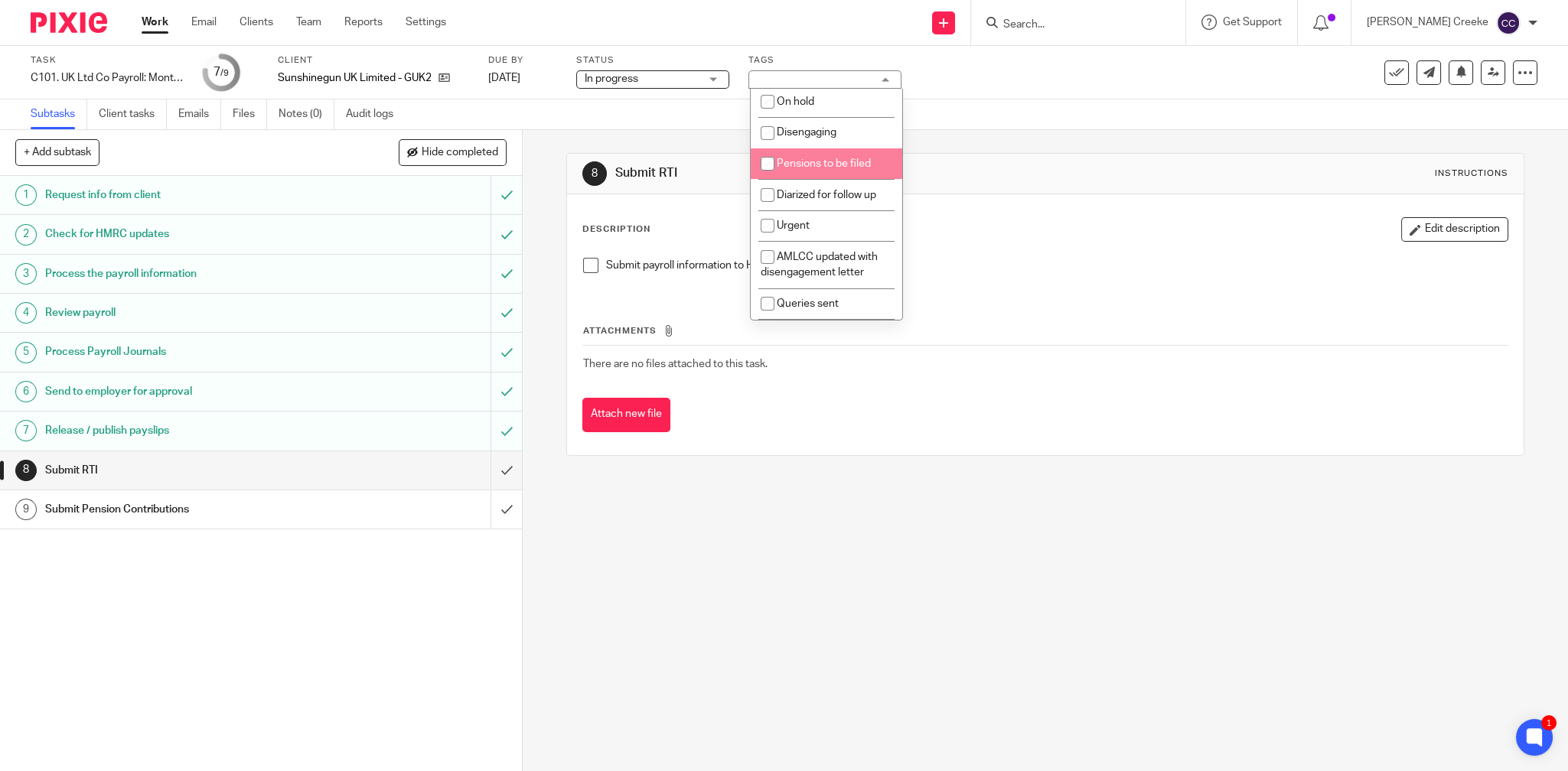
click at [814, 159] on span "Pensions to be filed" at bounding box center [823, 163] width 94 height 11
checkbox input "true"
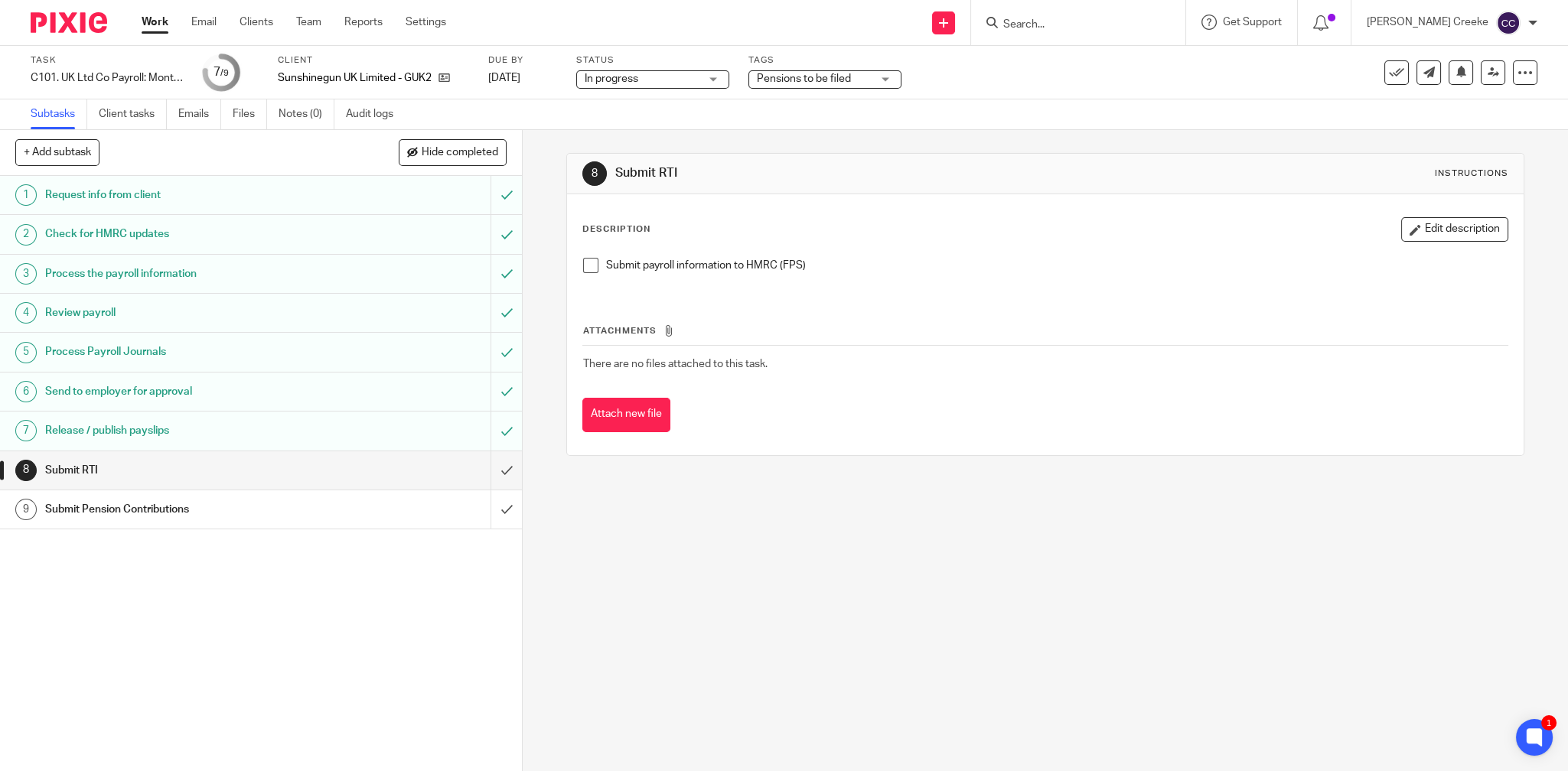
drag, startPoint x: 966, startPoint y: 118, endPoint x: 758, endPoint y: 11, distance: 233.9
click at [966, 117] on div "Subtasks Client tasks Emails Files Notes (0) Audit logs" at bounding box center [784, 115] width 1568 height 31
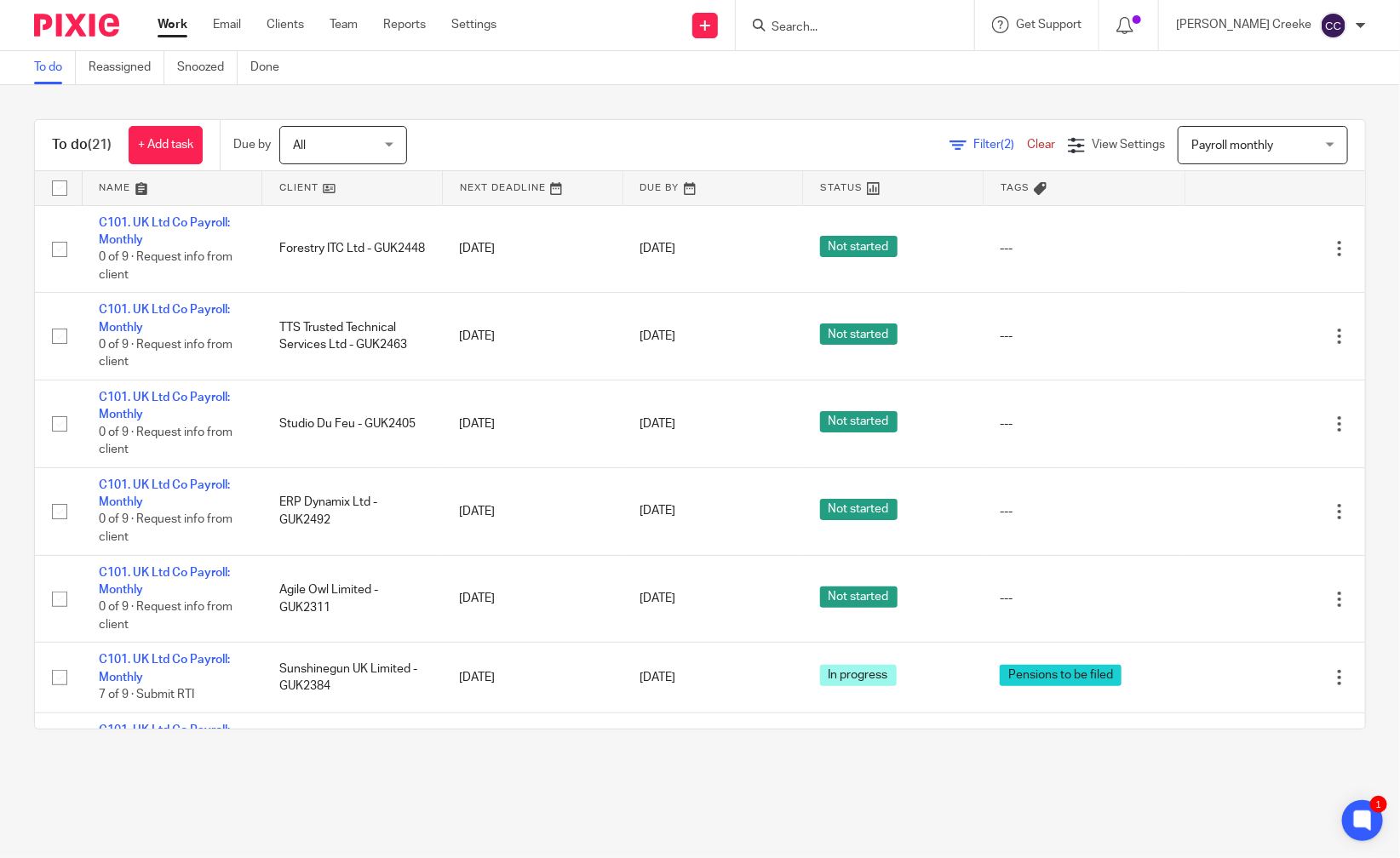
click at [842, 25] on input "Search" at bounding box center [846, 28] width 153 height 15
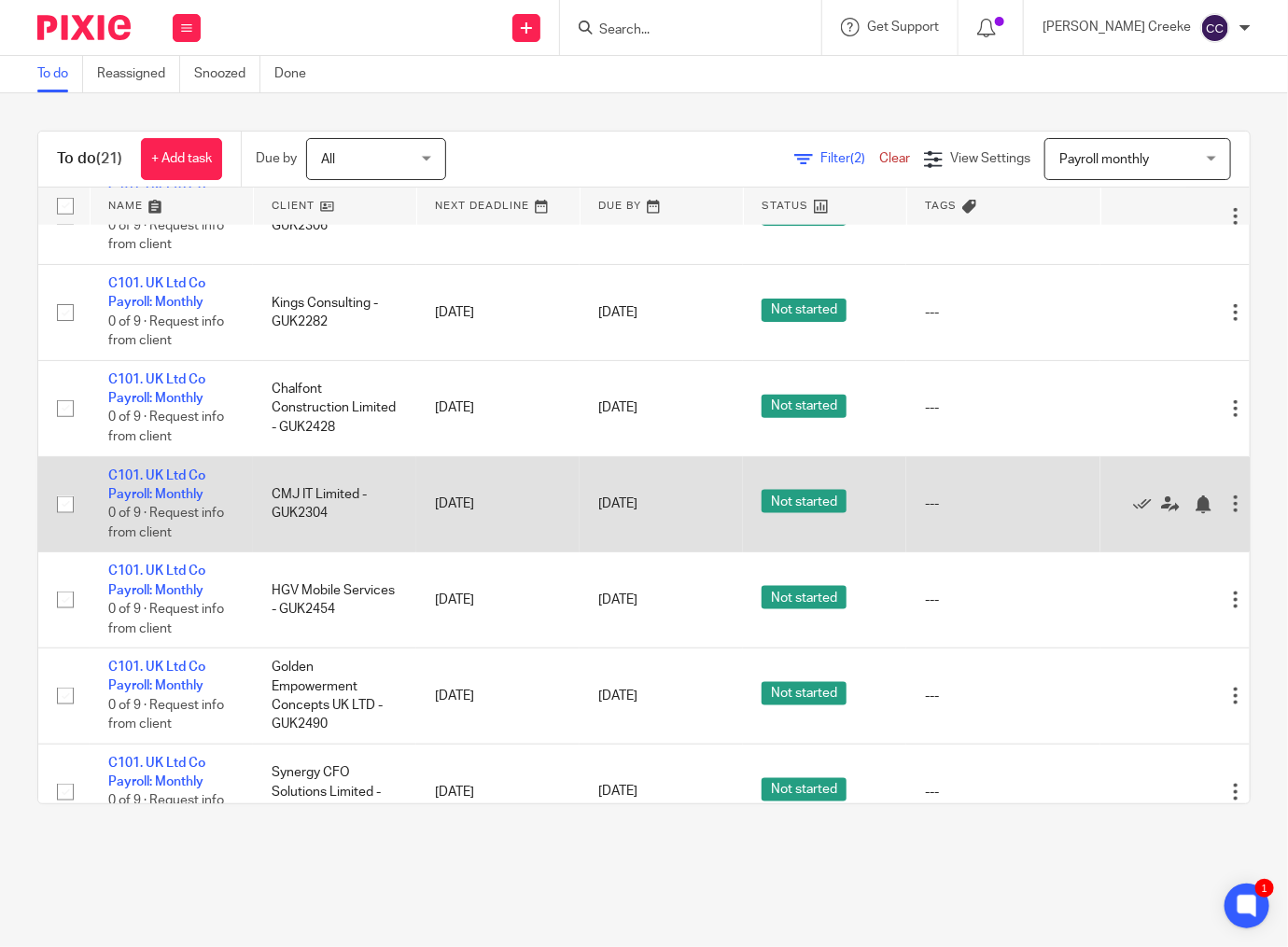
scroll to position [726, 0]
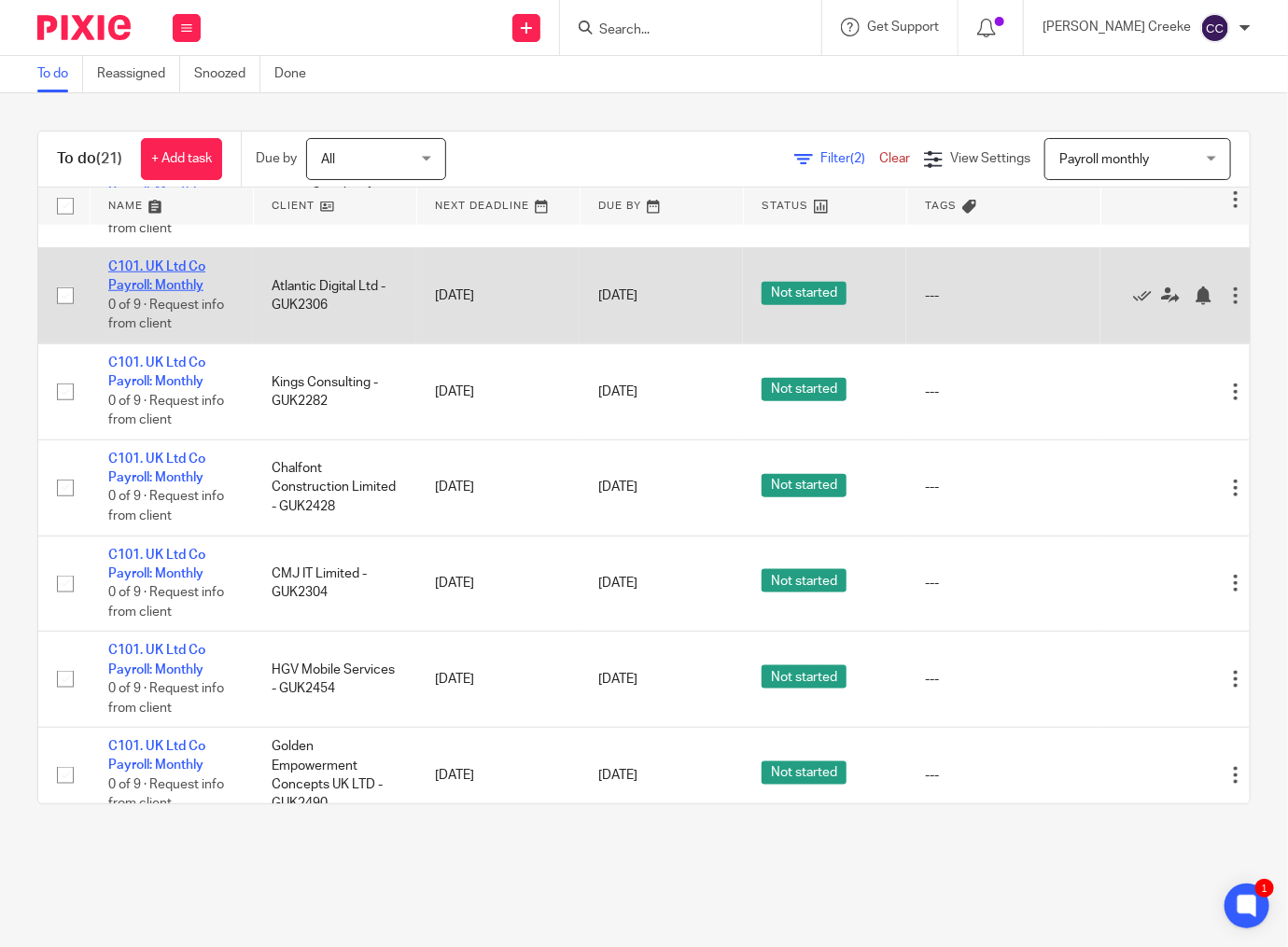
drag, startPoint x: 165, startPoint y: 278, endPoint x: 136, endPoint y: 283, distance: 29.4
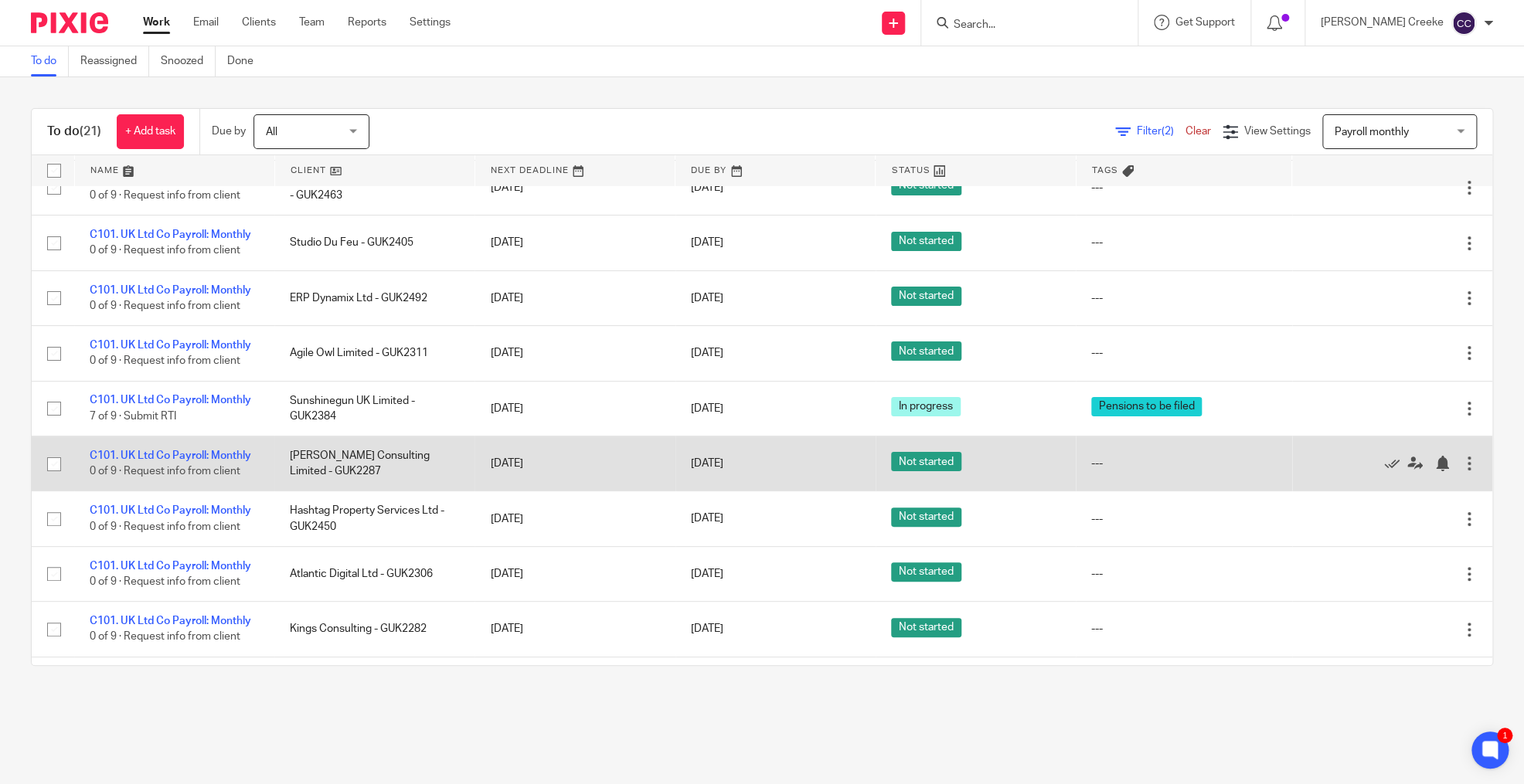
scroll to position [257, 0]
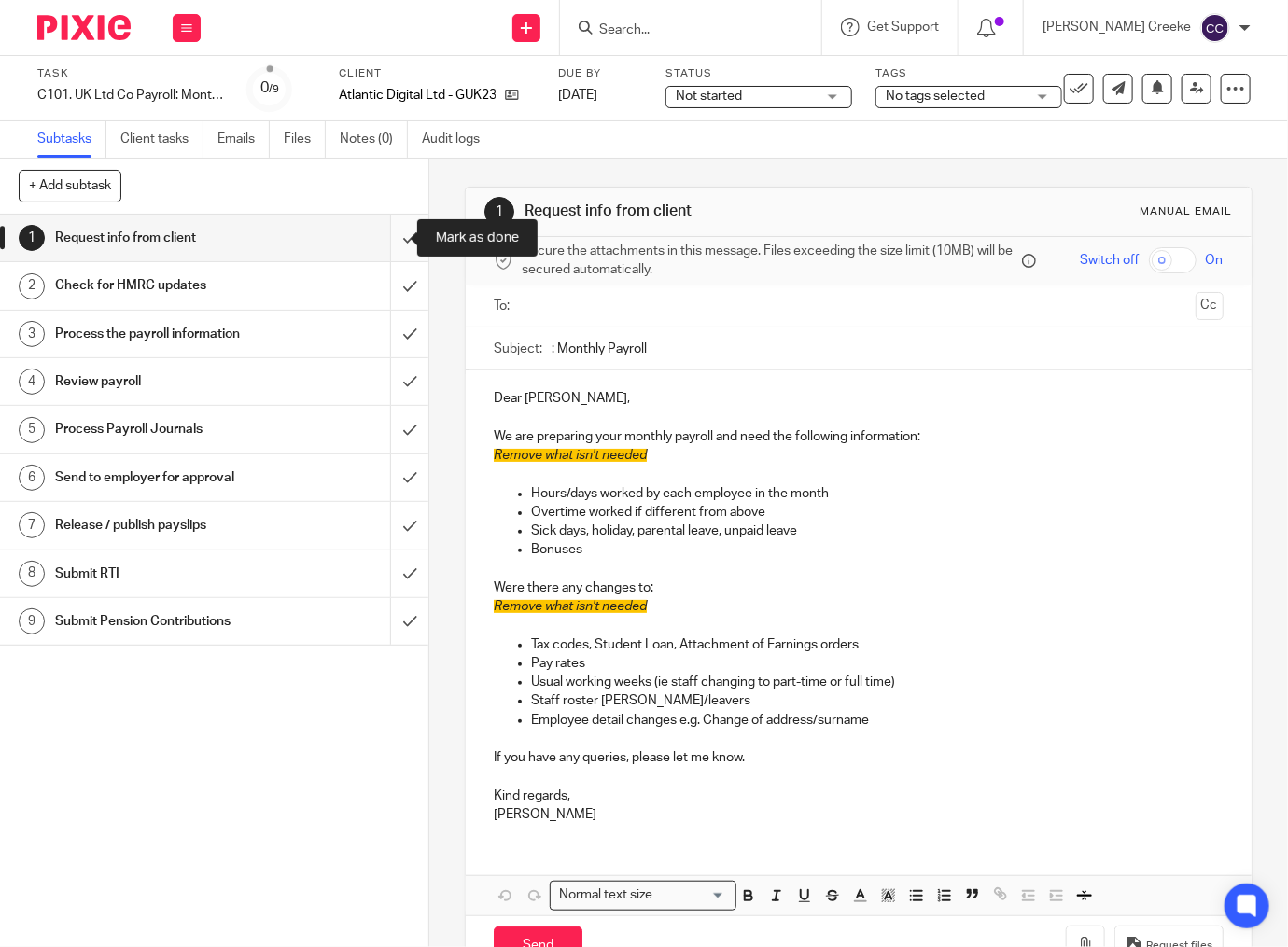
click at [387, 235] on input "submit" at bounding box center [214, 237] width 429 height 47
drag, startPoint x: 383, startPoint y: 273, endPoint x: 390, endPoint y: 312, distance: 39.6
click at [383, 274] on input "submit" at bounding box center [214, 285] width 429 height 47
click at [391, 332] on input "submit" at bounding box center [214, 334] width 429 height 47
click at [393, 381] on input "submit" at bounding box center [214, 381] width 429 height 47
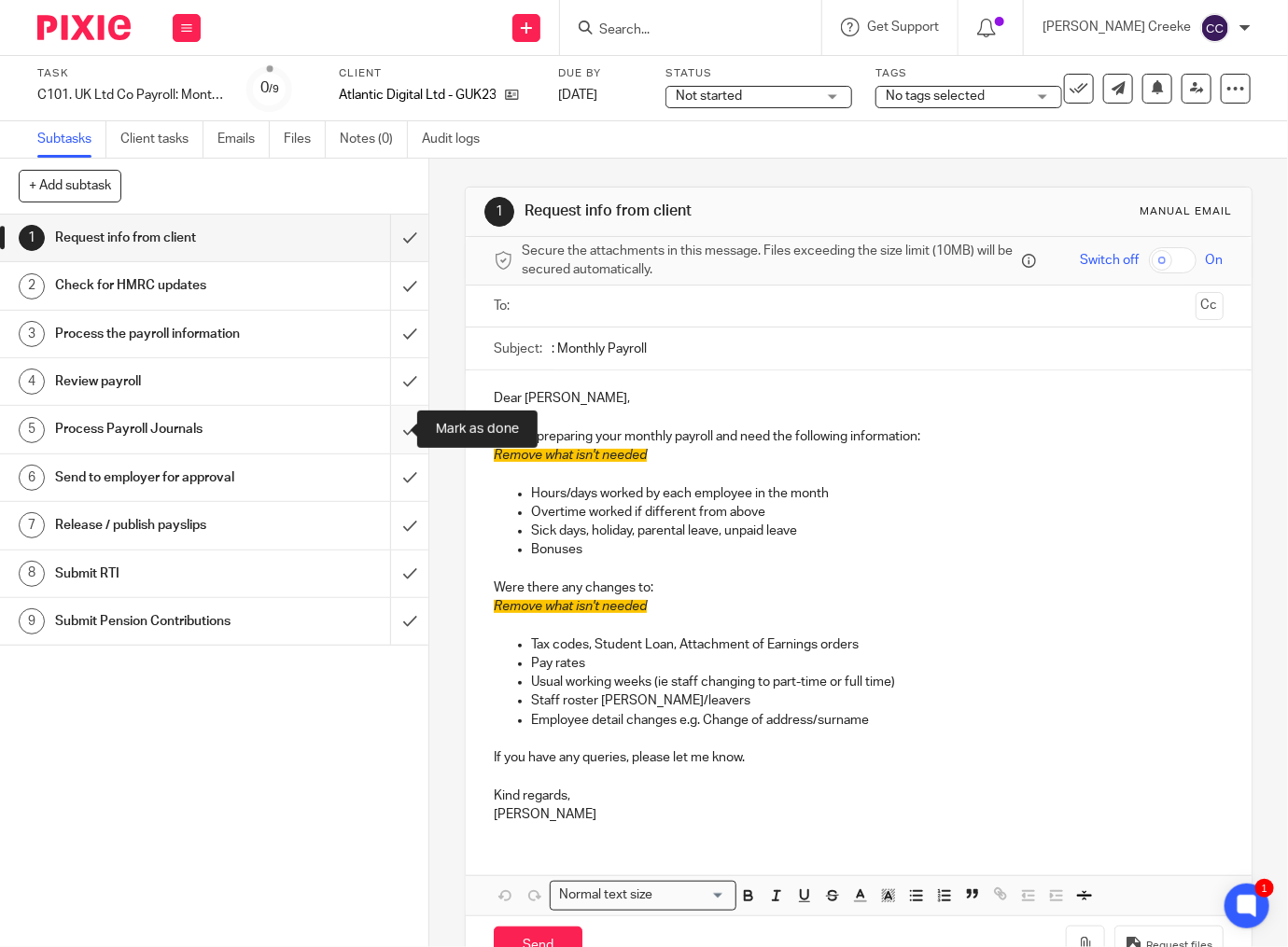
click at [393, 430] on input "submit" at bounding box center [214, 429] width 429 height 47
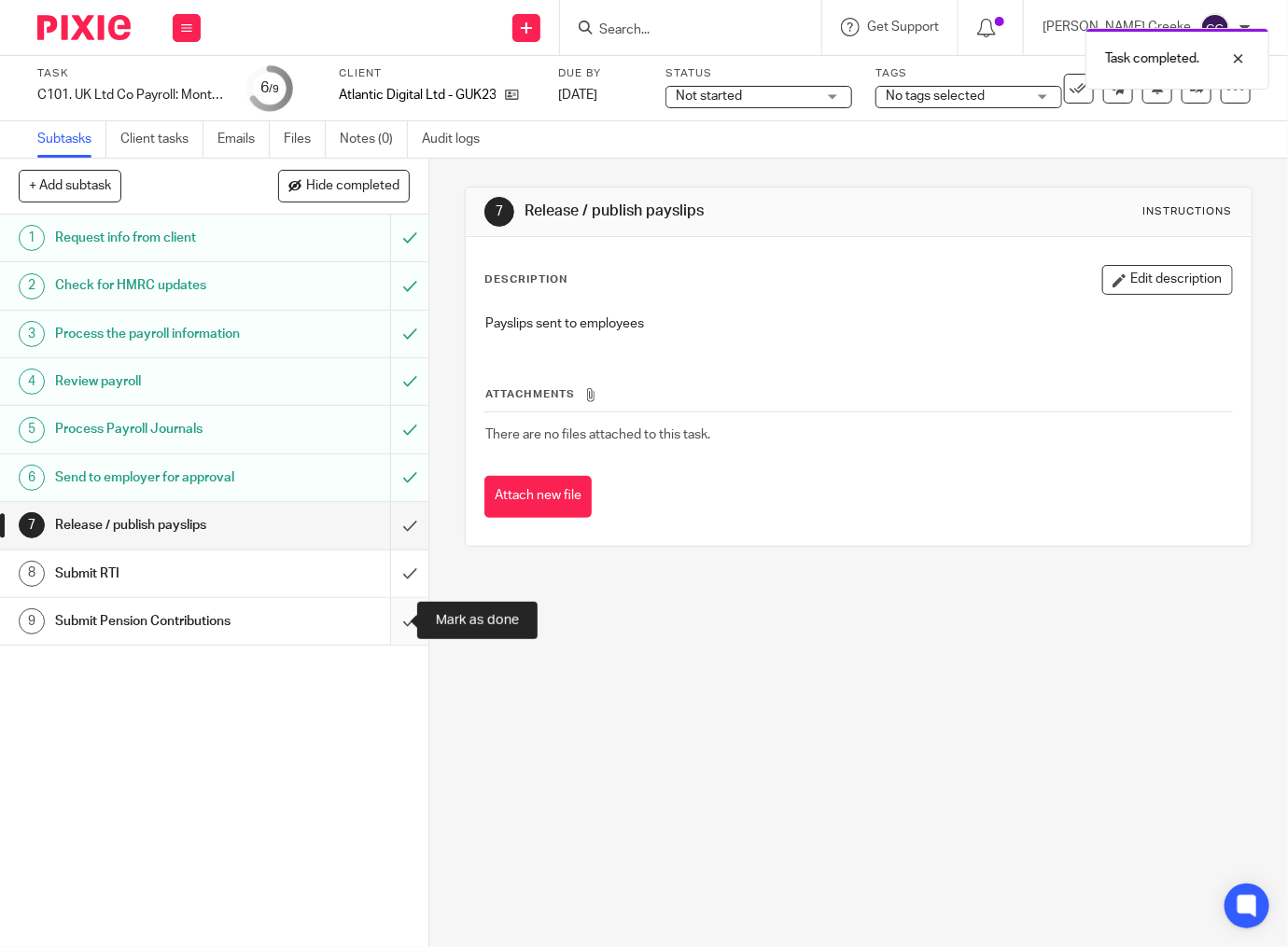
click at [388, 616] on input "submit" at bounding box center [214, 621] width 429 height 47
click at [724, 98] on span "Not started" at bounding box center [708, 95] width 66 height 13
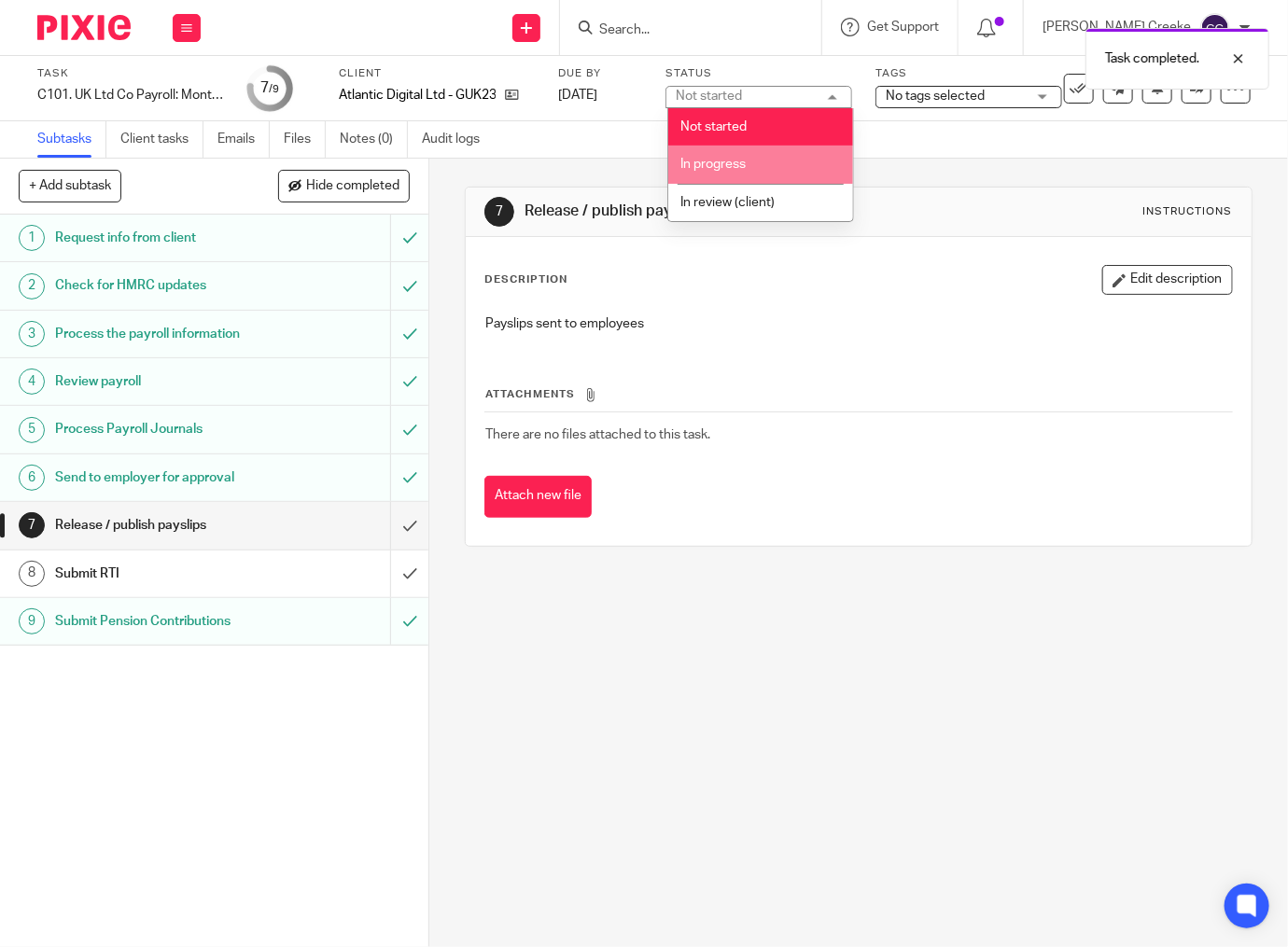
click at [704, 165] on span "In progress" at bounding box center [713, 164] width 65 height 13
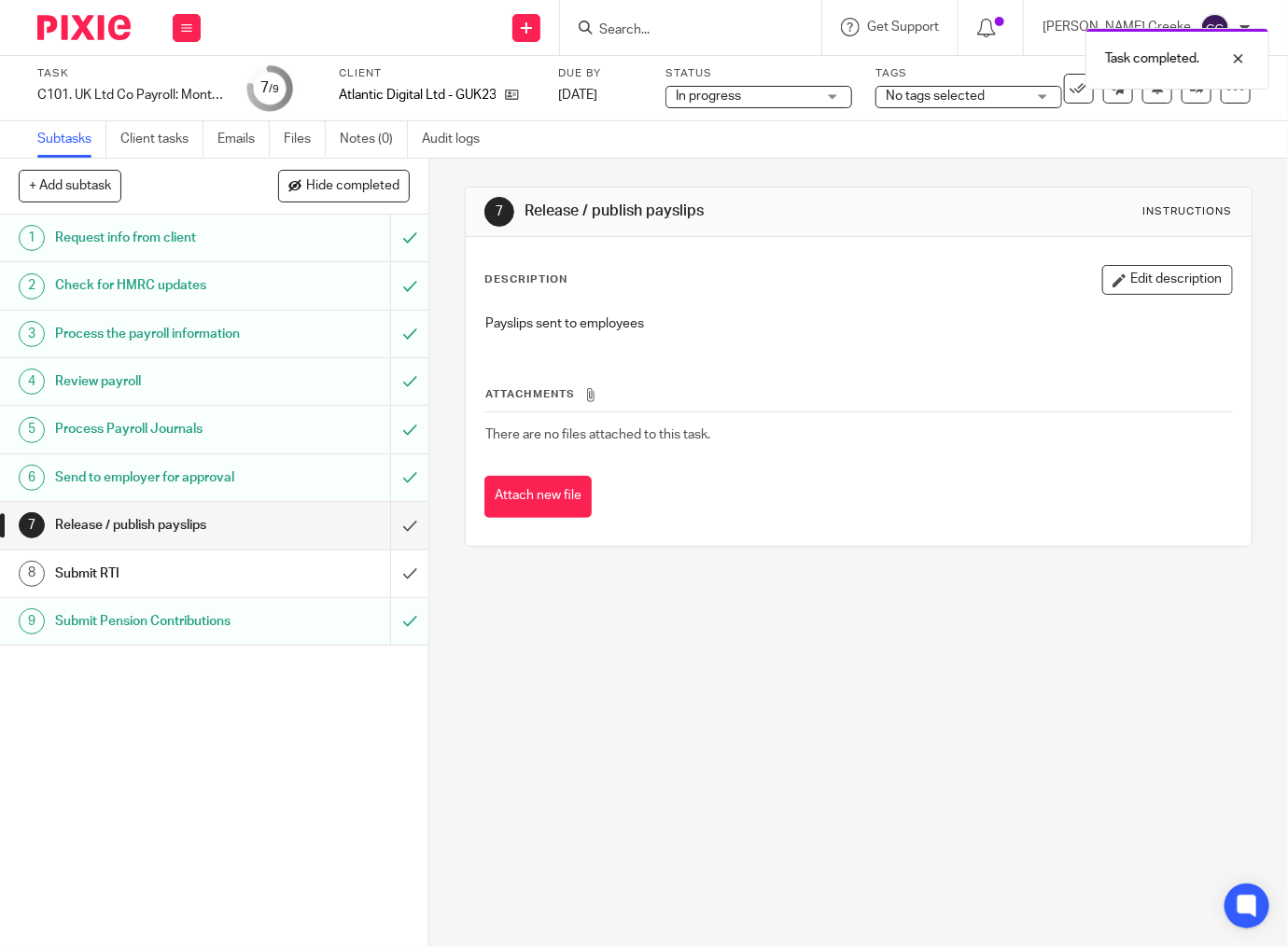
click at [917, 94] on span "No tags selected" at bounding box center [935, 95] width 99 height 13
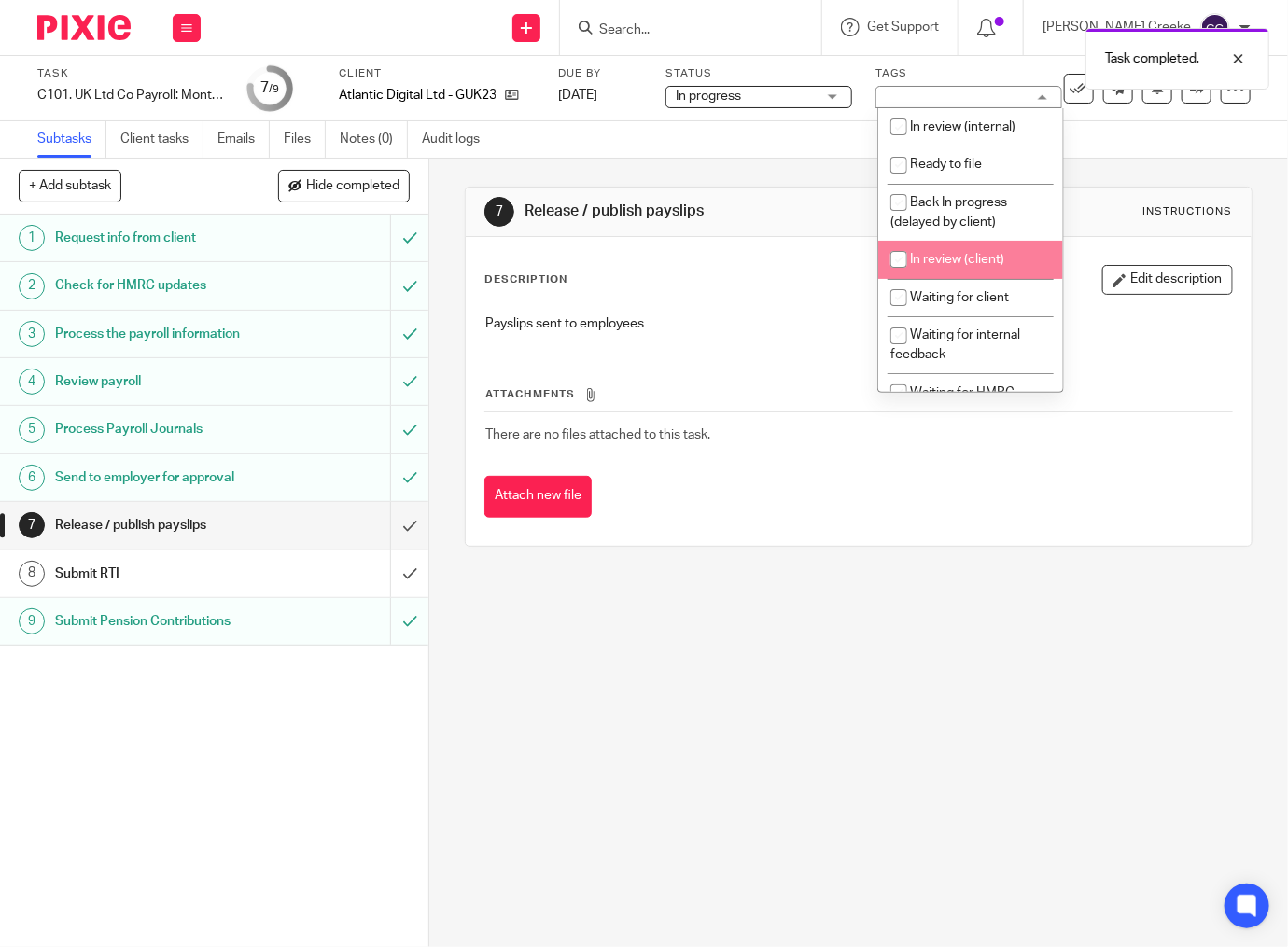
click at [947, 251] on li "In review (client)" at bounding box center [970, 260] width 185 height 39
checkbox input "true"
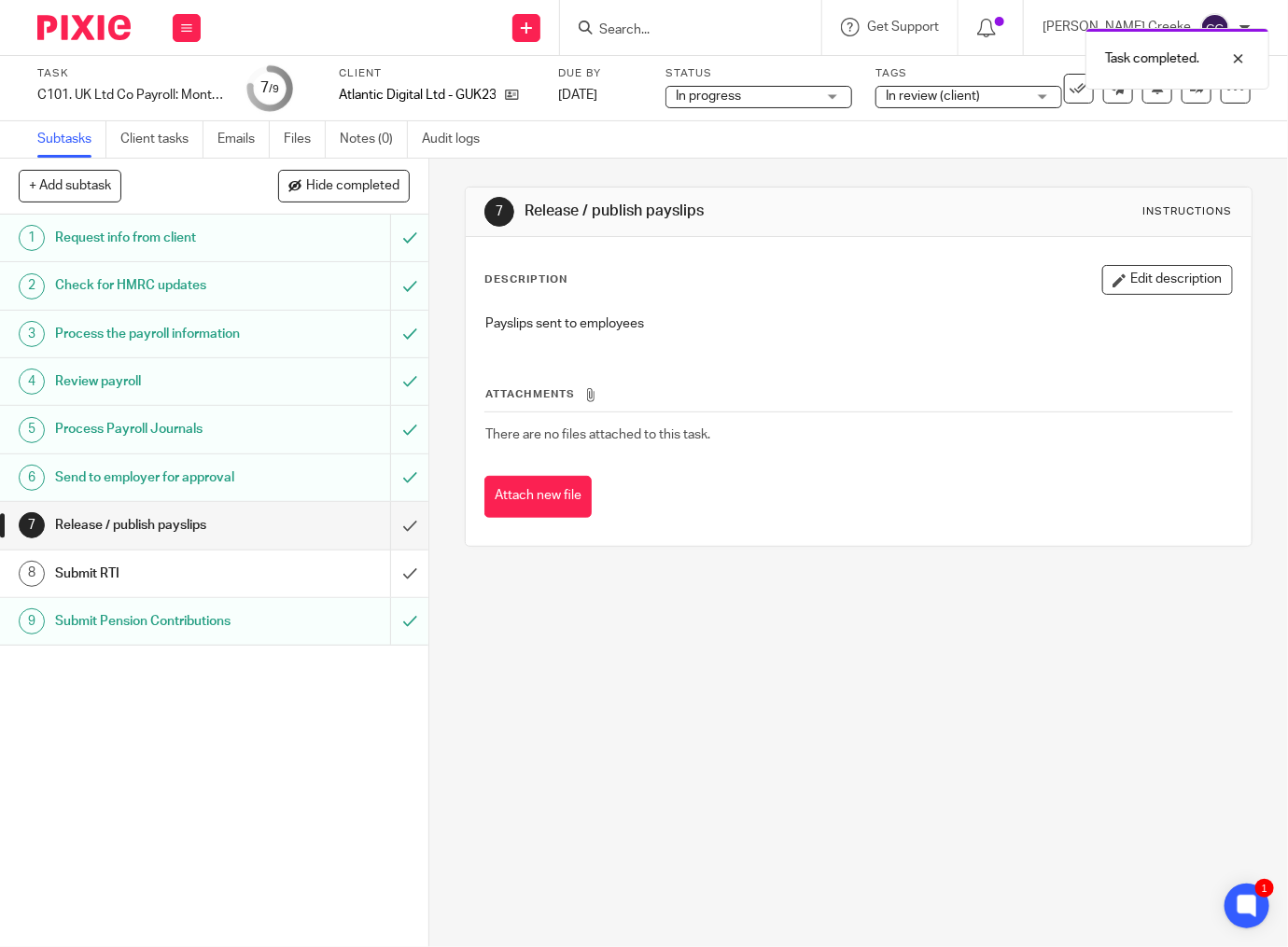
drag, startPoint x: 908, startPoint y: 677, endPoint x: 797, endPoint y: 23, distance: 663.4
click at [908, 610] on div "7 Release / publish payslips Instructions Description Edit description Payslips…" at bounding box center [858, 553] width 858 height 789
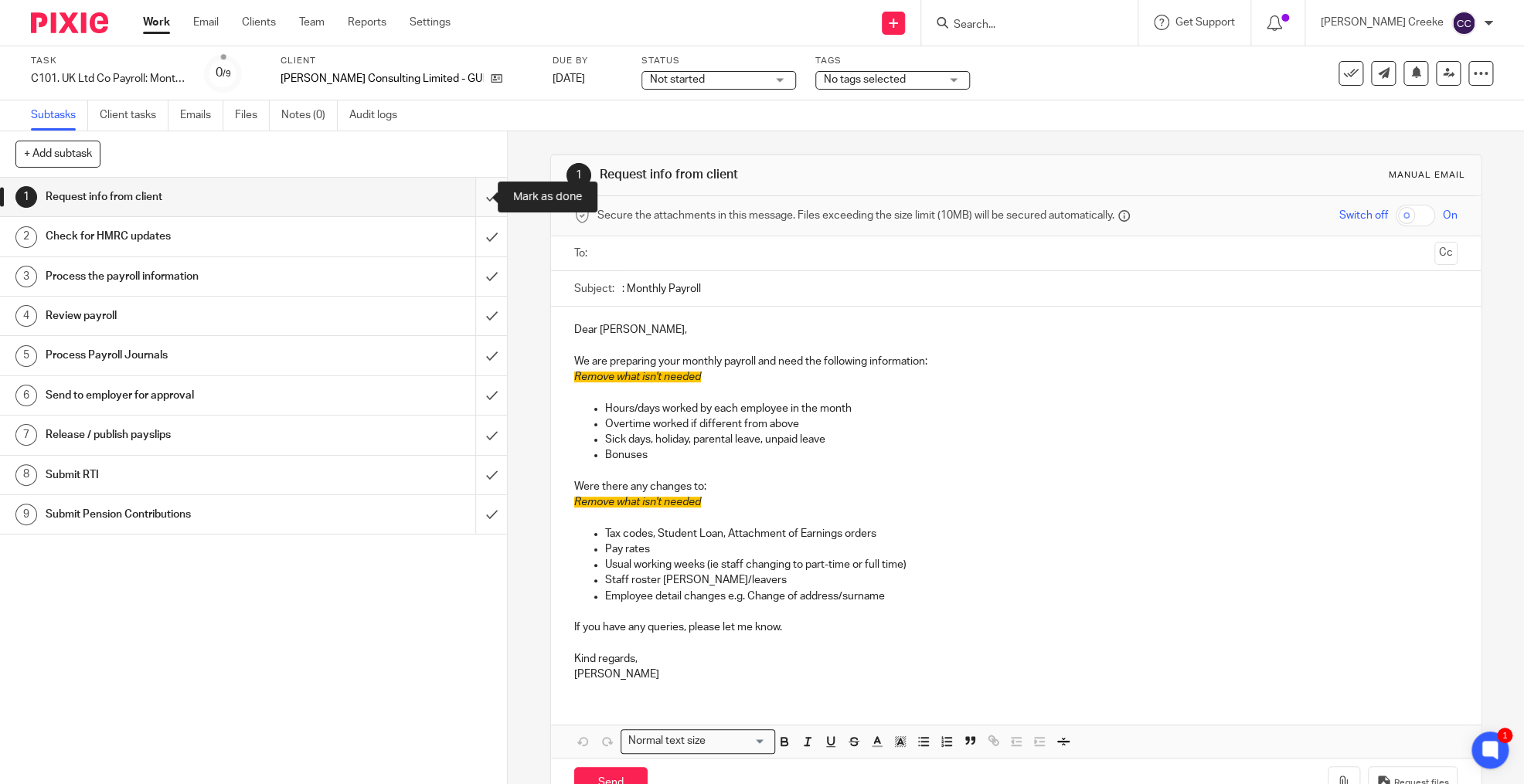
drag, startPoint x: 479, startPoint y: 196, endPoint x: 477, endPoint y: 205, distance: 9.2
click at [479, 196] on input "submit" at bounding box center [253, 196] width 507 height 39
click at [476, 237] on input "submit" at bounding box center [253, 236] width 507 height 39
click at [476, 268] on input "submit" at bounding box center [253, 276] width 507 height 39
drag, startPoint x: 465, startPoint y: 311, endPoint x: 466, endPoint y: 320, distance: 9.1
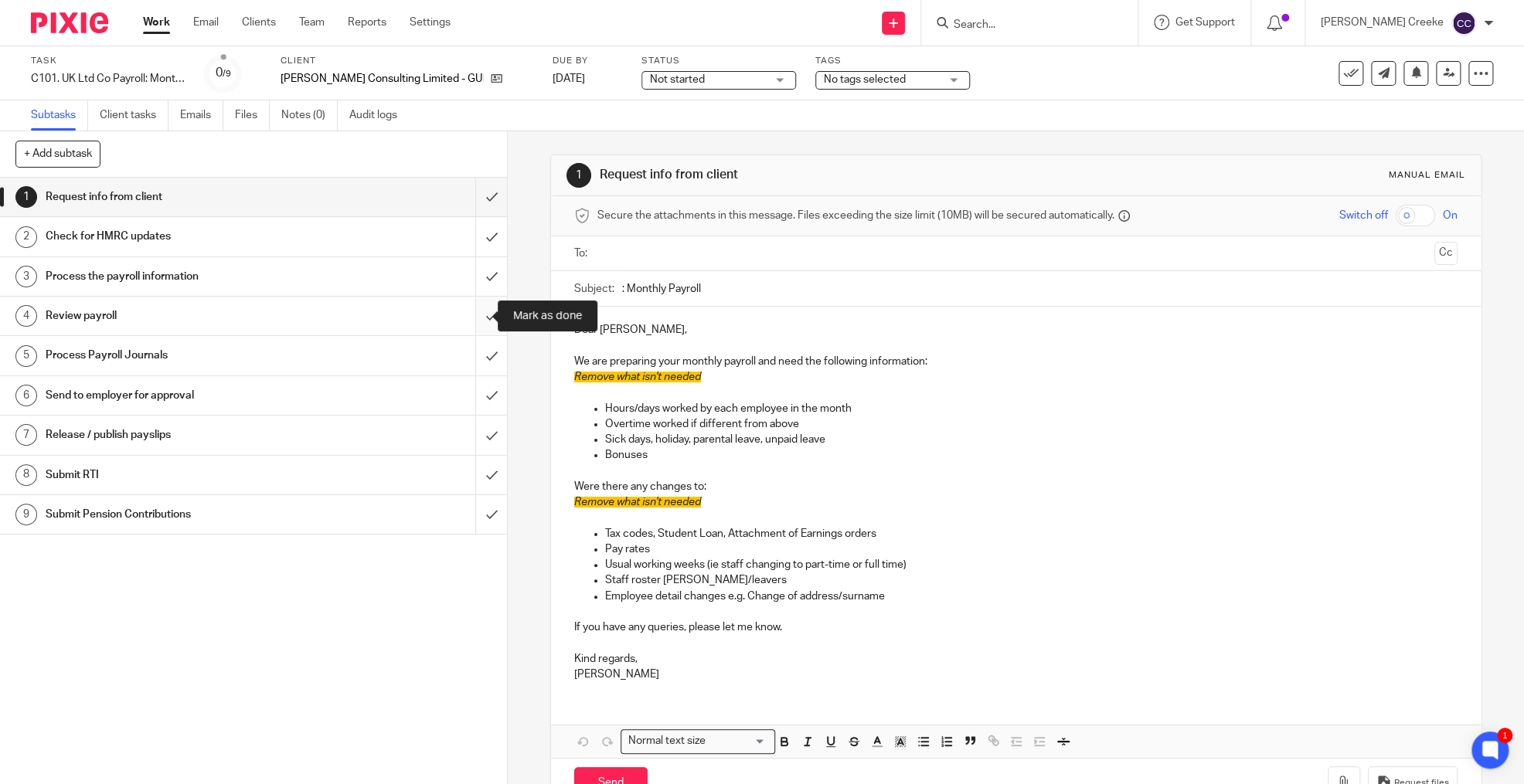
click at [466, 314] on input "submit" at bounding box center [253, 316] width 507 height 39
click at [471, 353] on input "submit" at bounding box center [253, 355] width 507 height 39
click at [474, 390] on input "submit" at bounding box center [253, 395] width 507 height 39
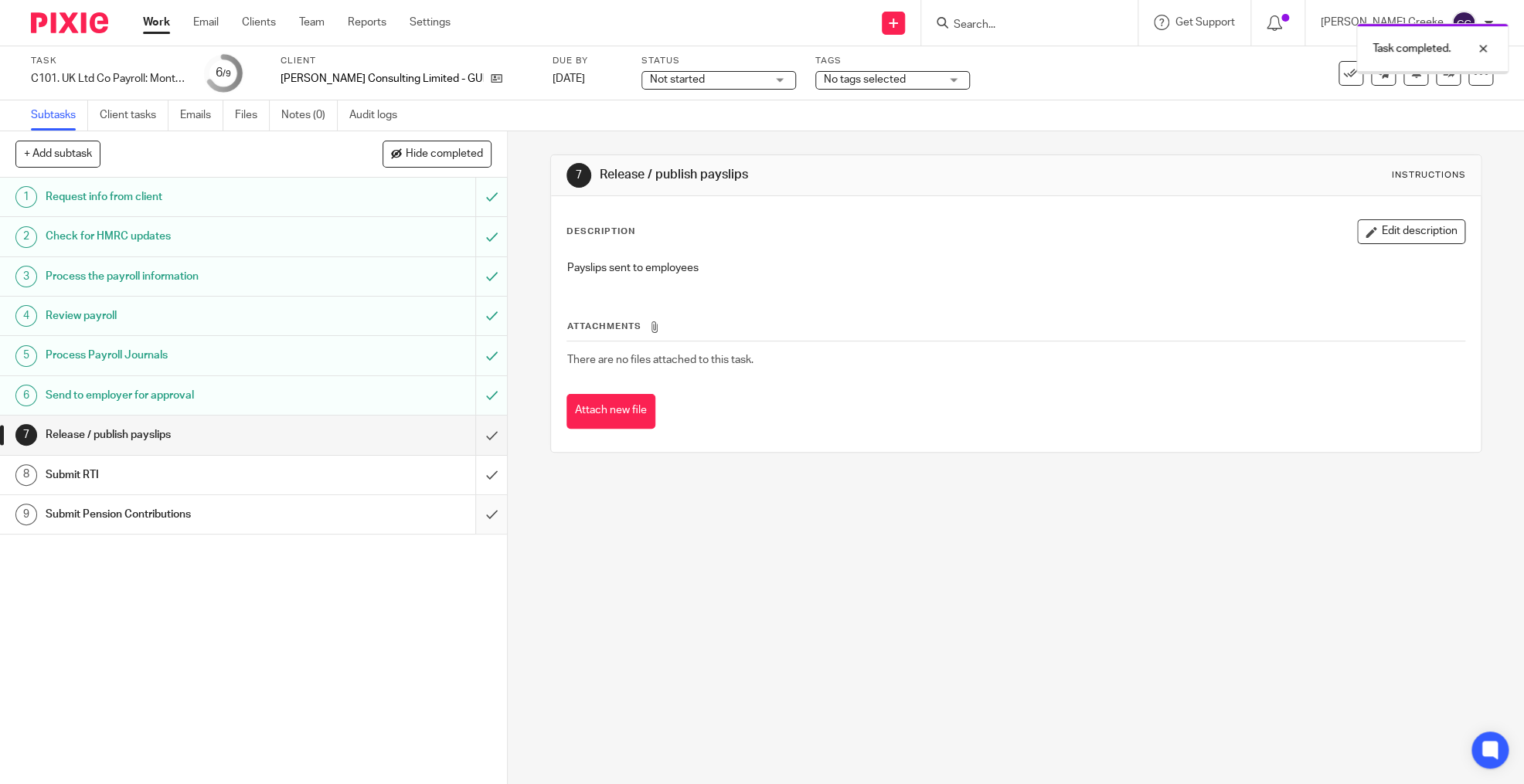
click at [476, 515] on input "submit" at bounding box center [253, 514] width 507 height 39
drag, startPoint x: 672, startPoint y: 83, endPoint x: 660, endPoint y: 136, distance: 54.3
click at [672, 84] on span "Not started" at bounding box center [708, 80] width 116 height 16
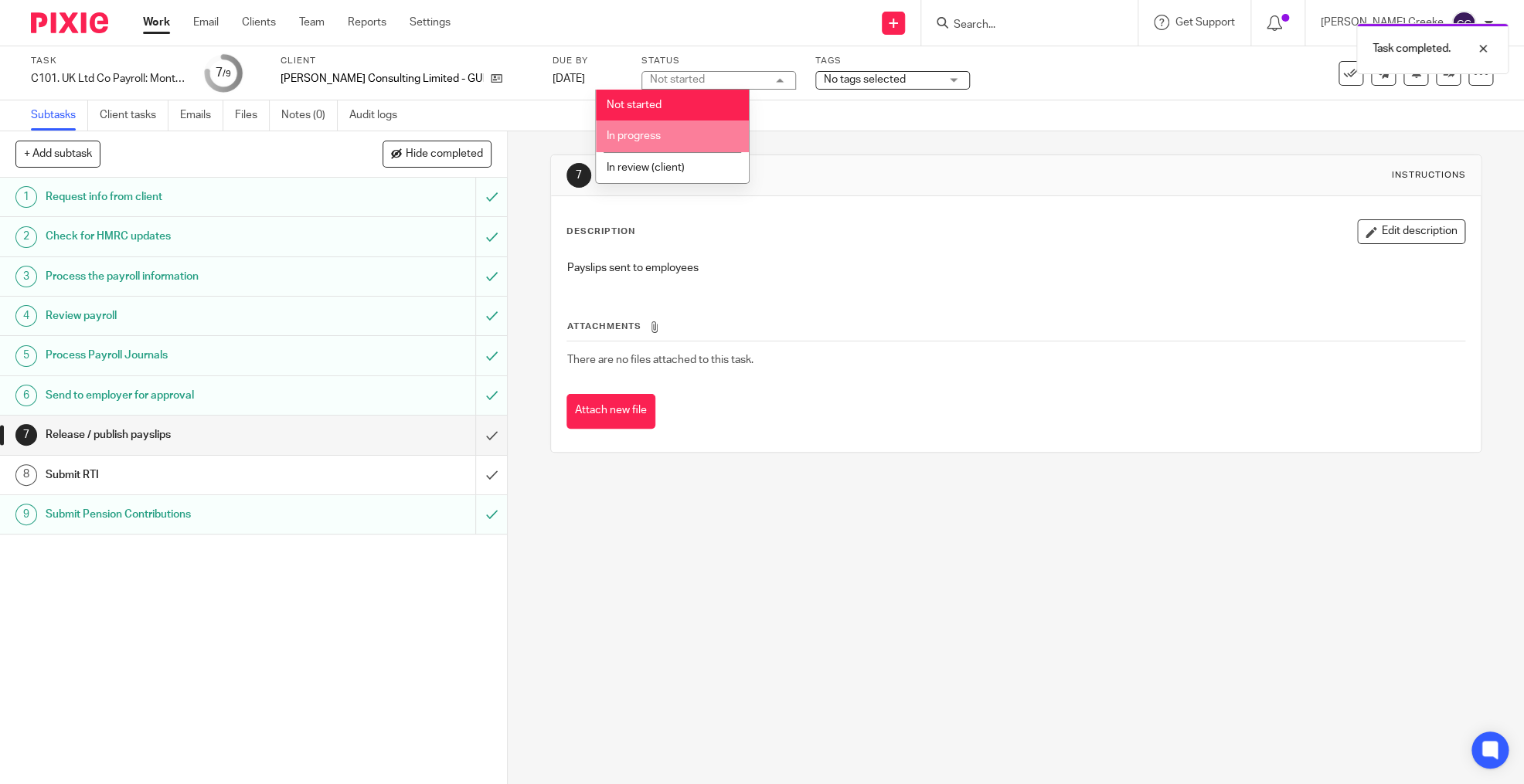
drag, startPoint x: 660, startPoint y: 138, endPoint x: 678, endPoint y: 130, distance: 19.7
click at [662, 137] on li "In progress" at bounding box center [672, 136] width 153 height 32
click at [824, 81] on span "No tags selected" at bounding box center [865, 79] width 82 height 11
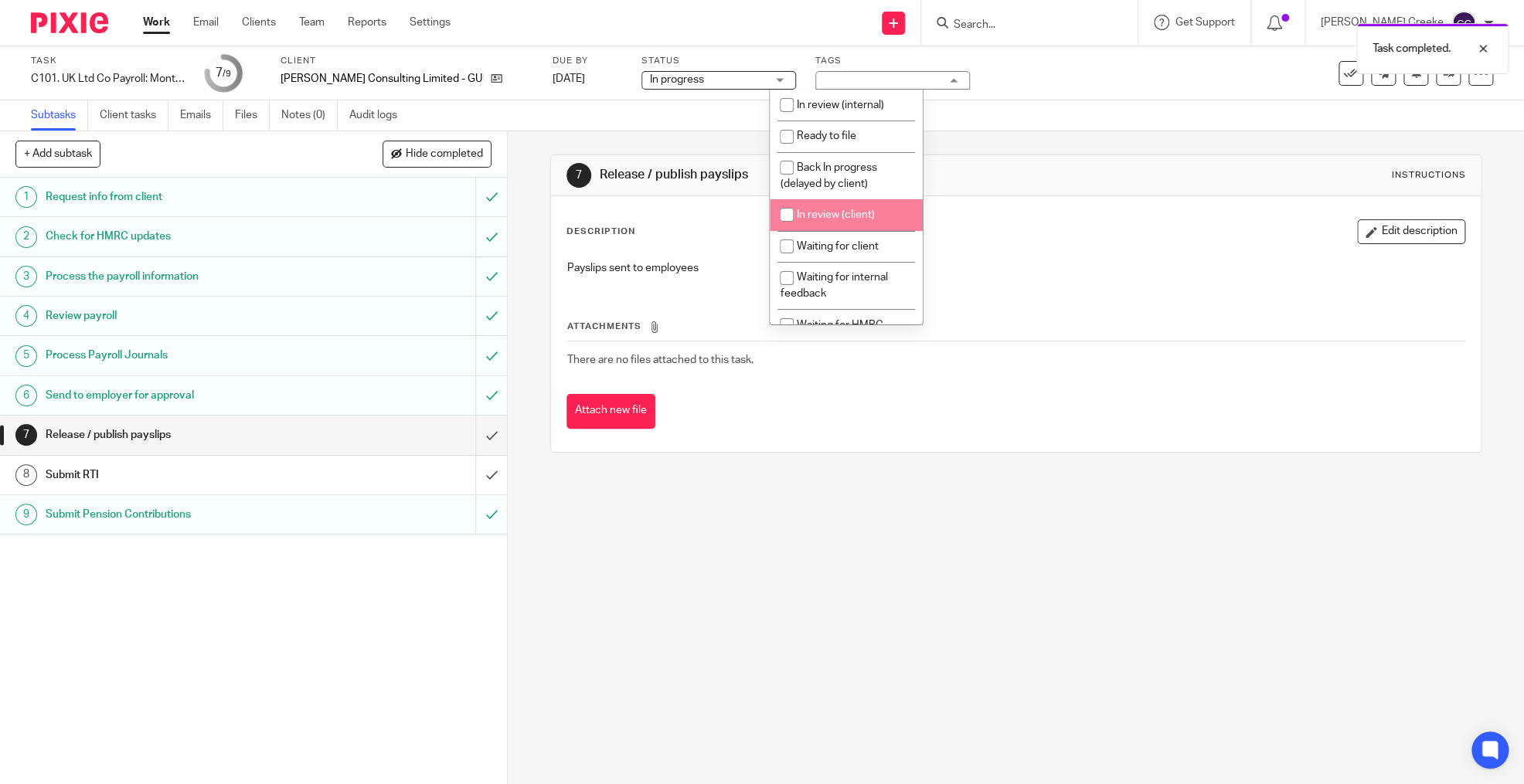
drag, startPoint x: 871, startPoint y: 210, endPoint x: 857, endPoint y: 196, distance: 19.8
click at [870, 210] on span "In review (client)" at bounding box center [835, 214] width 78 height 11
checkbox input "true"
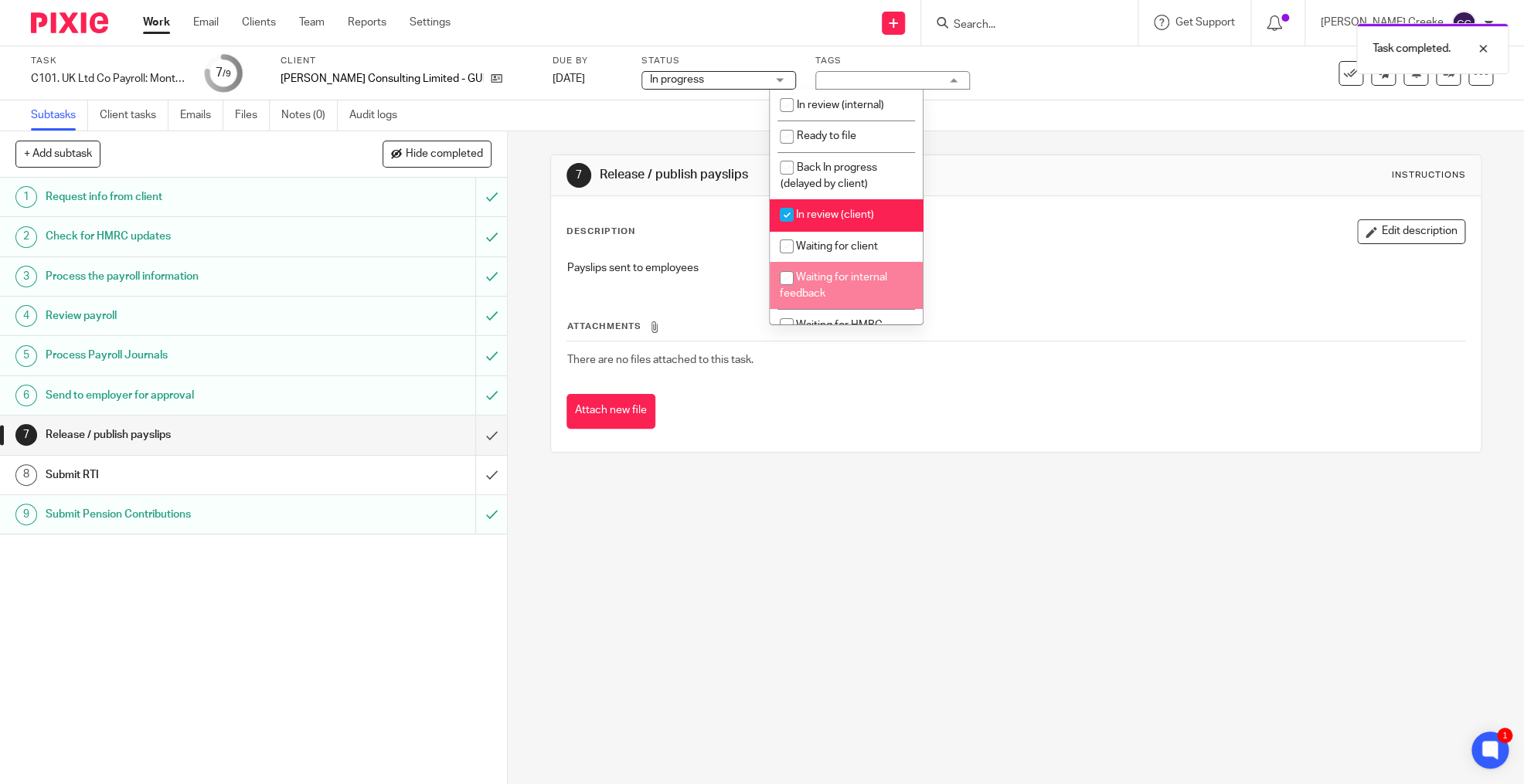
drag, startPoint x: 967, startPoint y: 648, endPoint x: 967, endPoint y: 638, distance: 10.0
click at [967, 641] on div "7 Release / publish payslips Instructions Description Edit description Payslips…" at bounding box center [1016, 458] width 1017 height 653
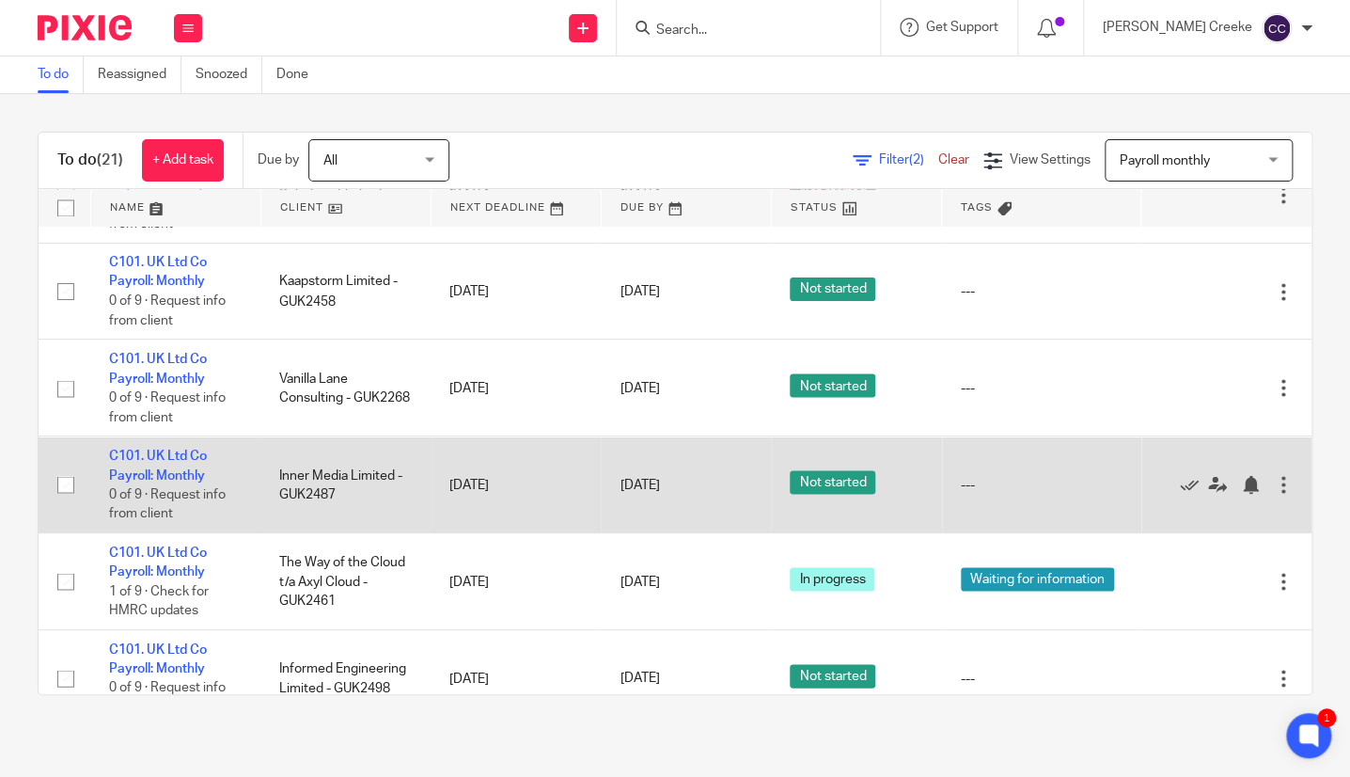
scroll to position [1565, 0]
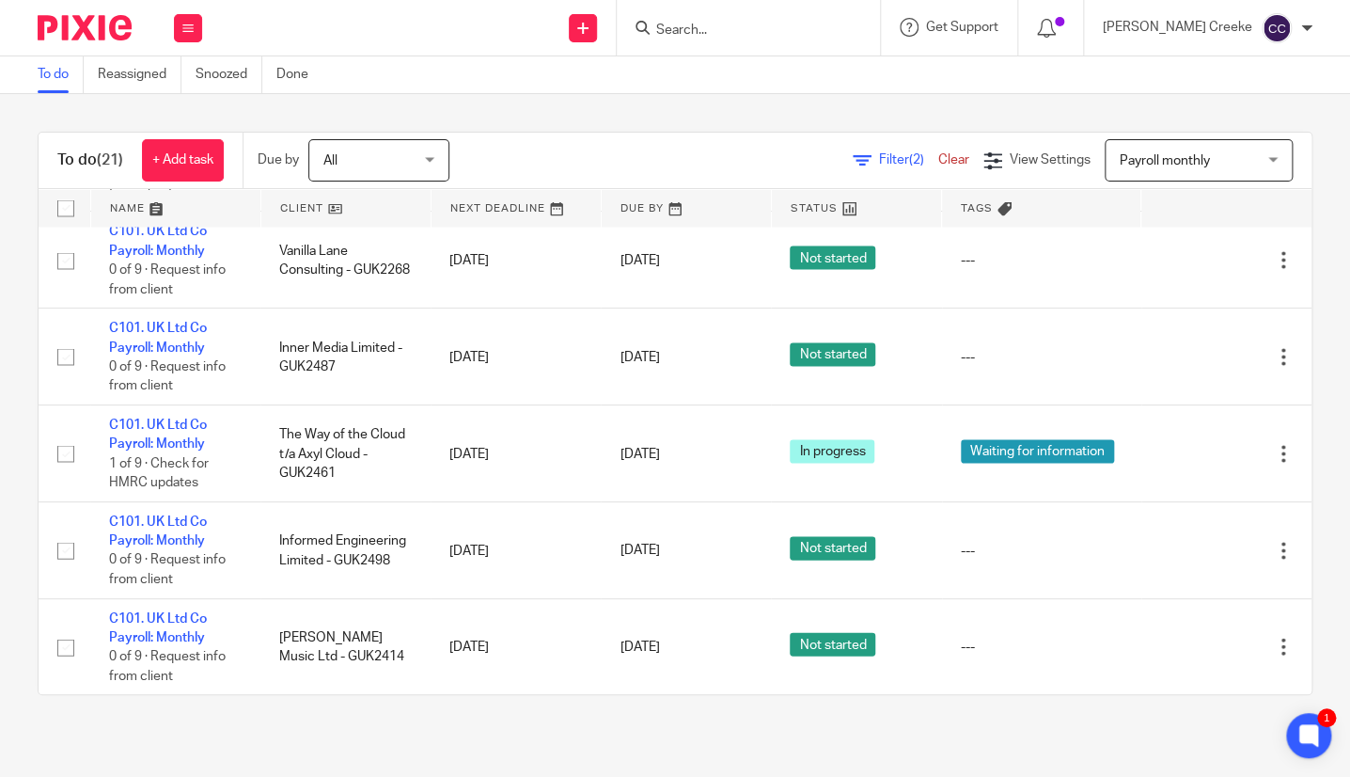
drag, startPoint x: 774, startPoint y: 38, endPoint x: 755, endPoint y: 36, distance: 18.9
click at [773, 38] on input "Search" at bounding box center [738, 31] width 169 height 17
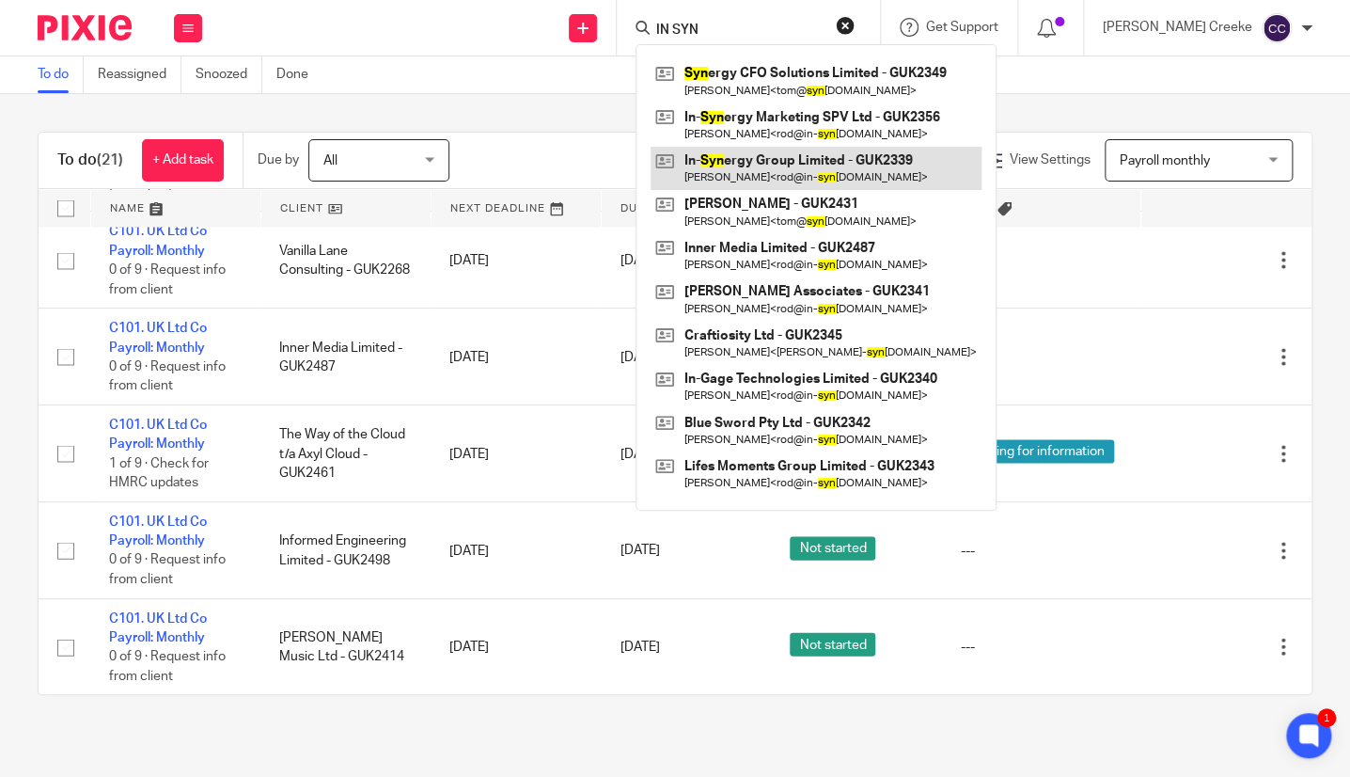
type input "IN SYN"
click at [800, 173] on link at bounding box center [816, 168] width 331 height 43
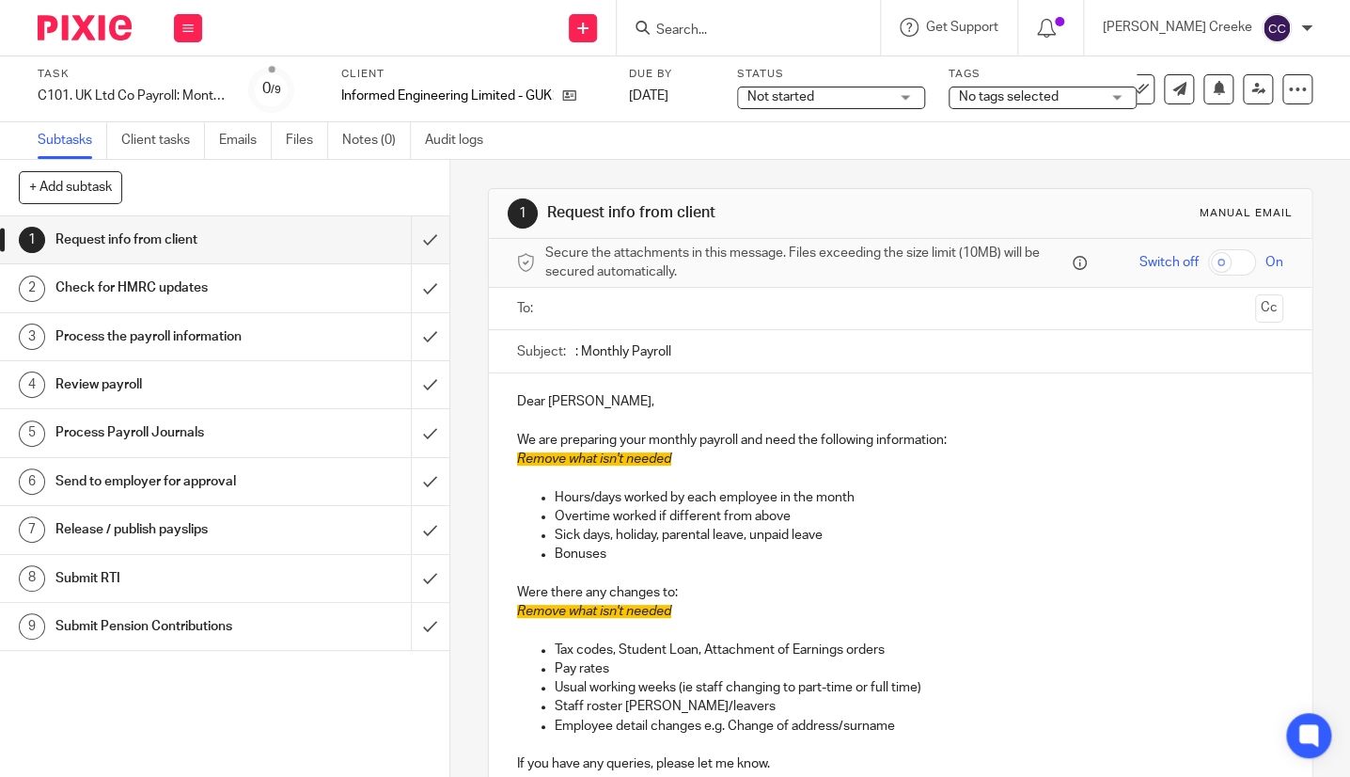
click at [580, 94] on div "Informed Engineering Limited - GUK2498" at bounding box center [473, 96] width 264 height 19
click at [570, 95] on icon at bounding box center [569, 95] width 14 height 14
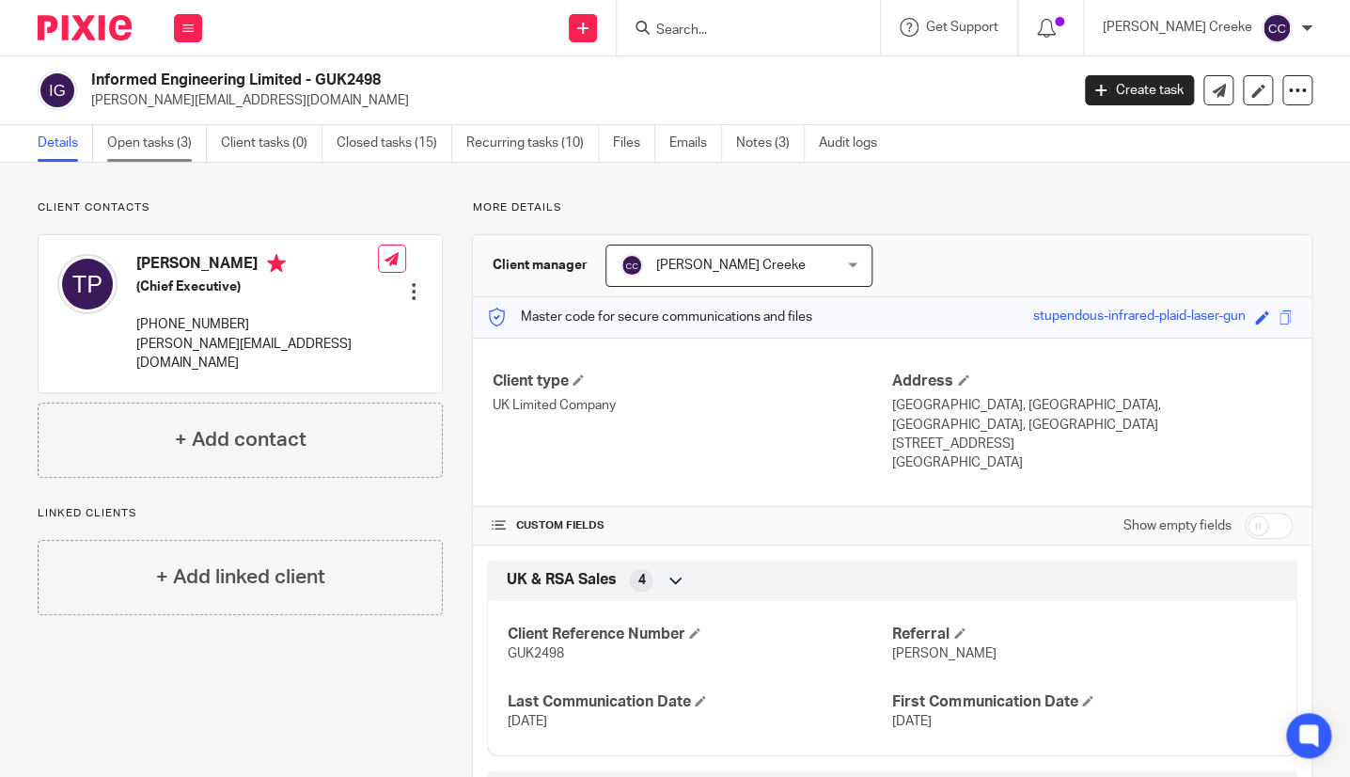
click at [153, 139] on link "Open tasks (3)" at bounding box center [157, 143] width 100 height 37
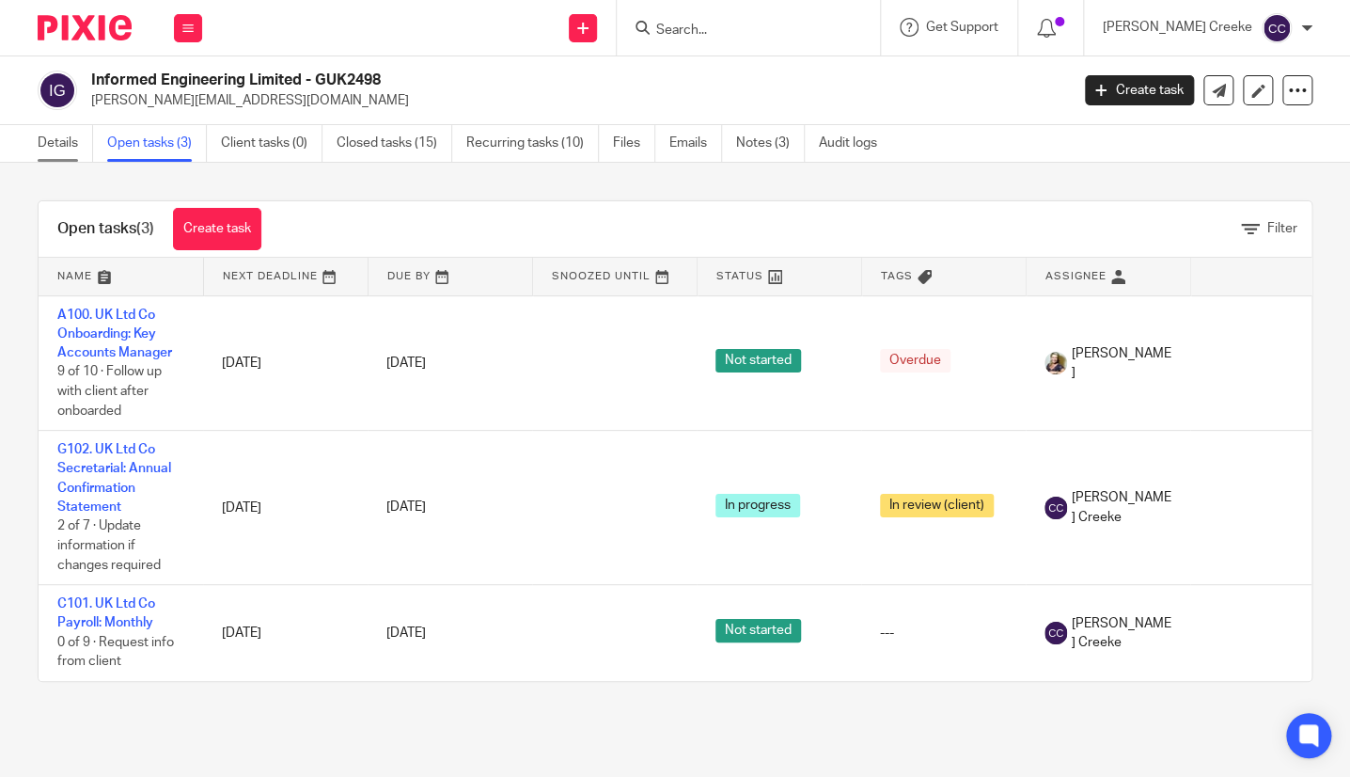
click at [55, 142] on link "Details" at bounding box center [65, 143] width 55 height 37
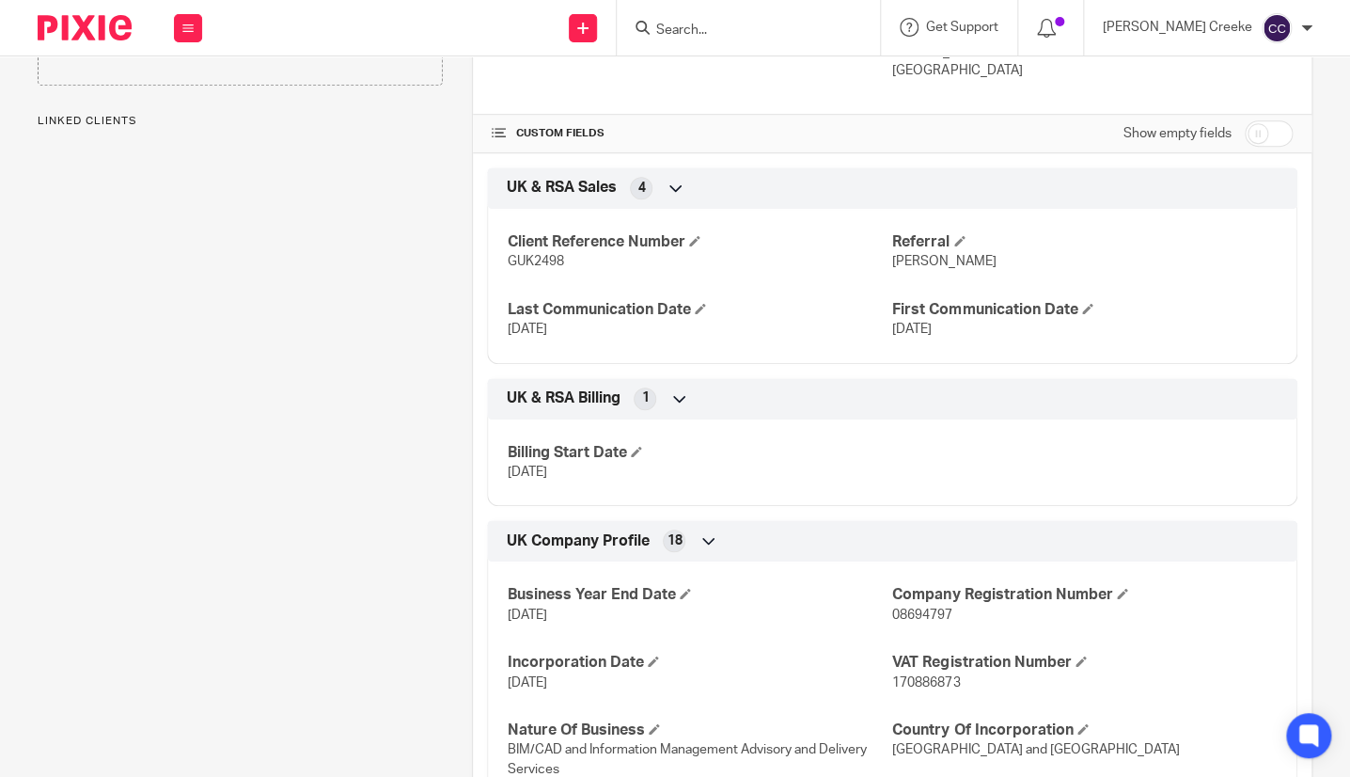
scroll to position [731, 0]
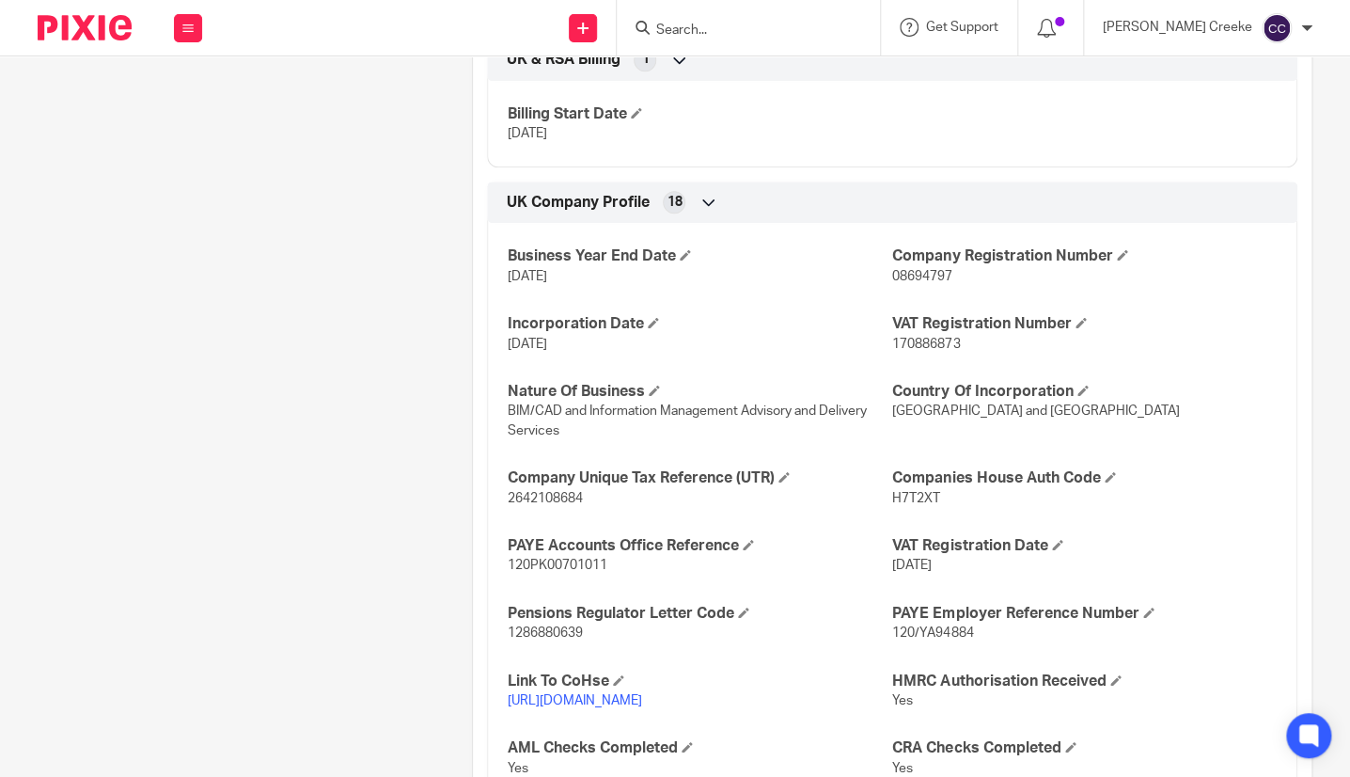
click at [634, 694] on link "[URL][DOMAIN_NAME]" at bounding box center [574, 700] width 134 height 13
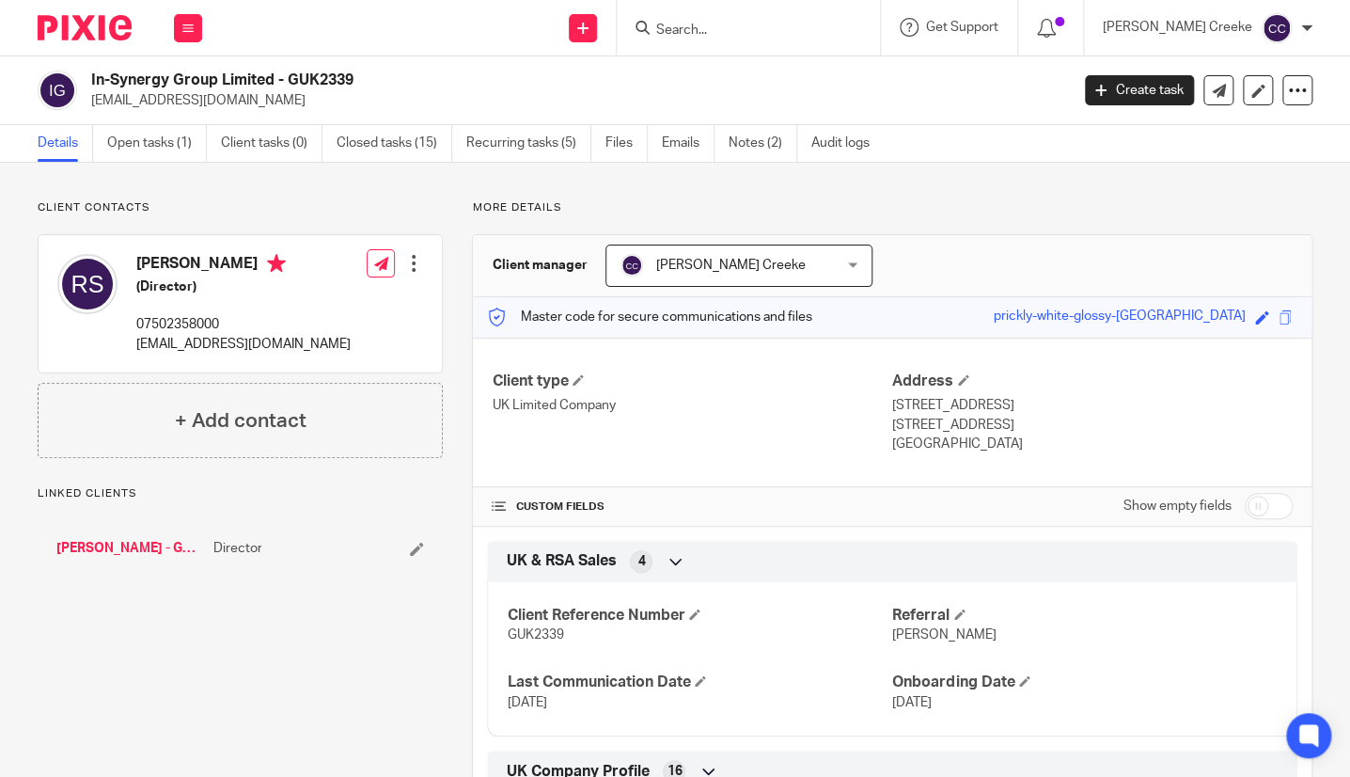
click at [0, 776] on html "Work Email Clients Team Reports Settings Work Email Clients Team Reports Settin…" at bounding box center [675, 388] width 1350 height 777
click at [609, 141] on link "Files" at bounding box center [627, 143] width 42 height 37
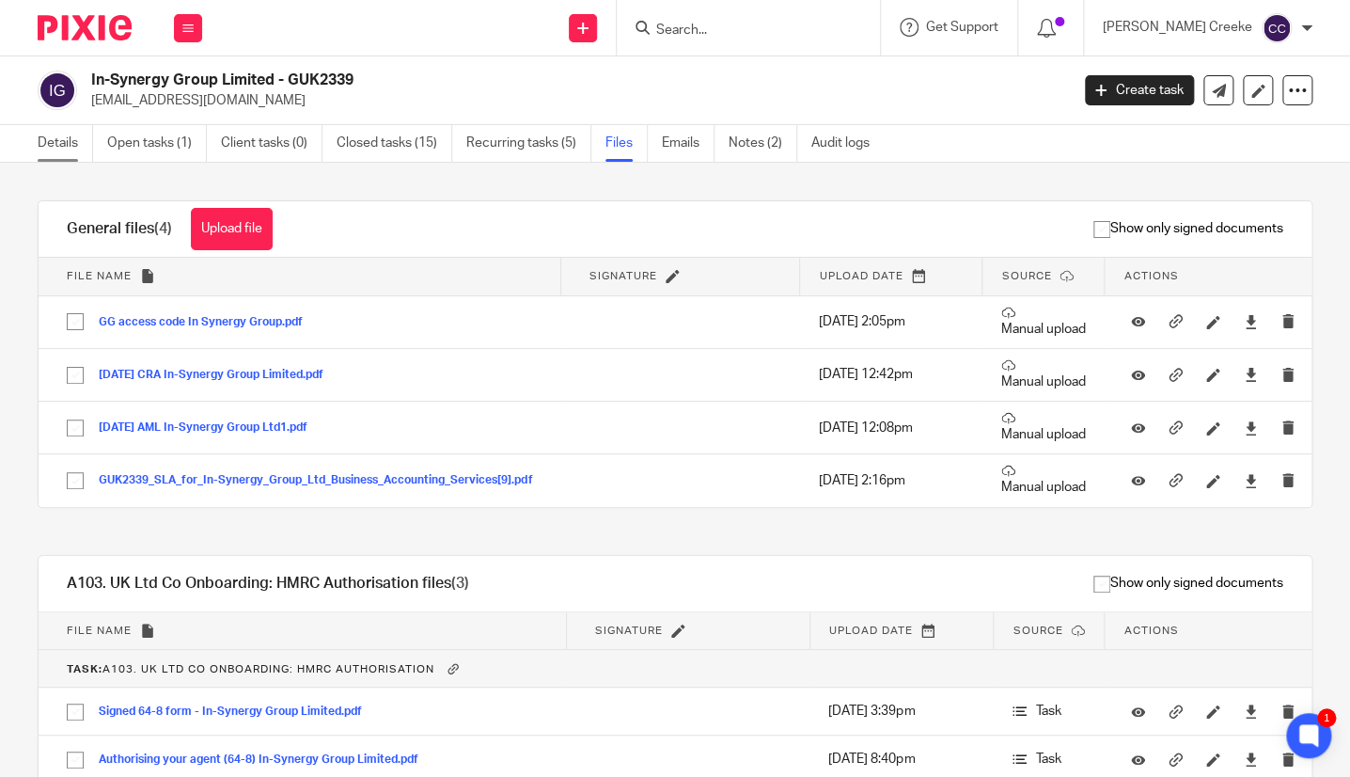
click at [49, 141] on link "Details" at bounding box center [65, 143] width 55 height 37
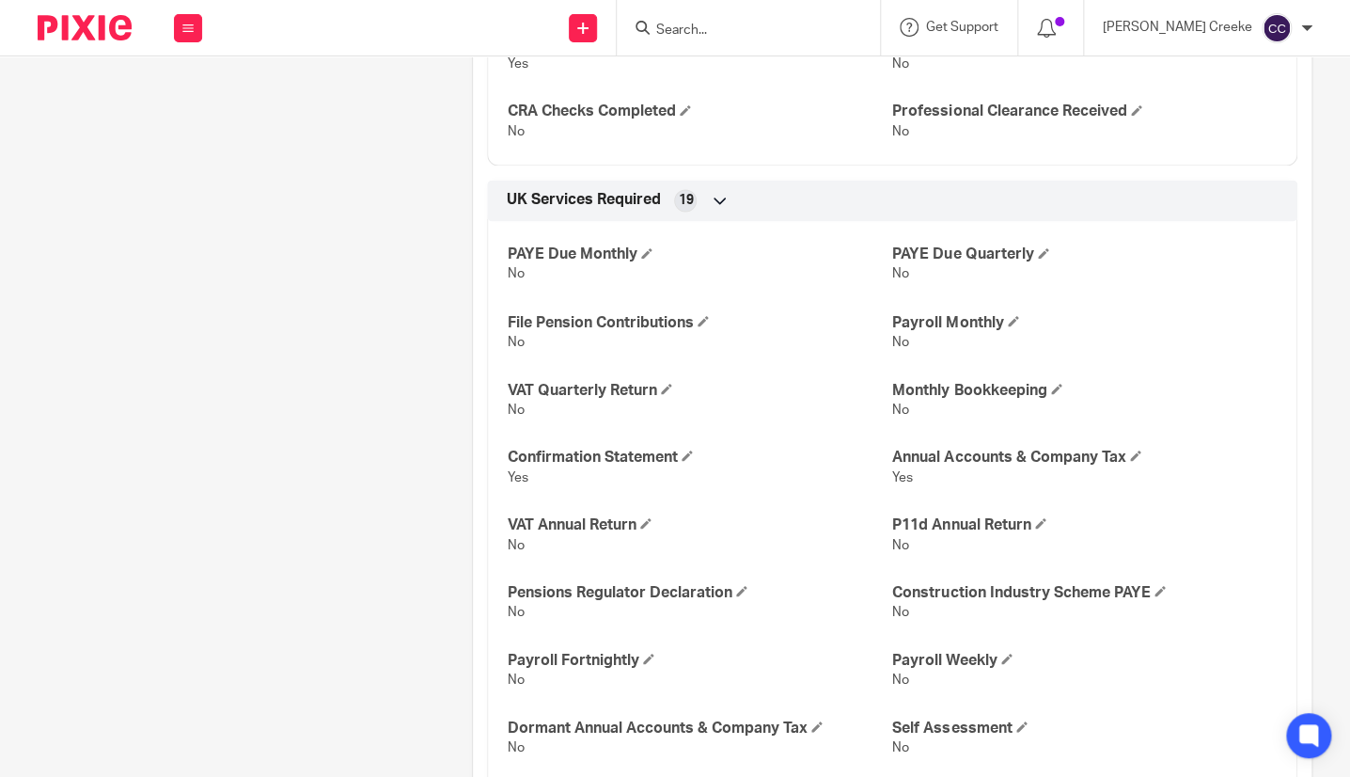
scroll to position [1253, 0]
